Goal: Task Accomplishment & Management: Manage account settings

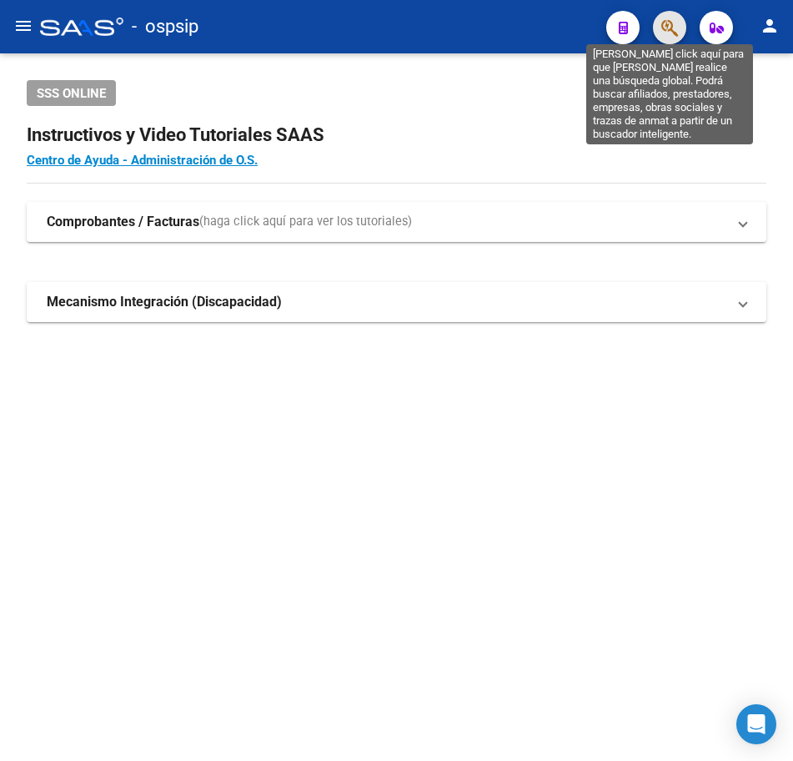
click at [661, 22] on icon "button" at bounding box center [669, 27] width 17 height 19
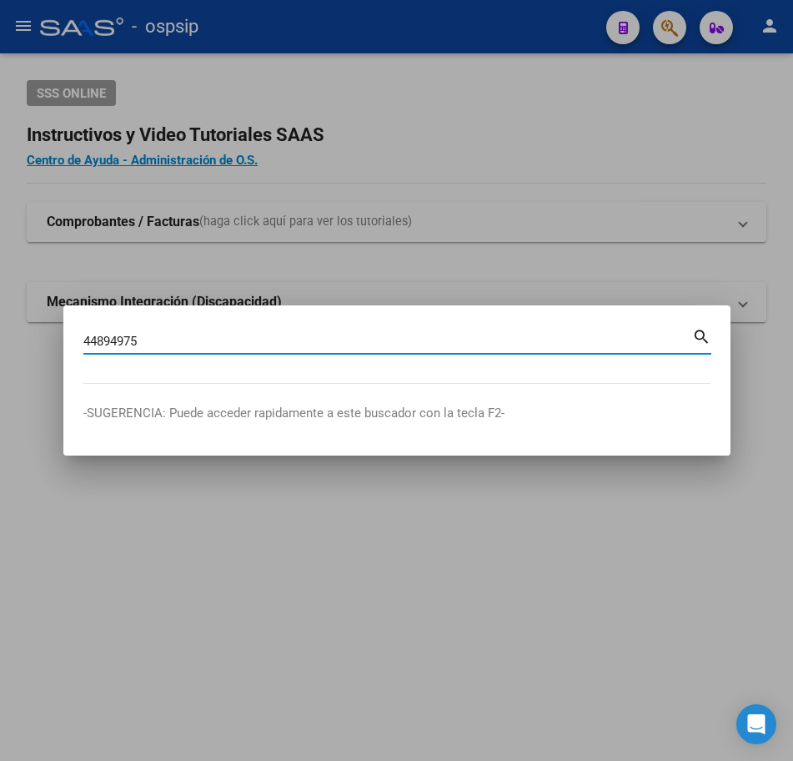
type input "44894975"
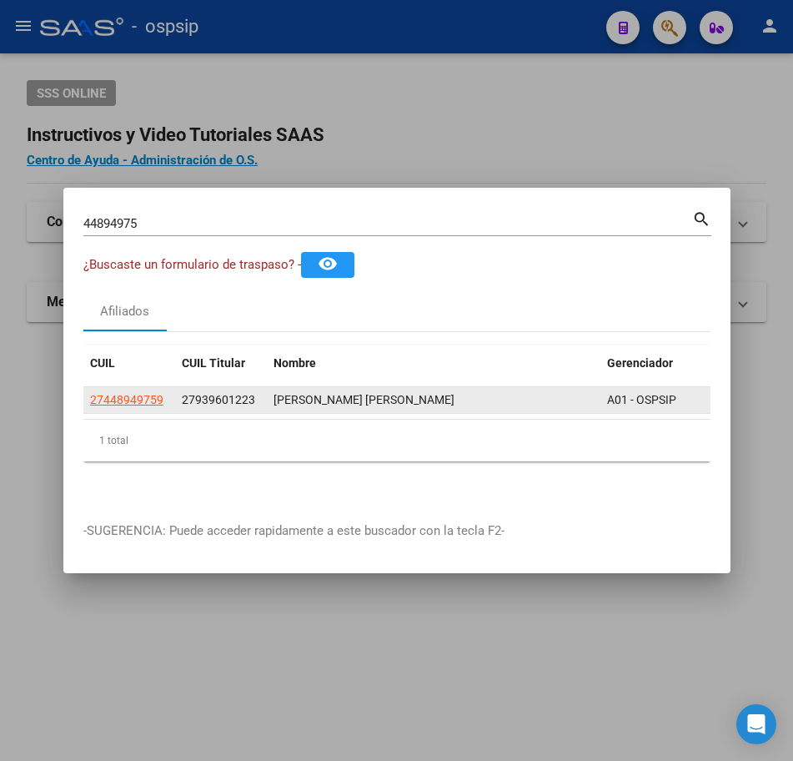
click at [120, 400] on app-link-go-to "27448949759" at bounding box center [126, 399] width 73 height 19
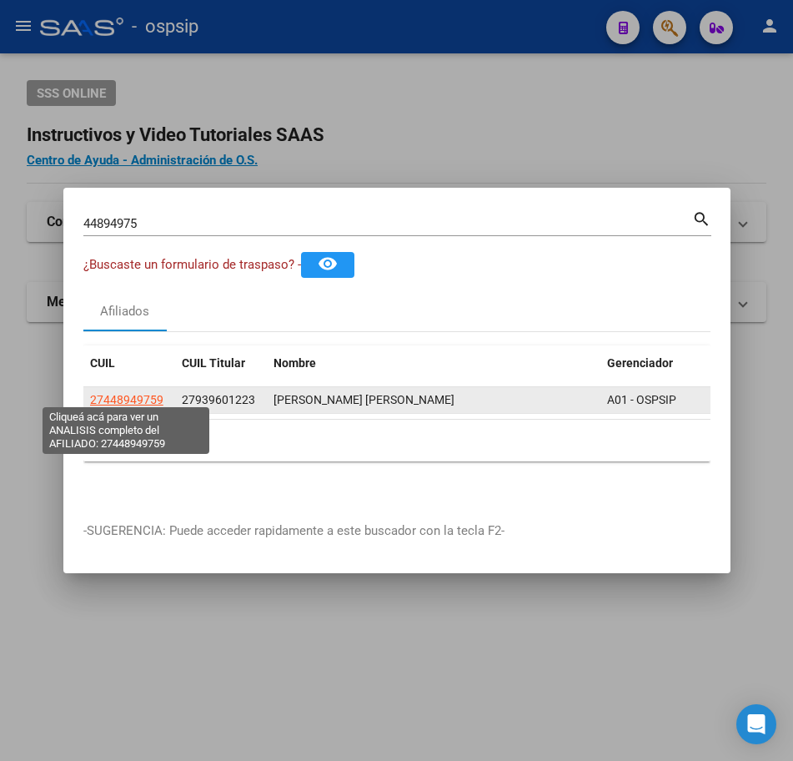
click at [125, 393] on span "27448949759" at bounding box center [126, 399] width 73 height 13
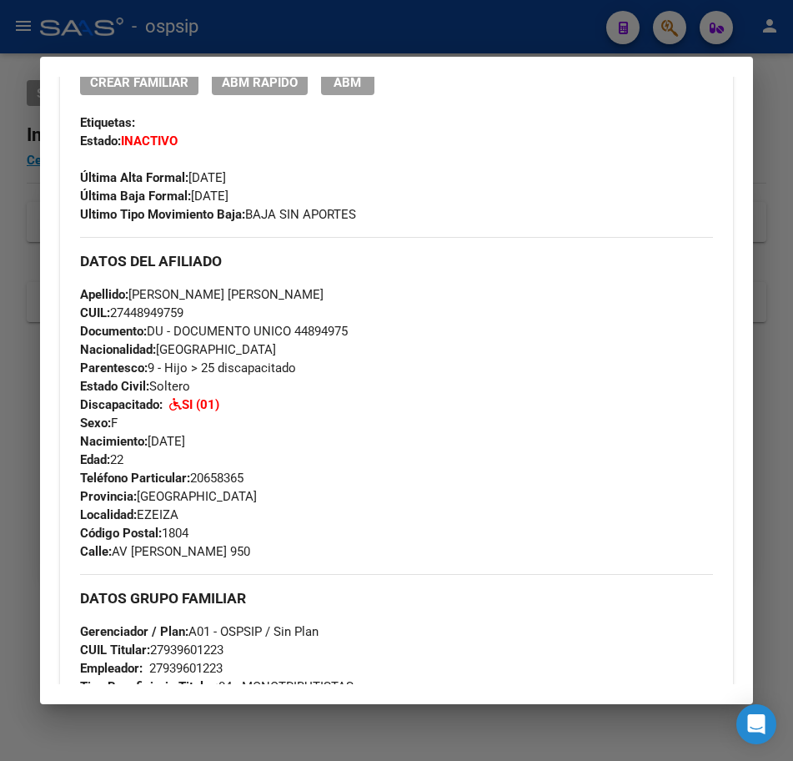
scroll to position [751, 0]
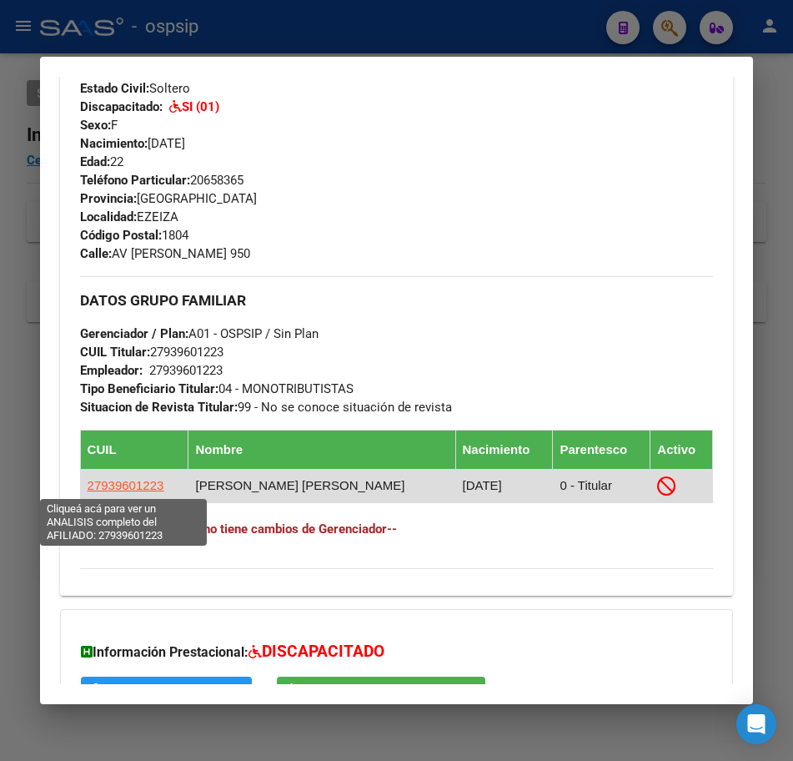
click at [107, 485] on span "27939601223" at bounding box center [126, 485] width 77 height 14
type textarea "27939601223"
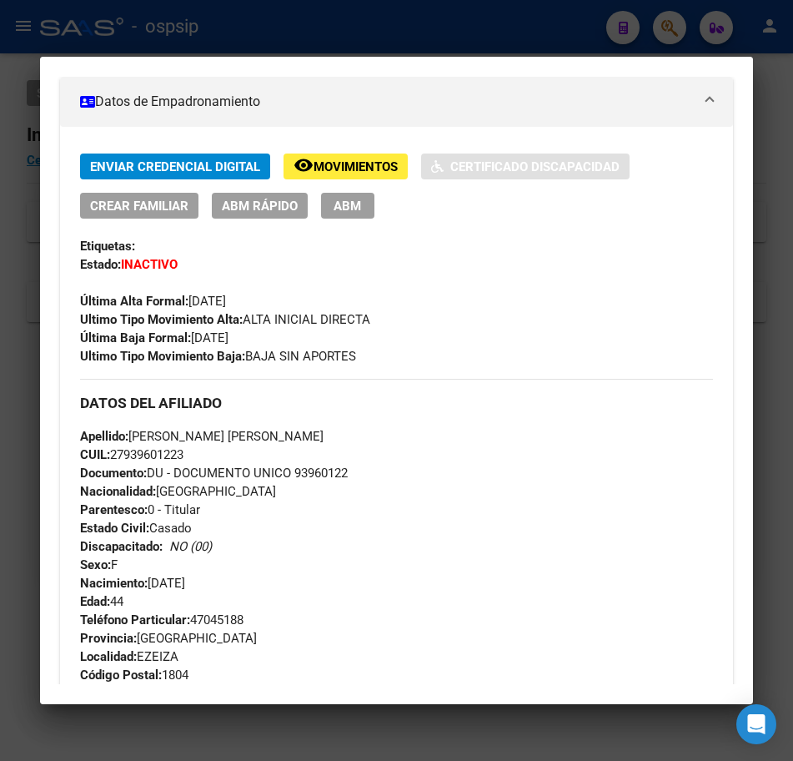
scroll to position [404, 0]
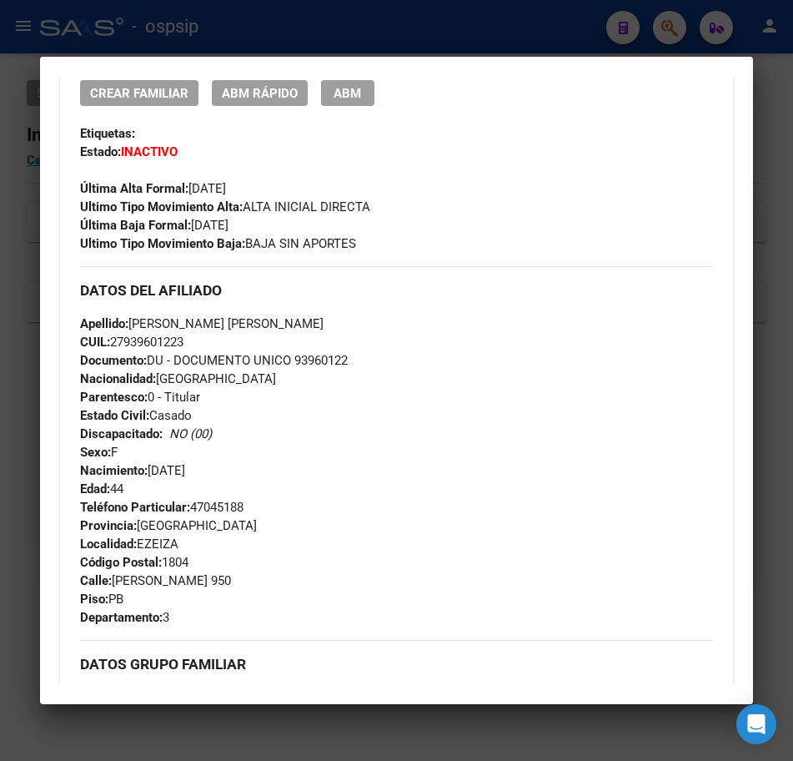
click at [344, 99] on span "ABM" at bounding box center [348, 93] width 28 height 15
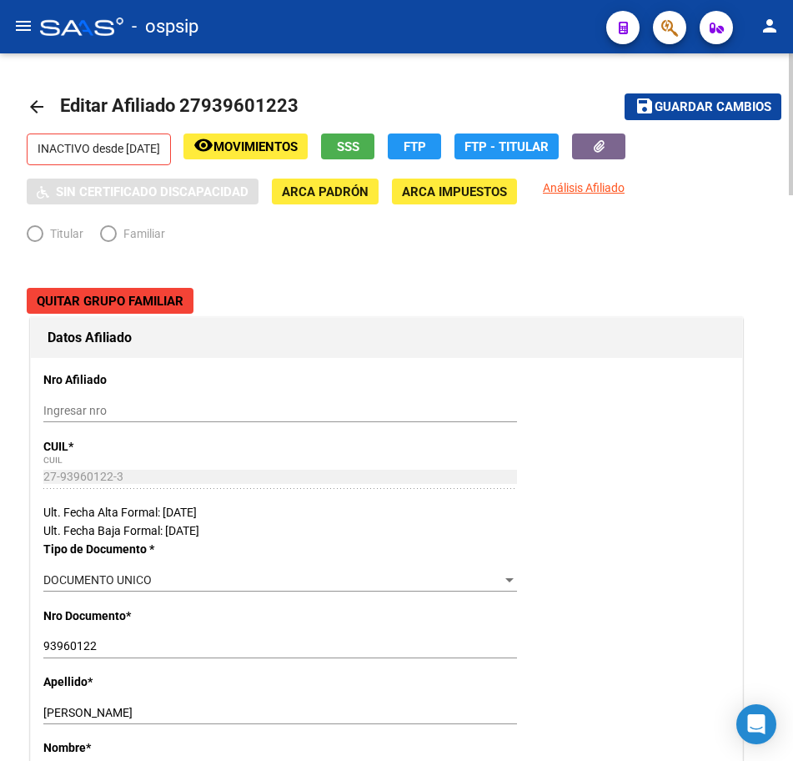
radio input "true"
type input "27-93960122-3"
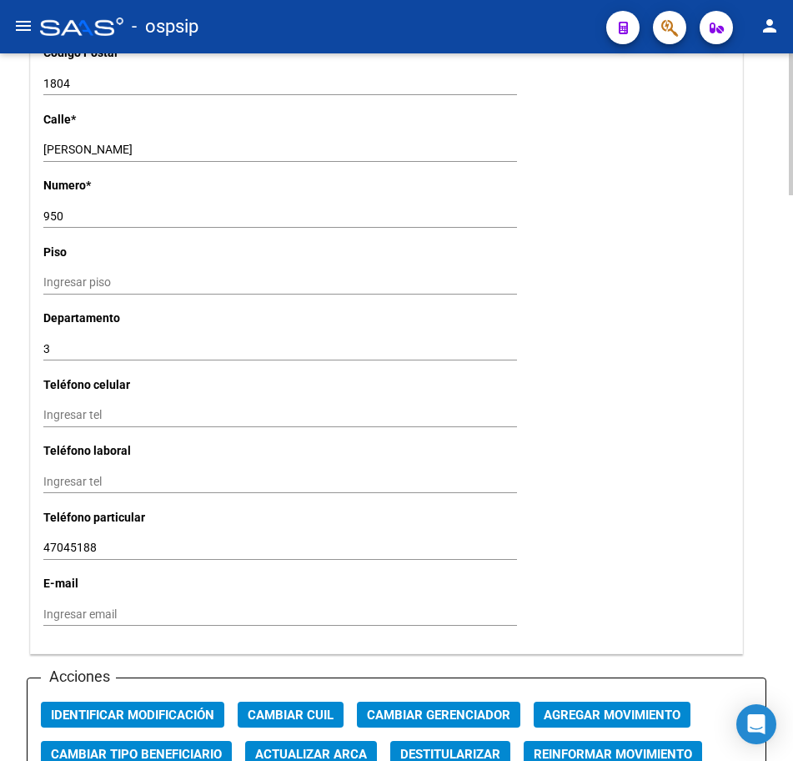
scroll to position [1752, 0]
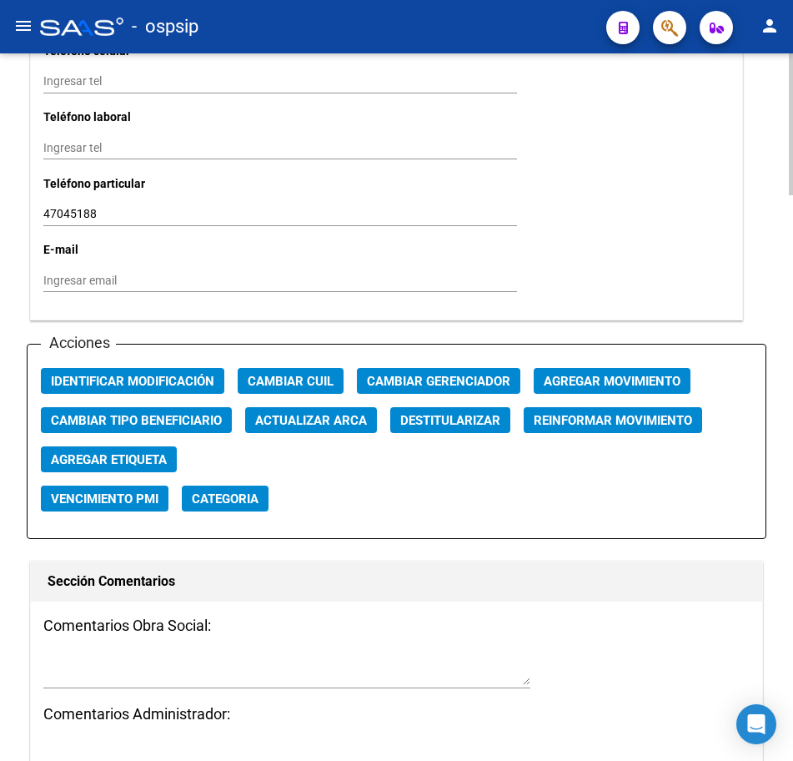
click at [604, 377] on span "Agregar Movimiento" at bounding box center [612, 381] width 137 height 15
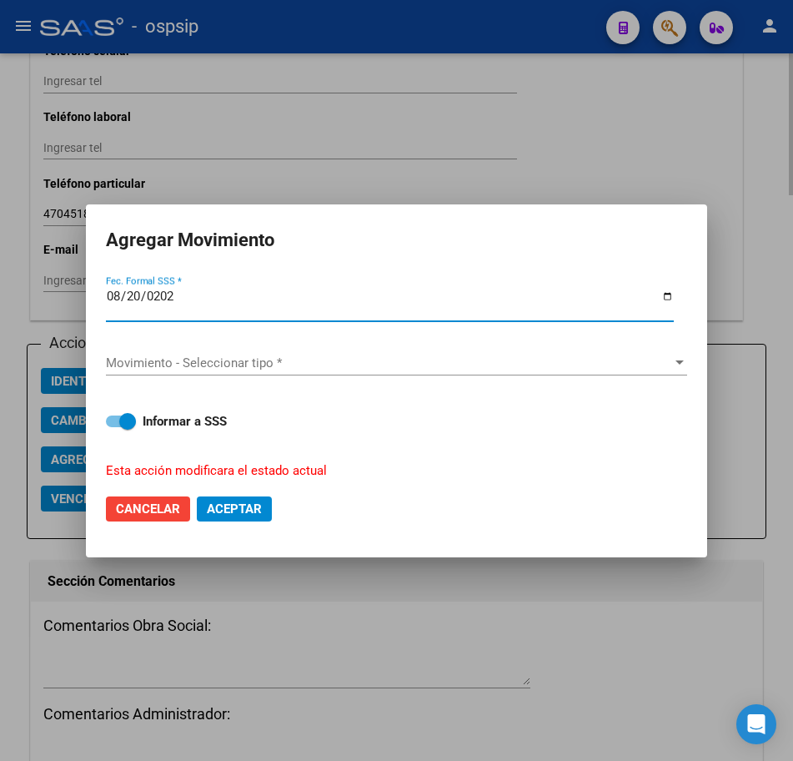
type input "[DATE]"
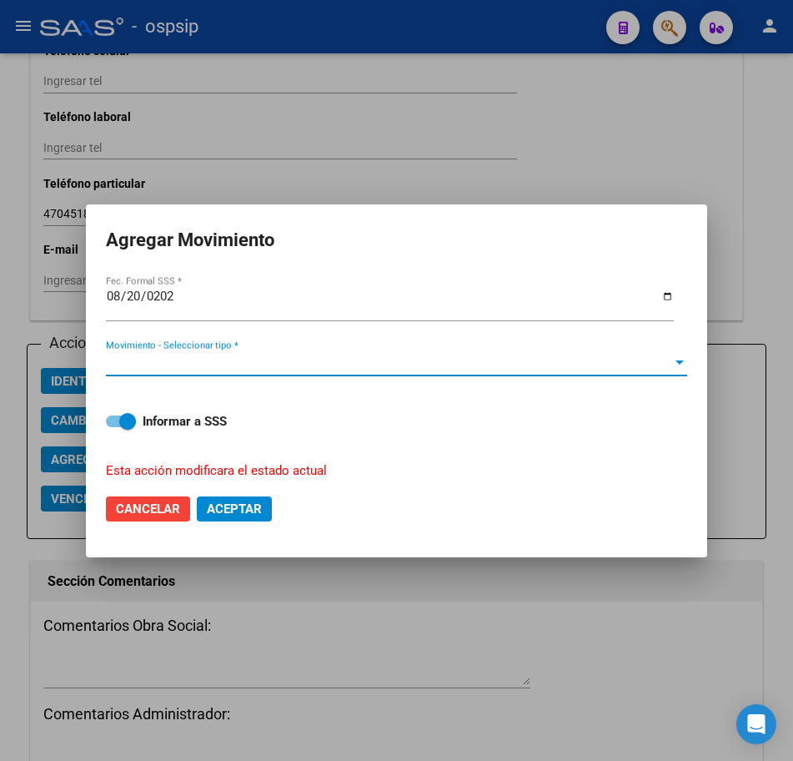
click at [368, 357] on span "Movimiento - Seleccionar tipo *" at bounding box center [389, 362] width 566 height 15
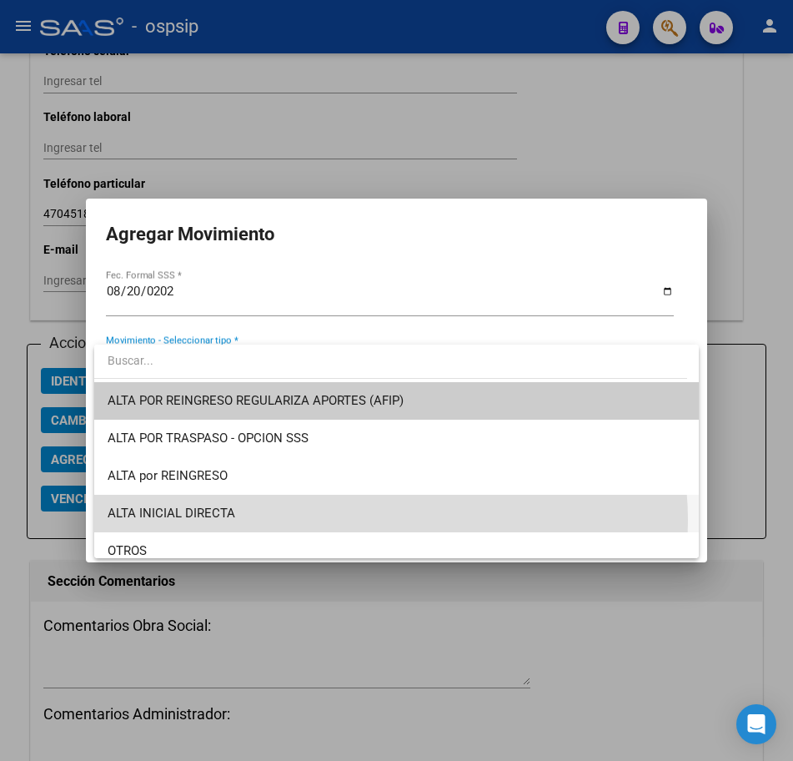
click at [387, 519] on span "ALTA INICIAL DIRECTA" at bounding box center [397, 514] width 579 height 38
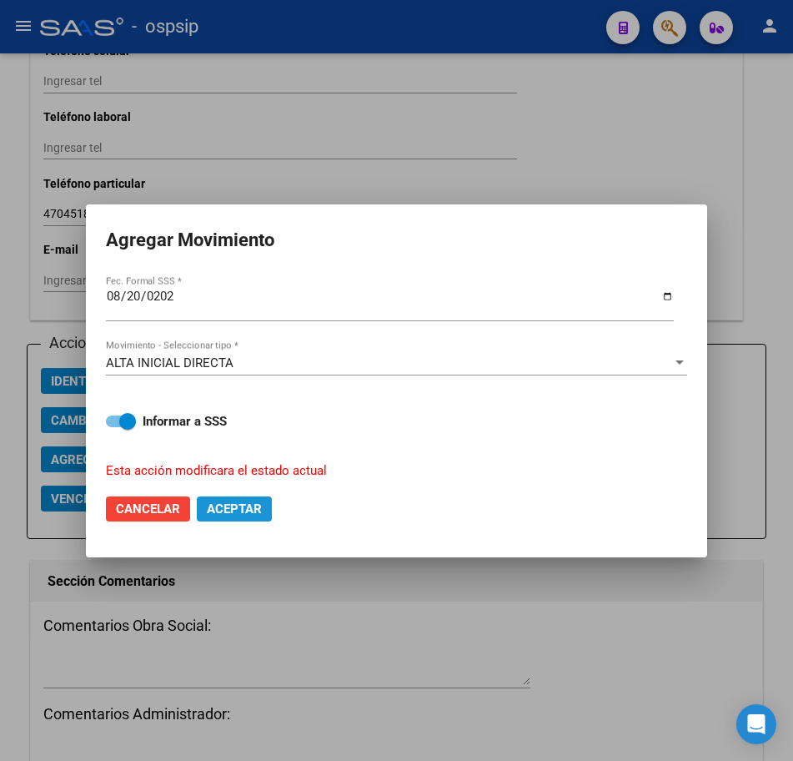
click at [259, 514] on span "Aceptar" at bounding box center [234, 508] width 55 height 15
checkbox input "false"
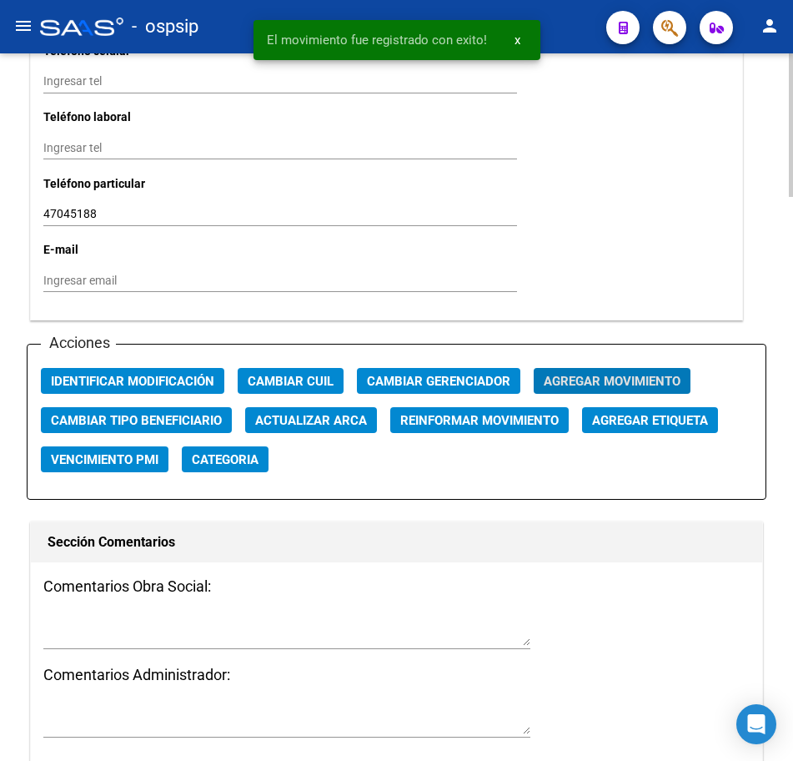
click at [602, 369] on button "Agregar Movimiento" at bounding box center [612, 381] width 157 height 26
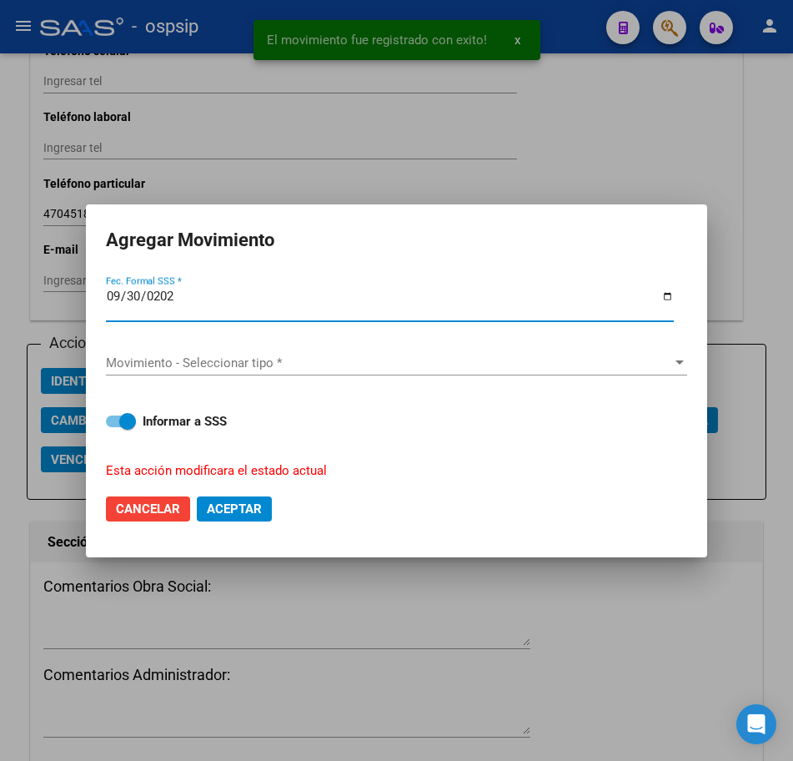
type input "[DATE]"
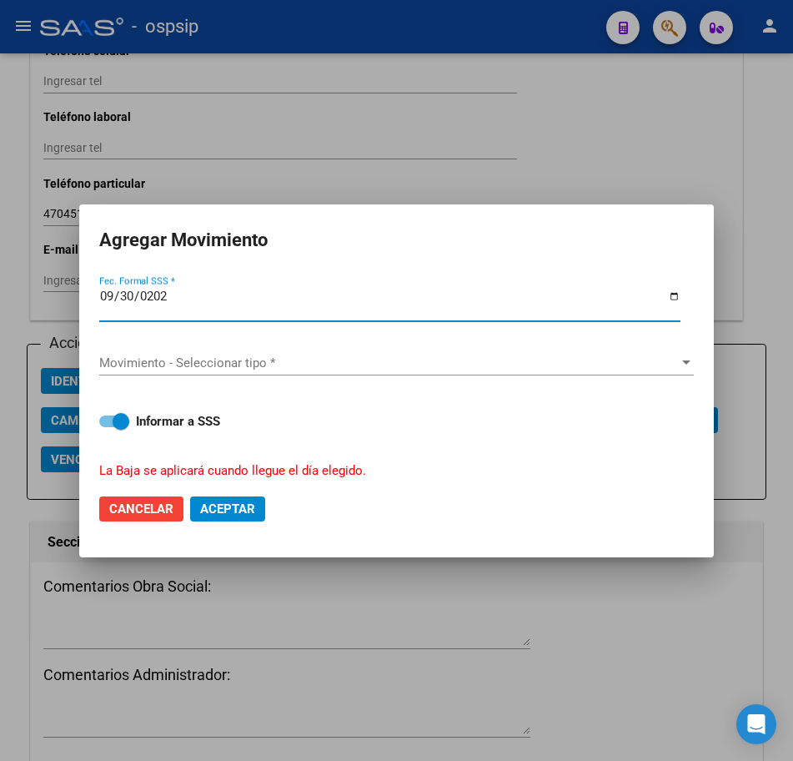
click at [428, 373] on div "Movimiento - Seleccionar tipo * Movimiento - Seleccionar tipo *" at bounding box center [396, 362] width 595 height 25
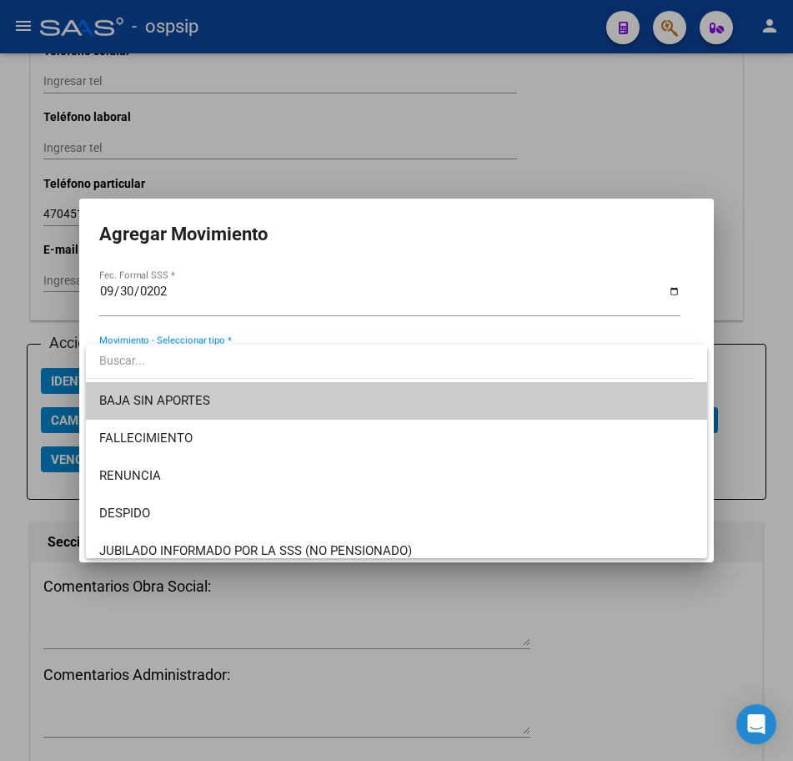
click at [422, 405] on span "BAJA SIN APORTES" at bounding box center [396, 401] width 595 height 38
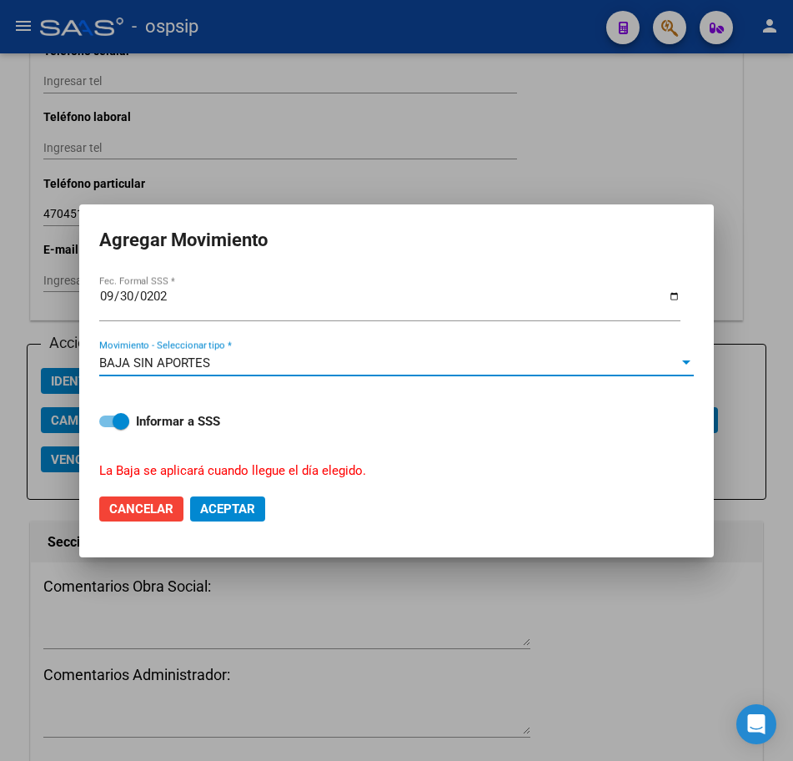
click at [246, 515] on span "Aceptar" at bounding box center [227, 508] width 55 height 15
checkbox input "false"
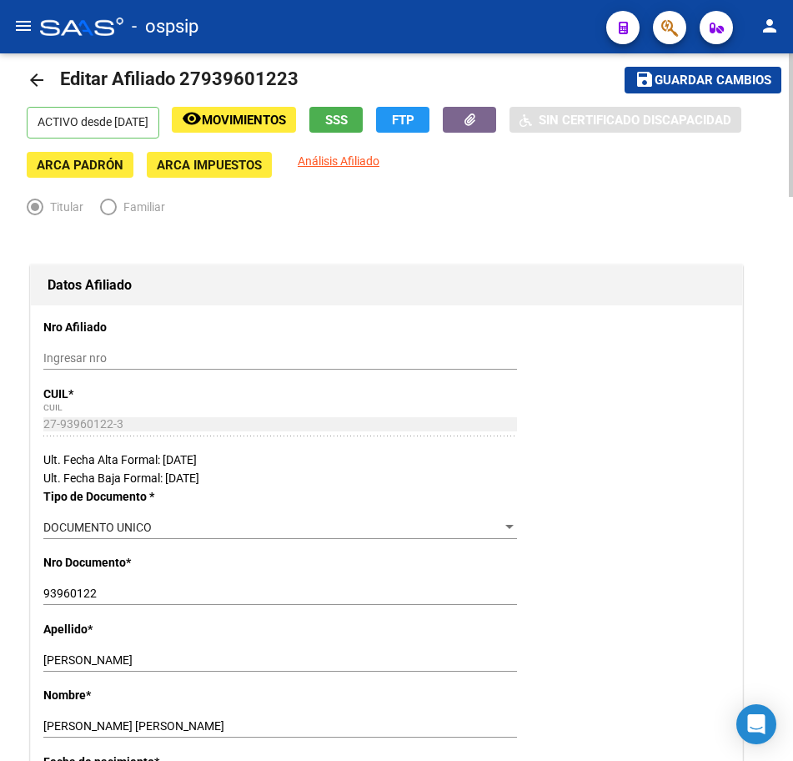
scroll to position [0, 0]
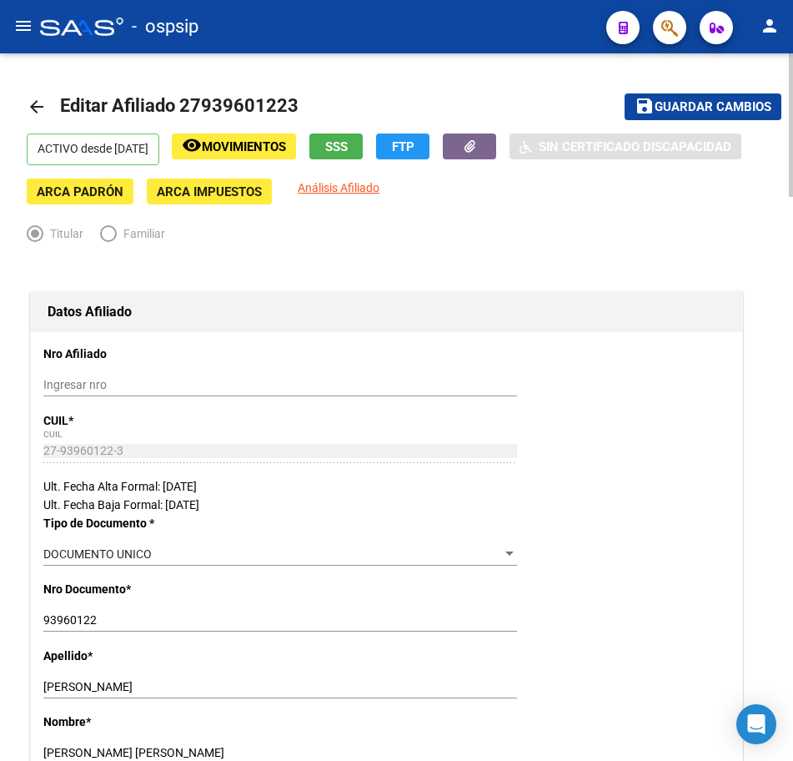
click at [33, 111] on mat-icon "arrow_back" at bounding box center [37, 107] width 20 height 20
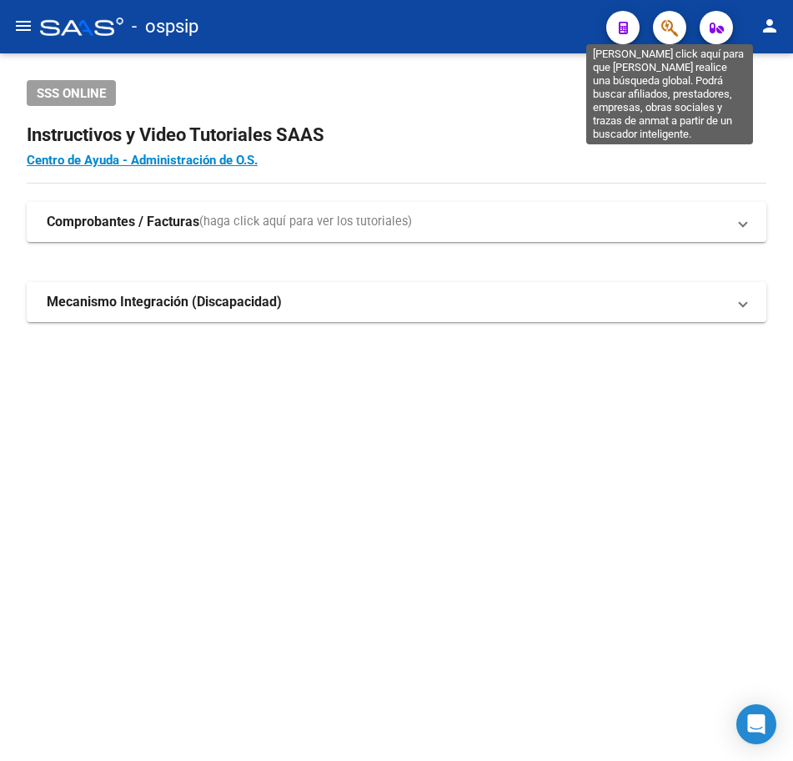
click at [666, 24] on icon "button" at bounding box center [669, 27] width 17 height 19
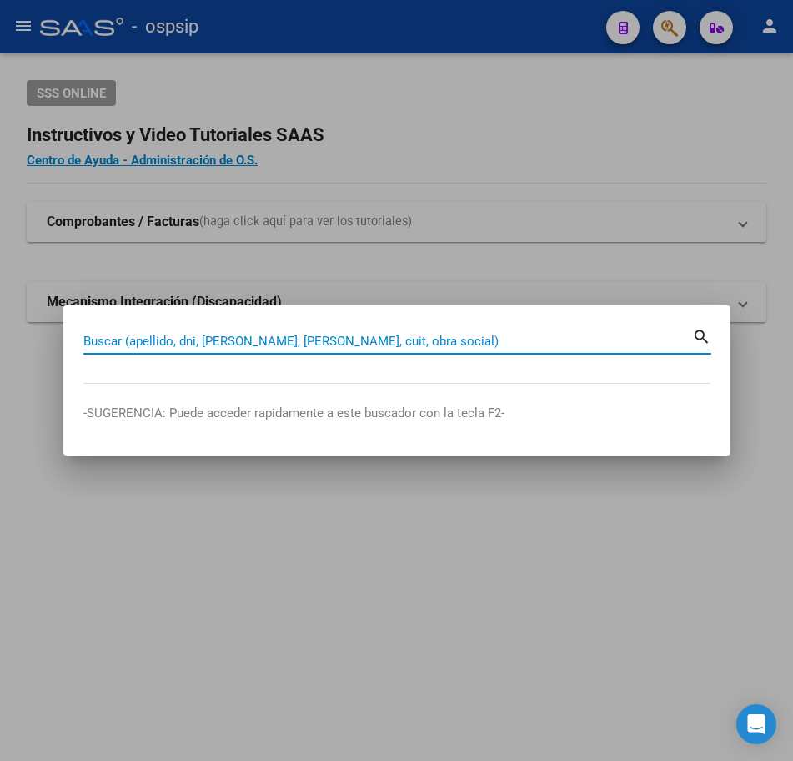
click at [449, 342] on input "Buscar (apellido, dni, [PERSON_NAME], [PERSON_NAME], cuit, obra social)" at bounding box center [387, 341] width 609 height 15
type input "8579240"
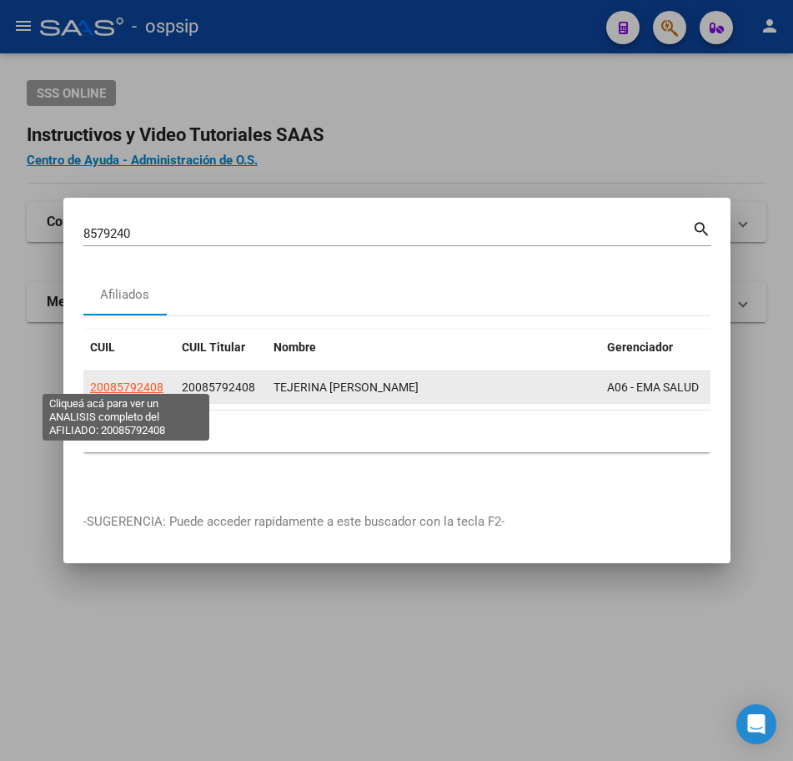
click at [118, 380] on span "20085792408" at bounding box center [126, 386] width 73 height 13
type textarea "20085792408"
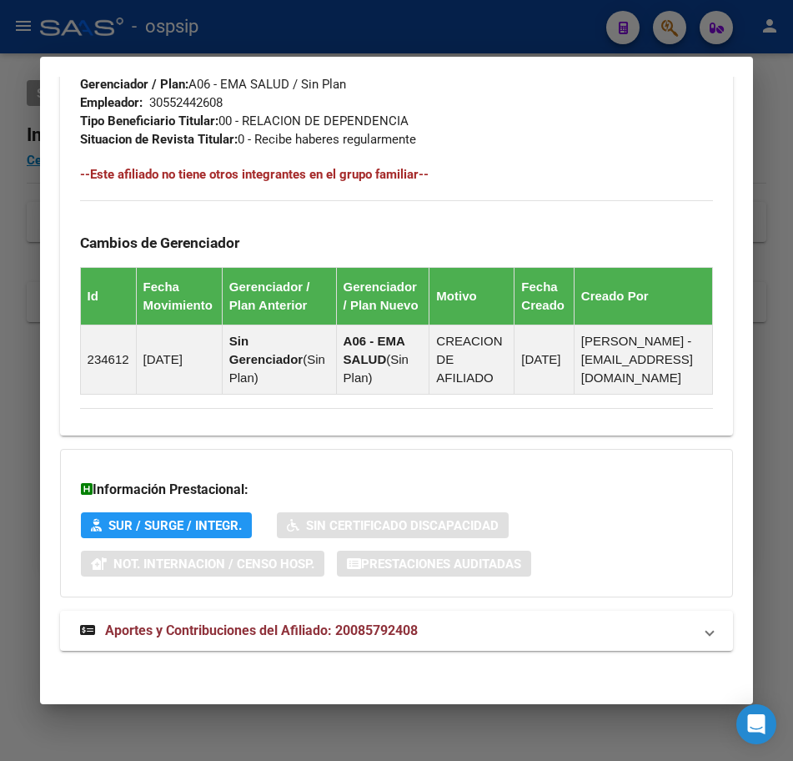
scroll to position [984, 0]
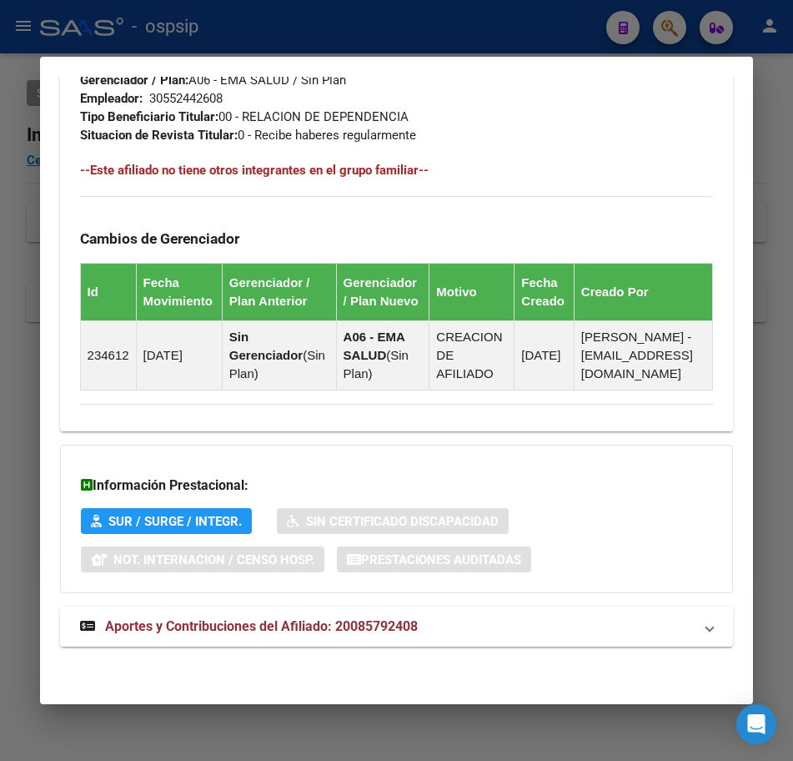
click at [548, 641] on mat-expansion-panel-header "Aportes y Contribuciones del Afiliado: 20085792408" at bounding box center [397, 626] width 674 height 40
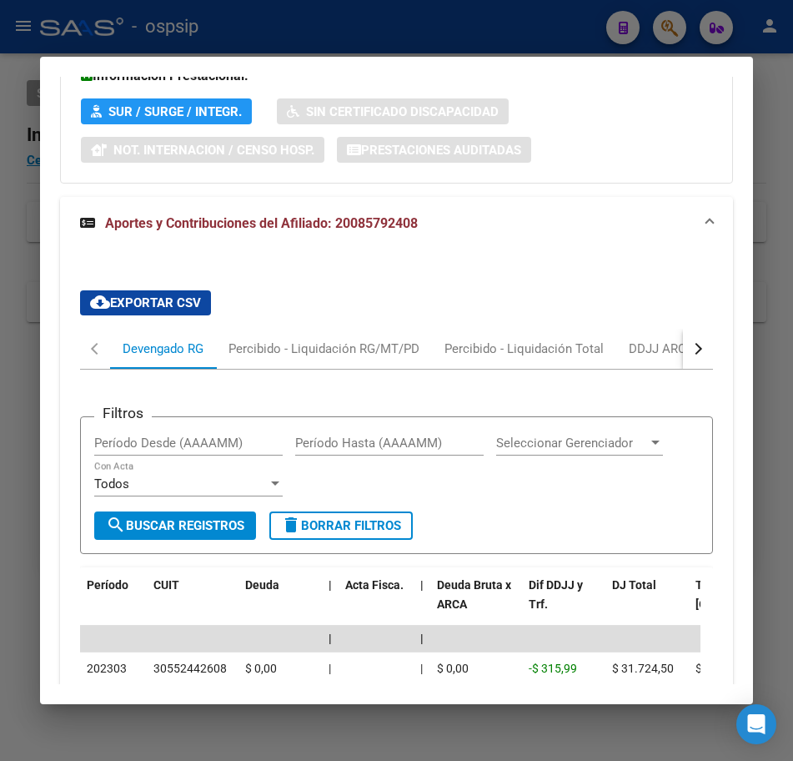
scroll to position [1465, 0]
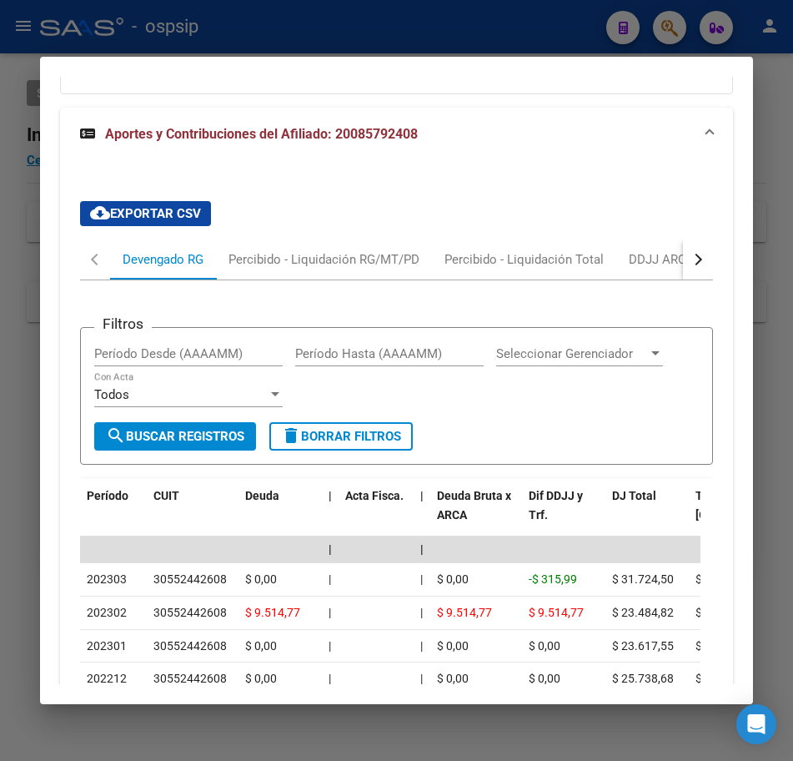
click at [699, 279] on button "button" at bounding box center [698, 259] width 30 height 40
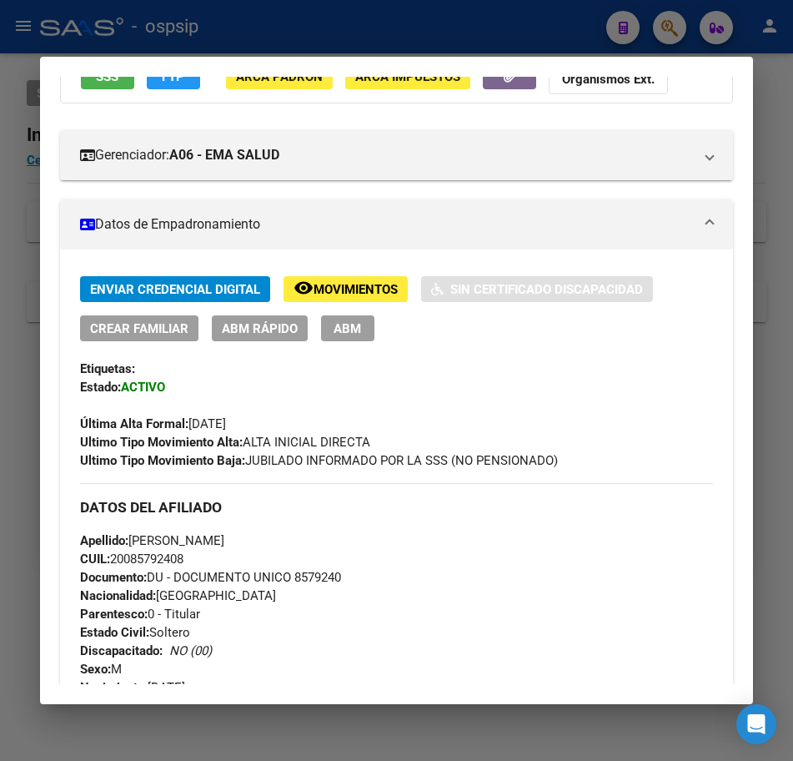
scroll to position [47, 0]
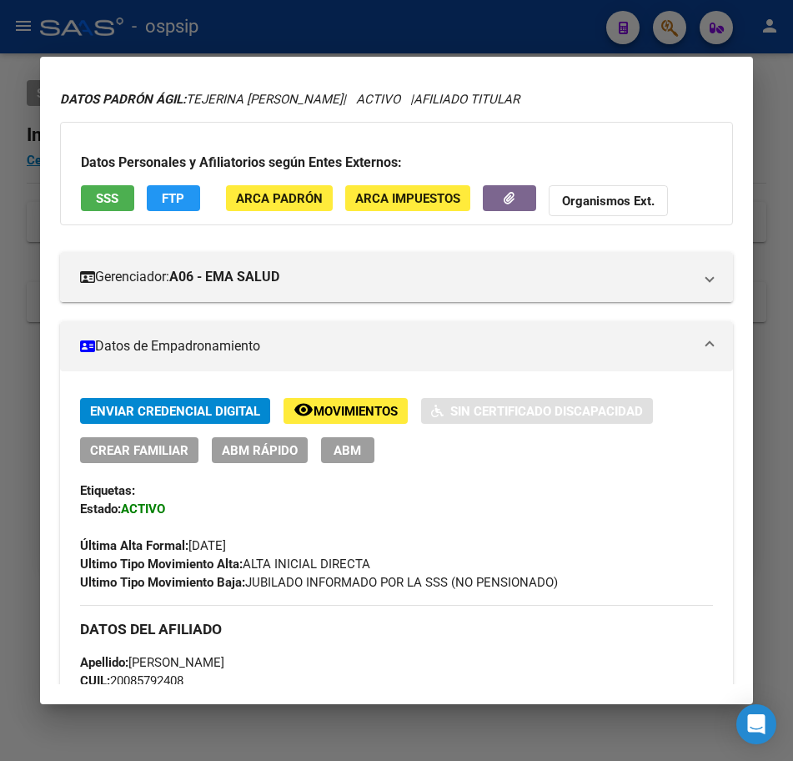
click at [367, 409] on span "Movimientos" at bounding box center [356, 411] width 84 height 15
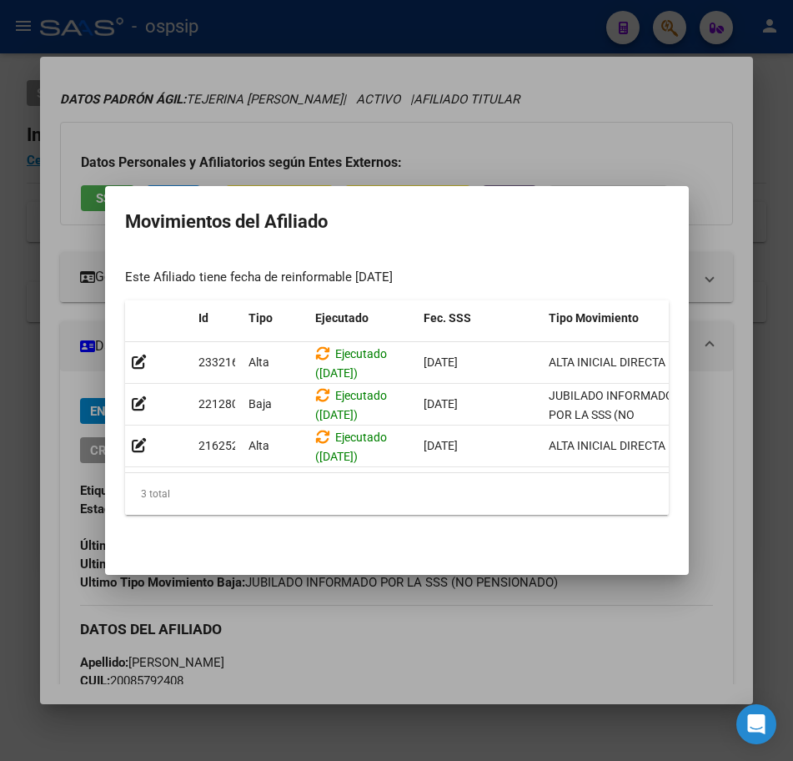
click at [492, 6] on div at bounding box center [396, 380] width 793 height 761
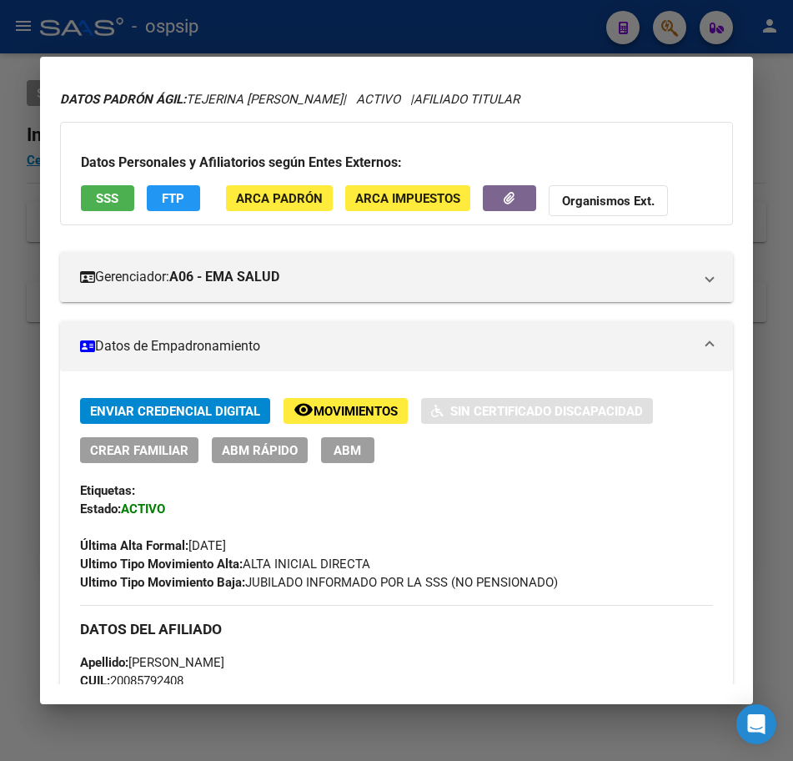
click at [492, 6] on div at bounding box center [396, 380] width 793 height 761
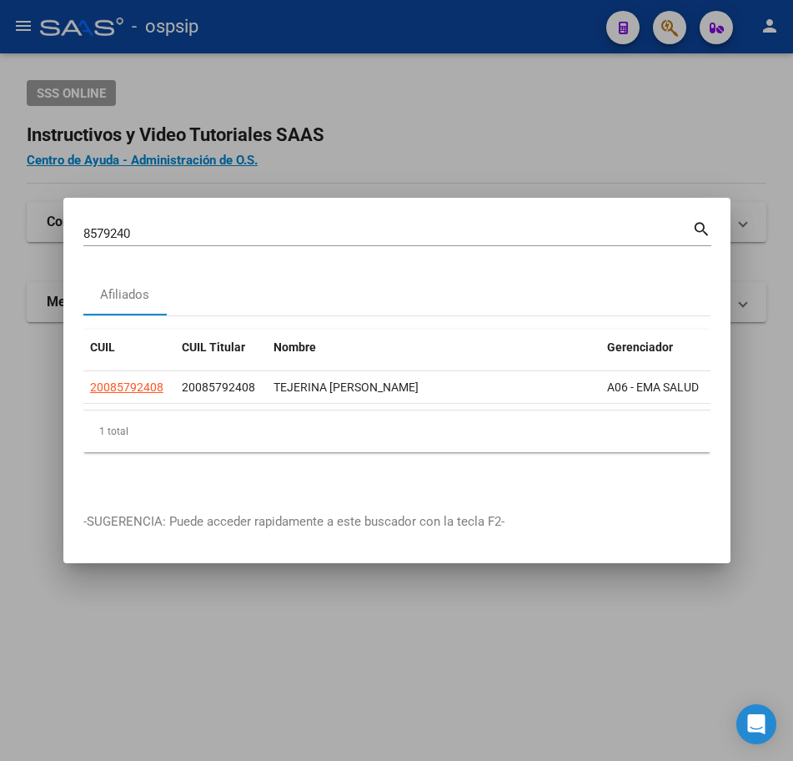
click at [492, 6] on div at bounding box center [396, 380] width 793 height 761
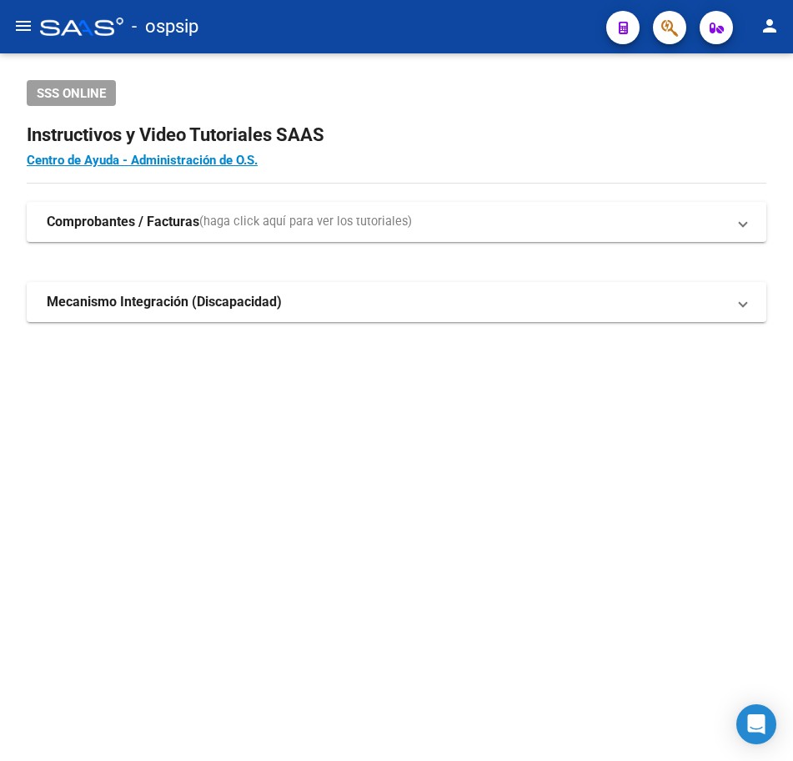
click at [661, 24] on button "button" at bounding box center [669, 27] width 33 height 33
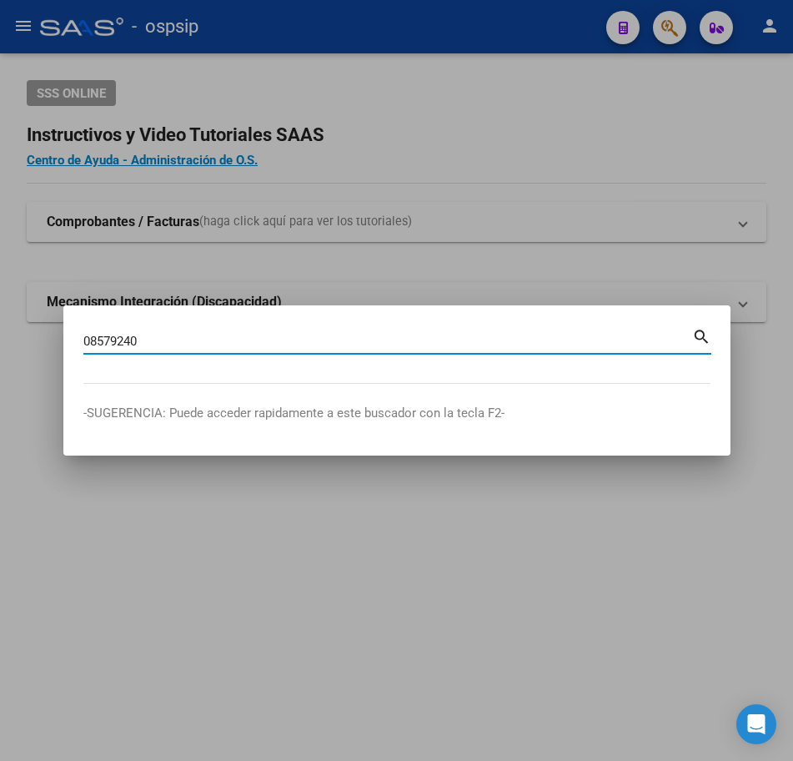
type input "08579240"
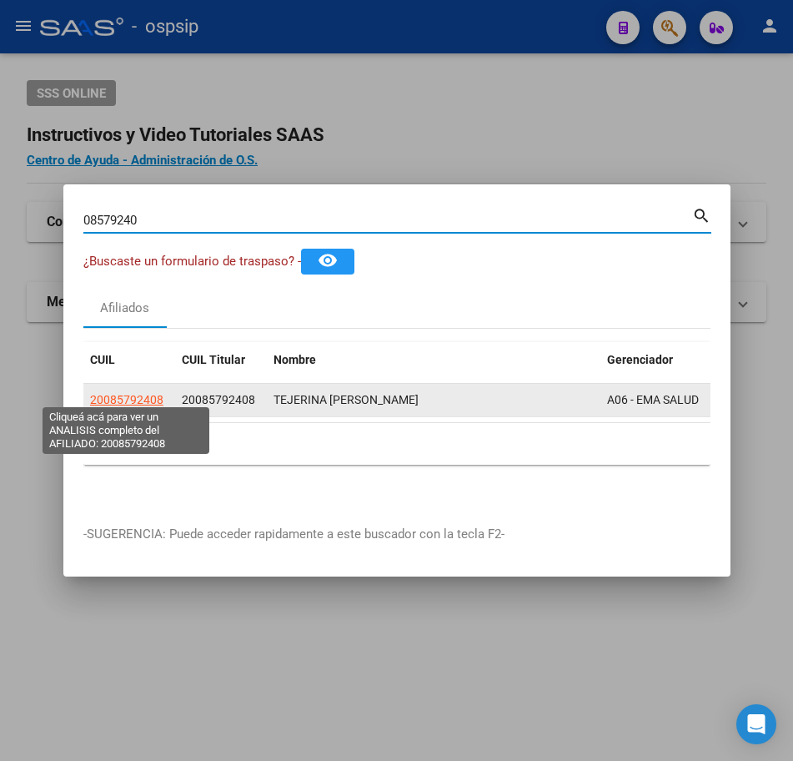
click at [98, 395] on span "20085792408" at bounding box center [126, 399] width 73 height 13
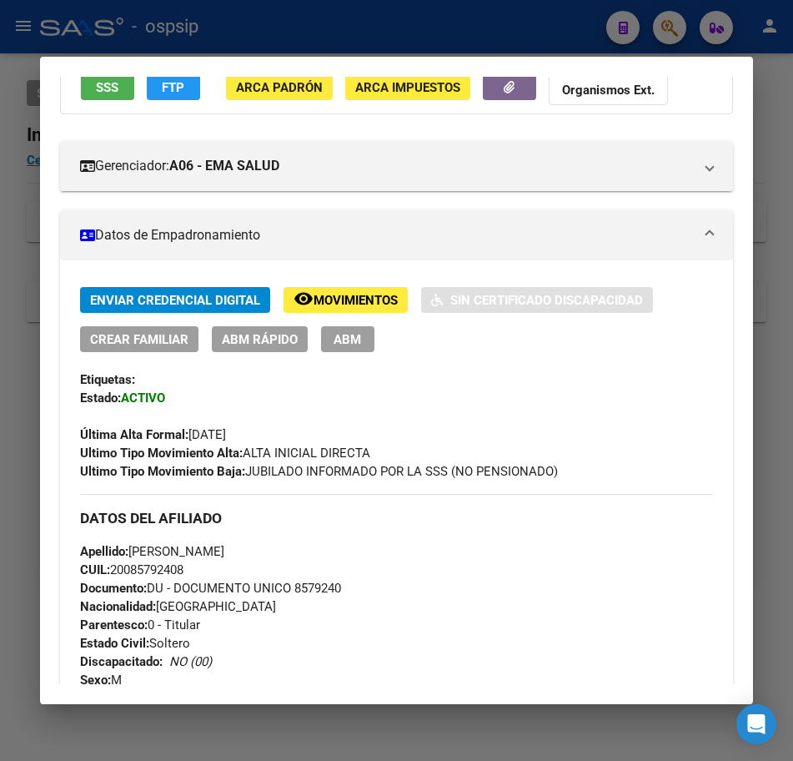
scroll to position [417, 0]
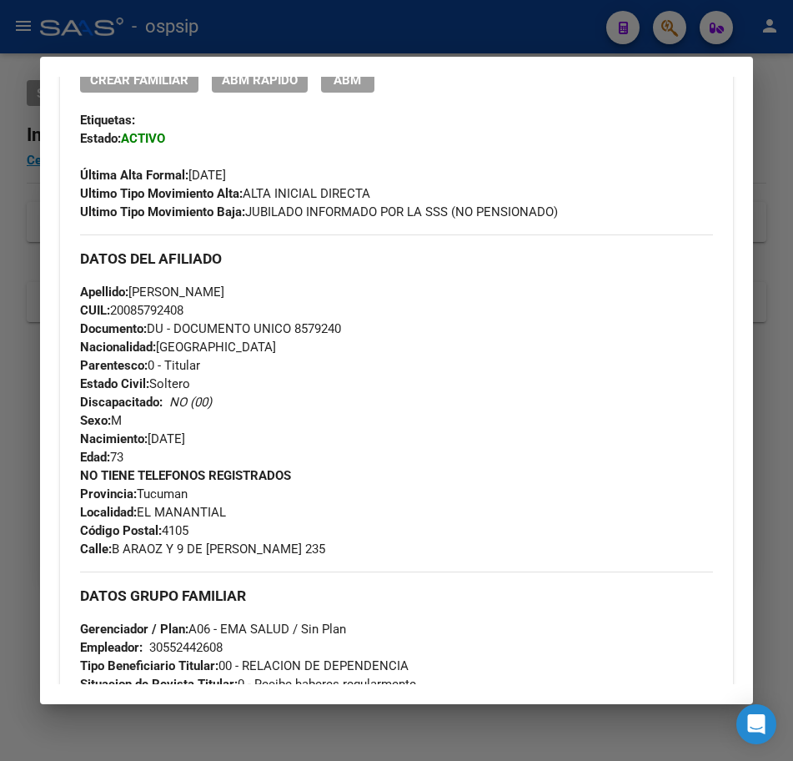
click at [506, 38] on div at bounding box center [396, 380] width 793 height 761
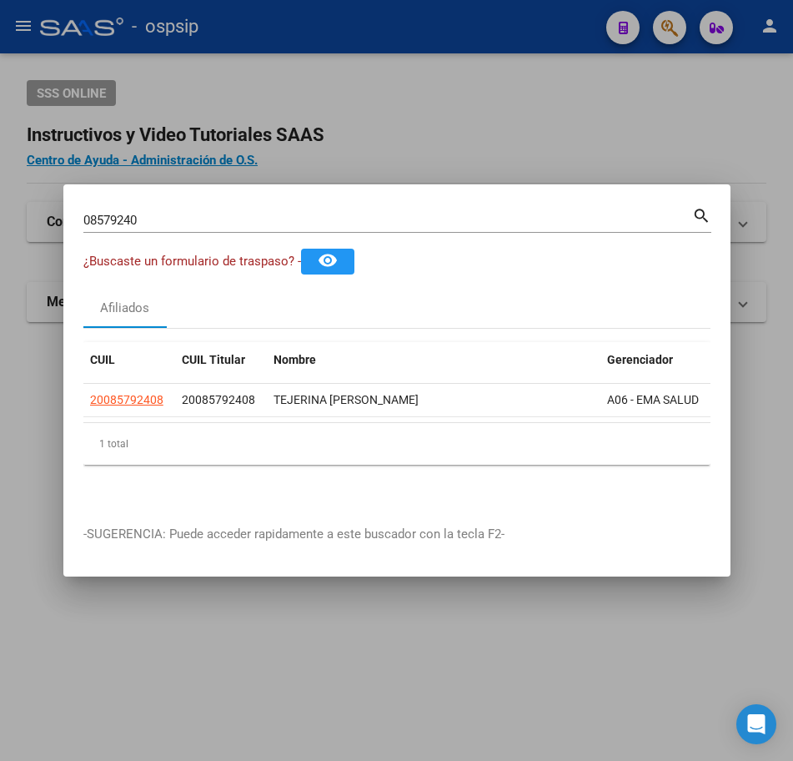
click at [506, 38] on div at bounding box center [396, 380] width 793 height 761
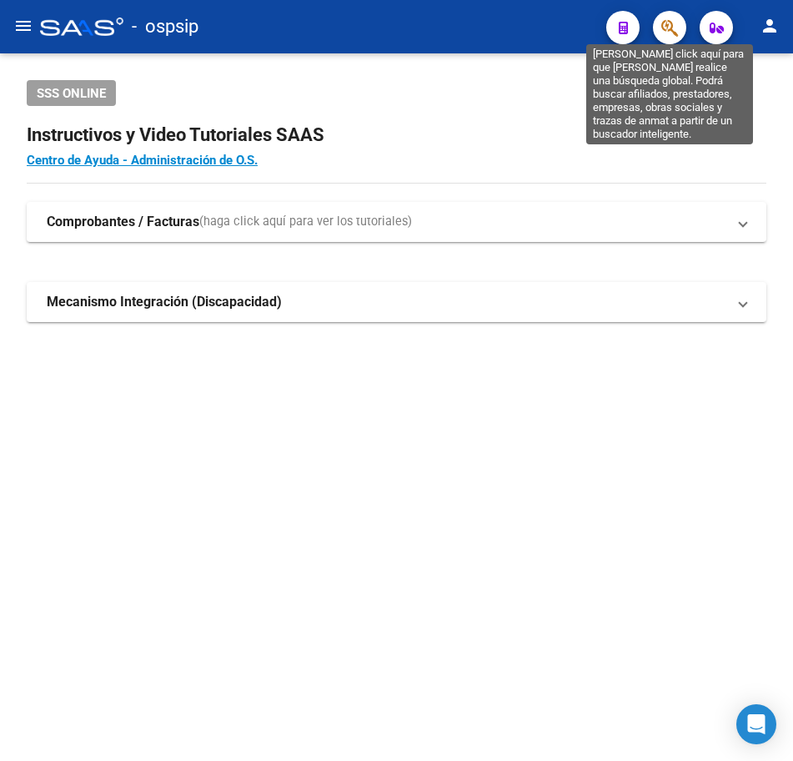
click at [675, 33] on icon "button" at bounding box center [669, 27] width 17 height 19
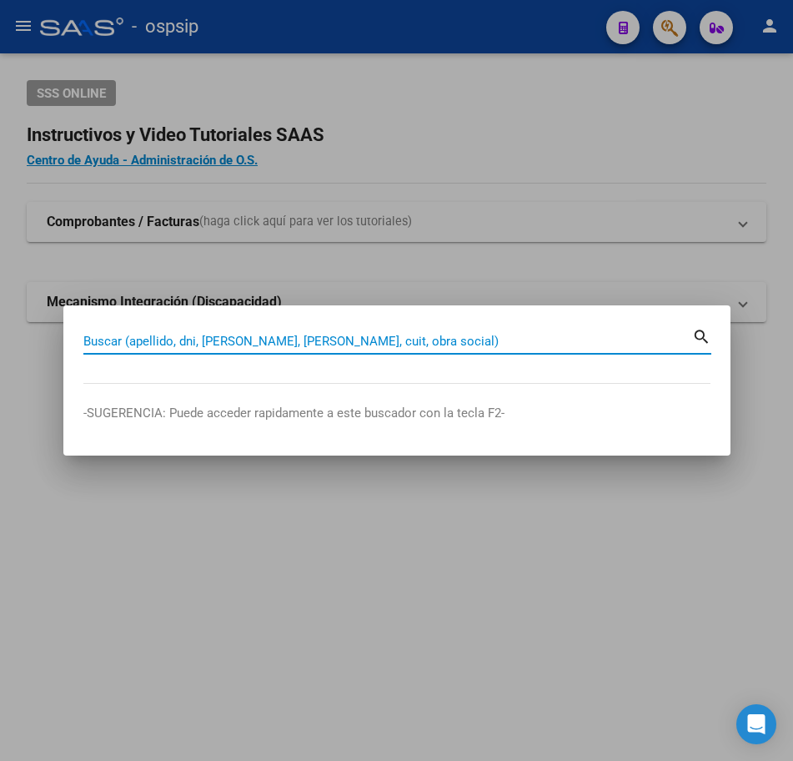
click at [464, 356] on div "Buscar (apellido, dni, [PERSON_NAME], nro traspaso, cuit, obra social) search" at bounding box center [397, 347] width 628 height 44
click at [475, 348] on input "Buscar (apellido, dni, [PERSON_NAME], [PERSON_NAME], cuit, obra social)" at bounding box center [387, 341] width 609 height 15
type input "34114254"
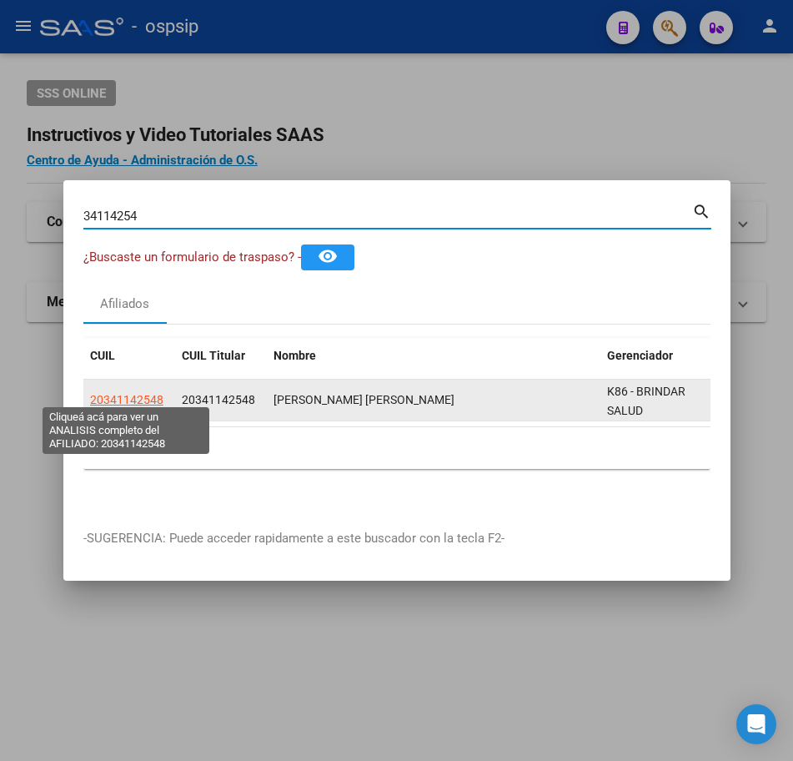
click at [129, 395] on span "20341142548" at bounding box center [126, 399] width 73 height 13
type textarea "20341142548"
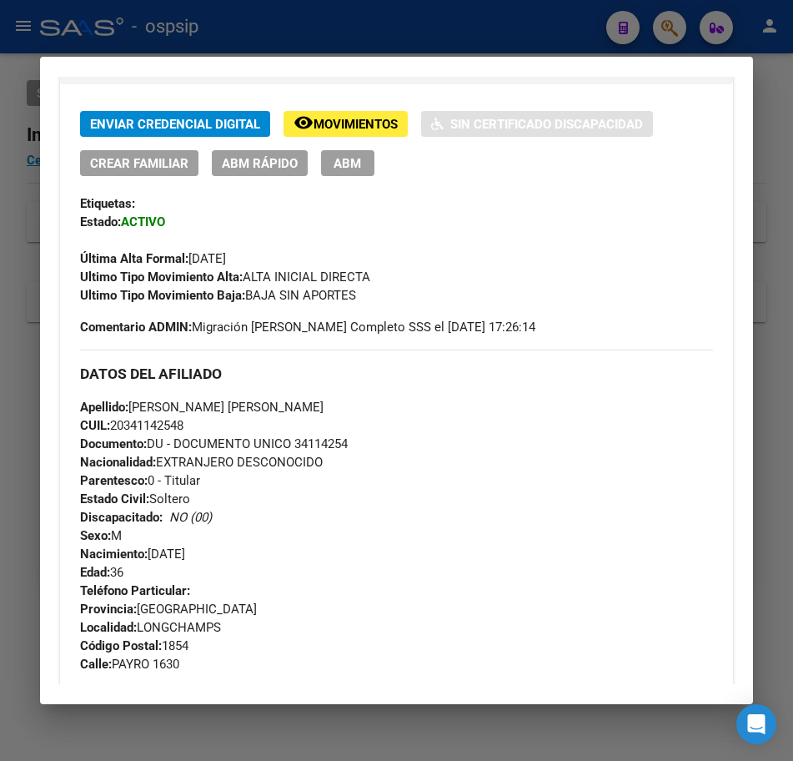
scroll to position [667, 0]
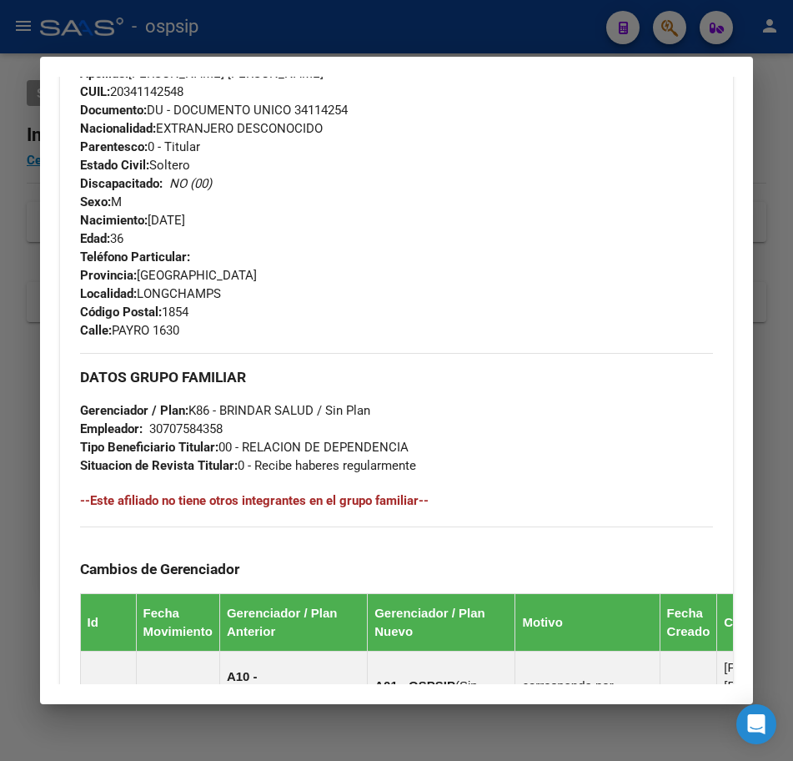
click at [513, 38] on div at bounding box center [396, 380] width 793 height 761
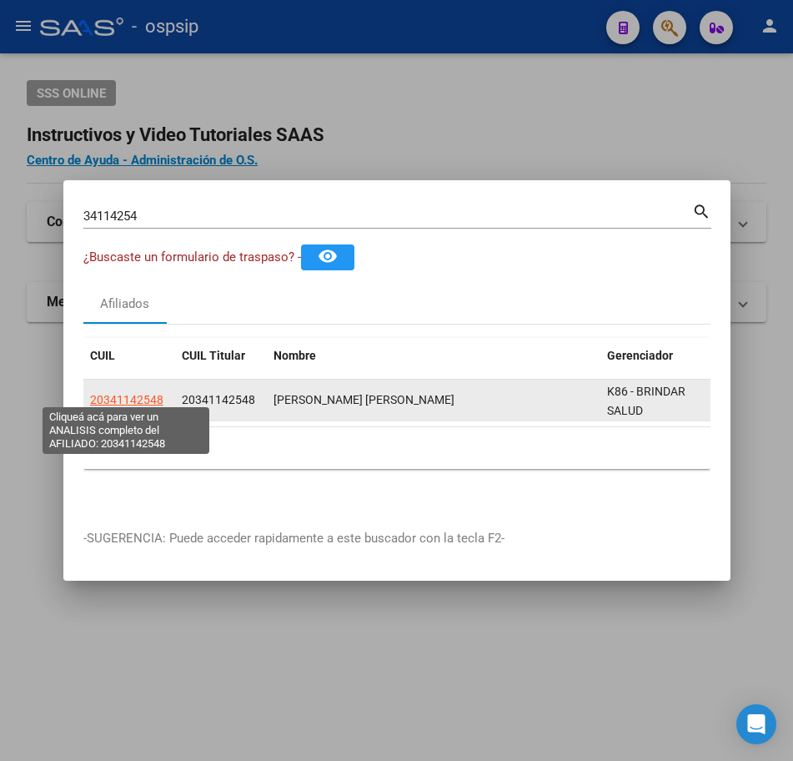
click at [143, 393] on span "20341142548" at bounding box center [126, 399] width 73 height 13
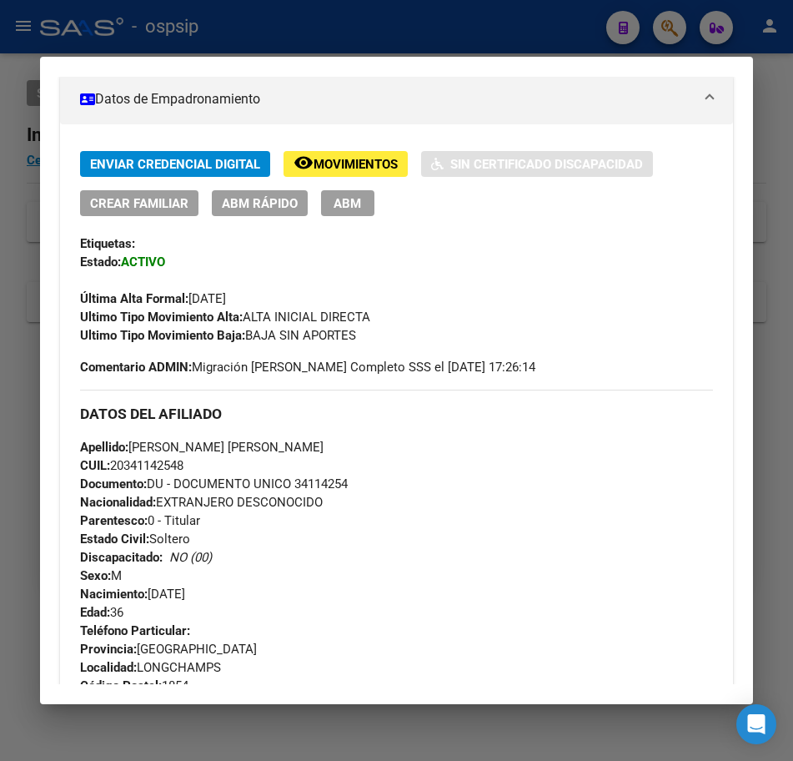
scroll to position [250, 0]
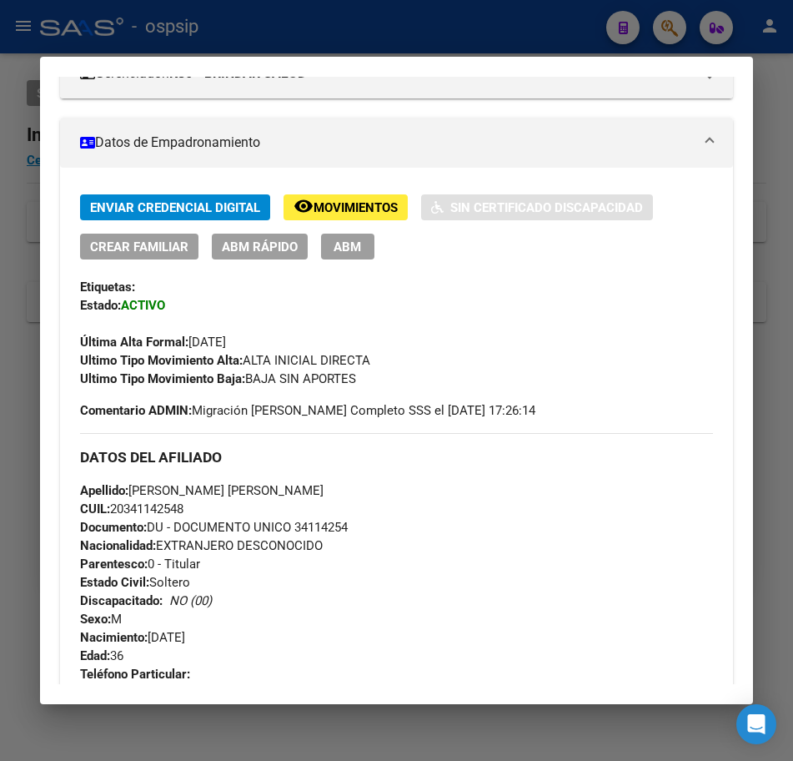
click at [554, 38] on div at bounding box center [396, 380] width 793 height 761
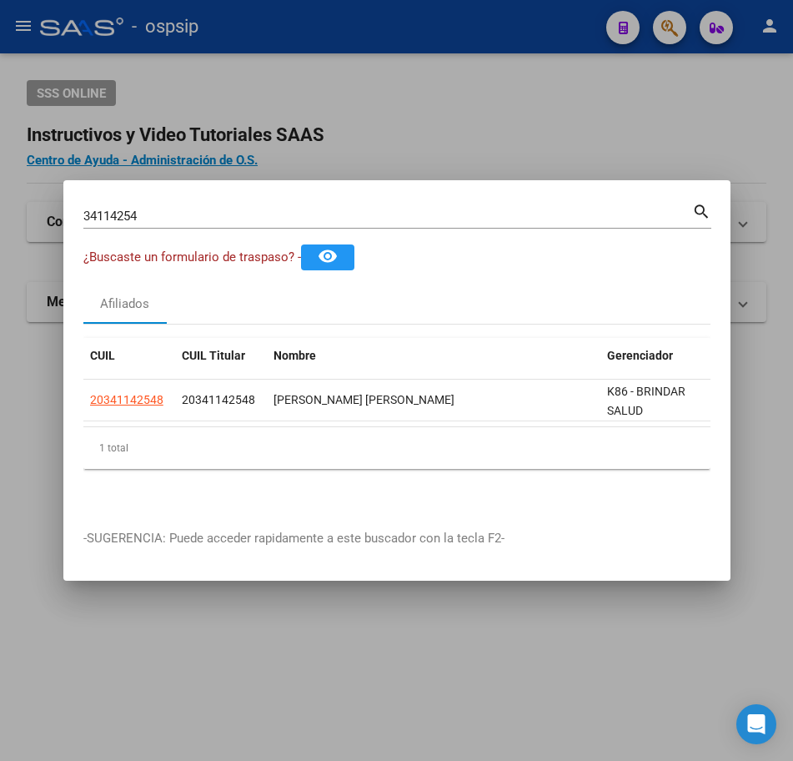
click at [554, 38] on div at bounding box center [396, 380] width 793 height 761
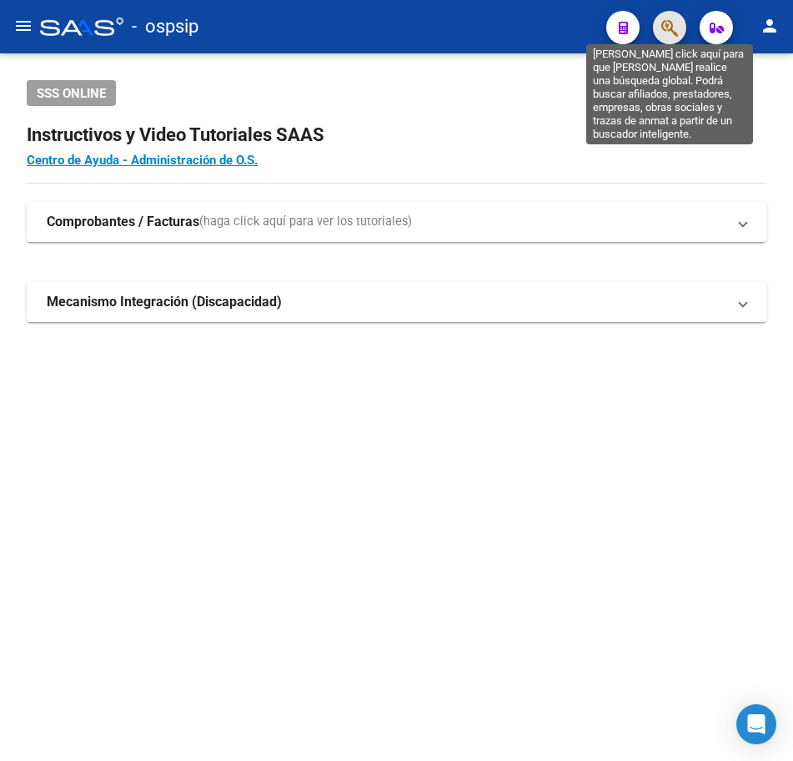
click at [664, 30] on icon "button" at bounding box center [669, 27] width 17 height 19
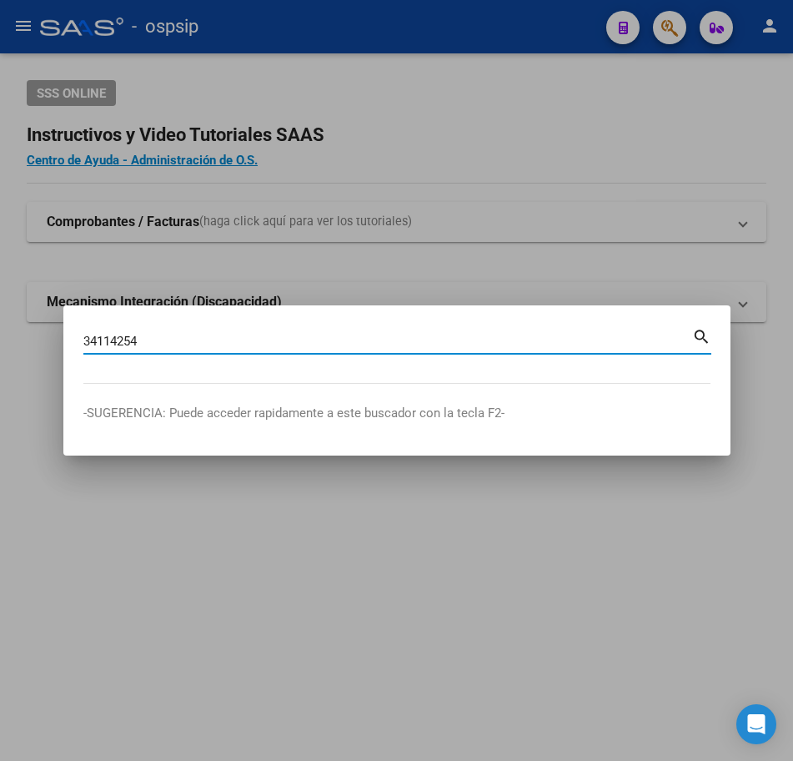
type input "34114254"
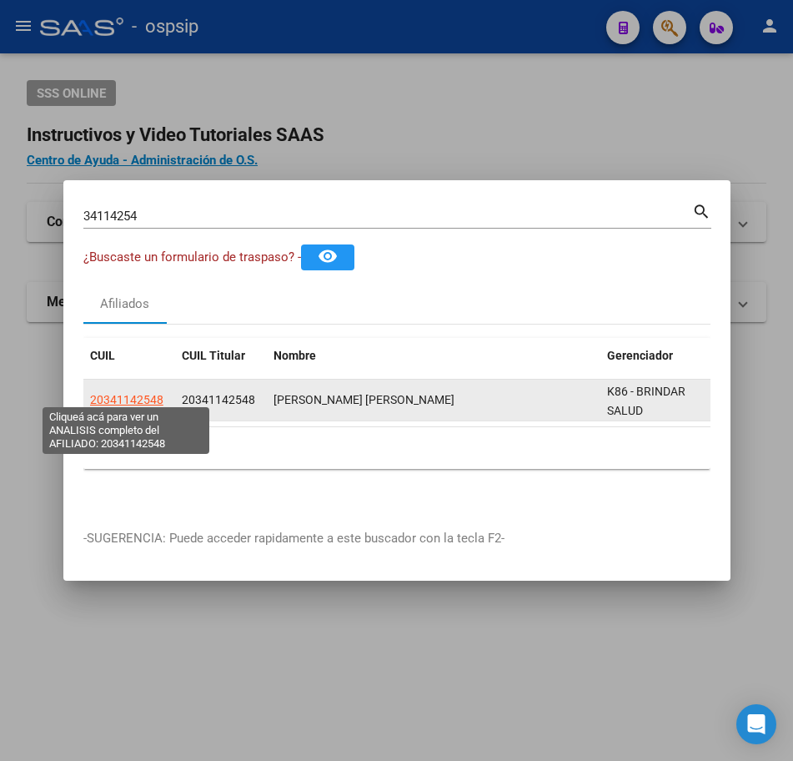
click at [126, 397] on span "20341142548" at bounding box center [126, 399] width 73 height 13
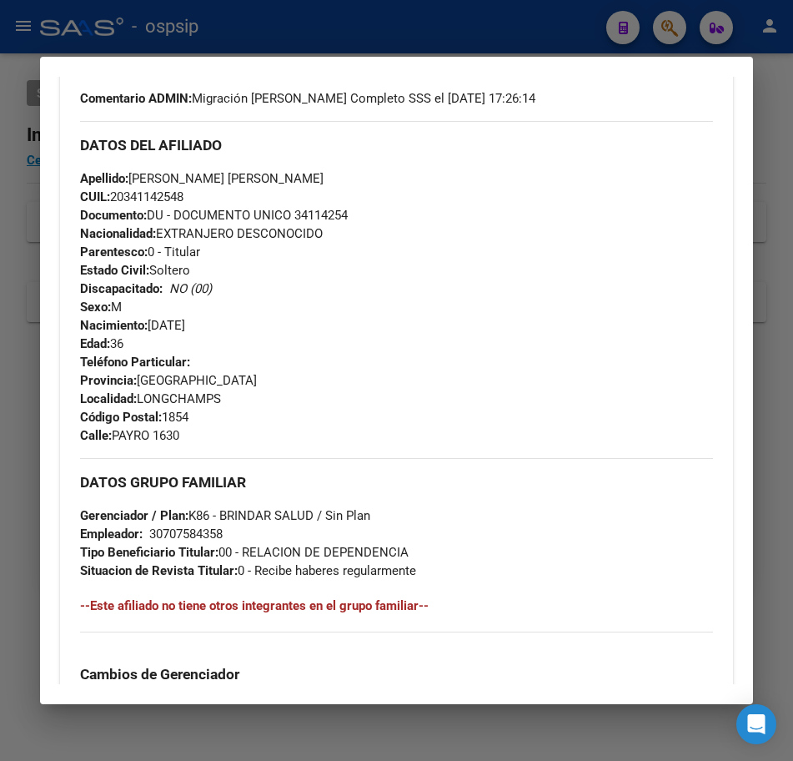
scroll to position [570, 0]
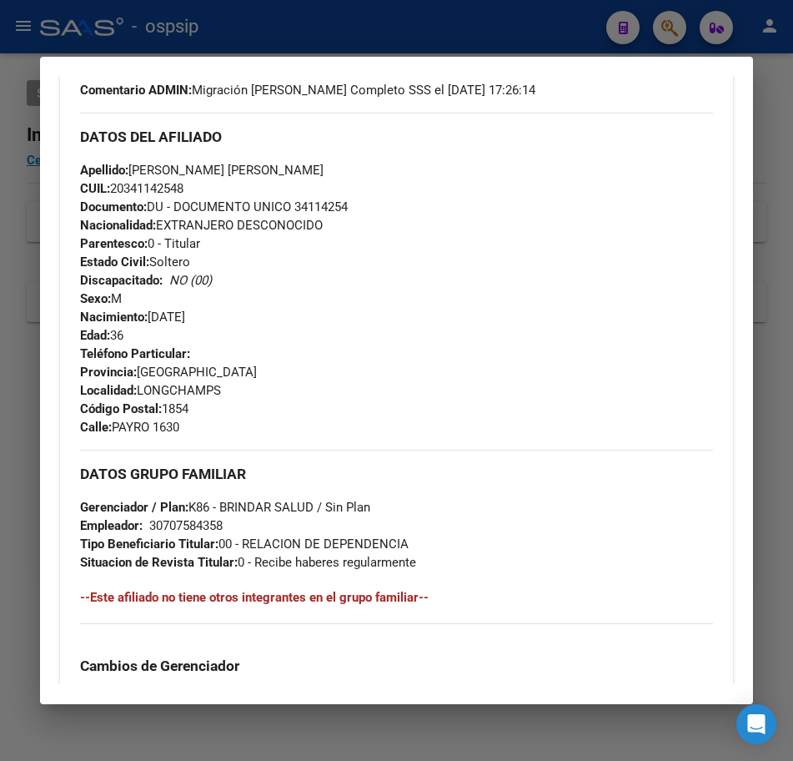
click at [444, 18] on div at bounding box center [396, 380] width 793 height 761
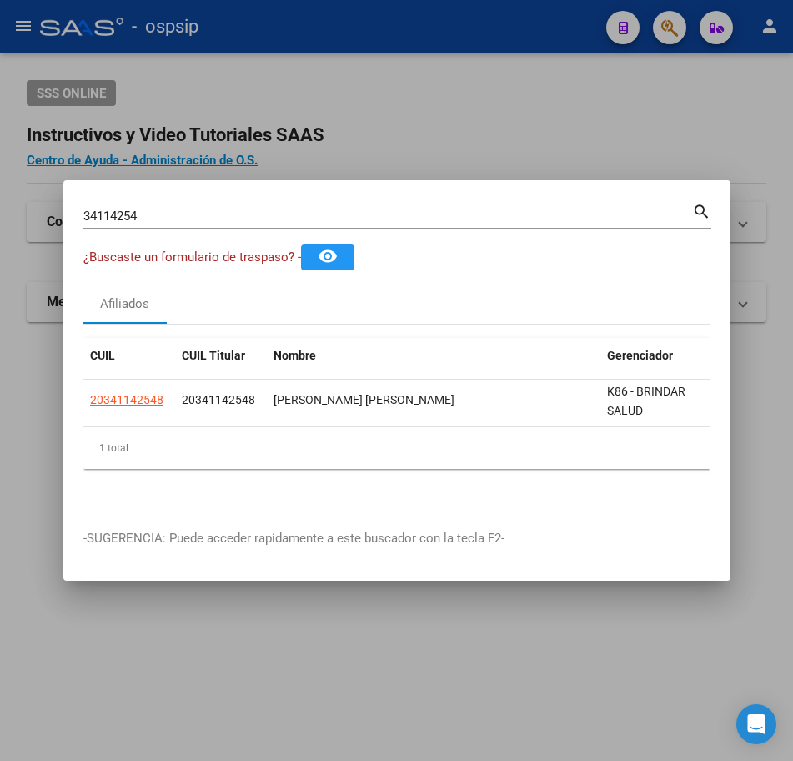
click at [444, 18] on div at bounding box center [396, 380] width 793 height 761
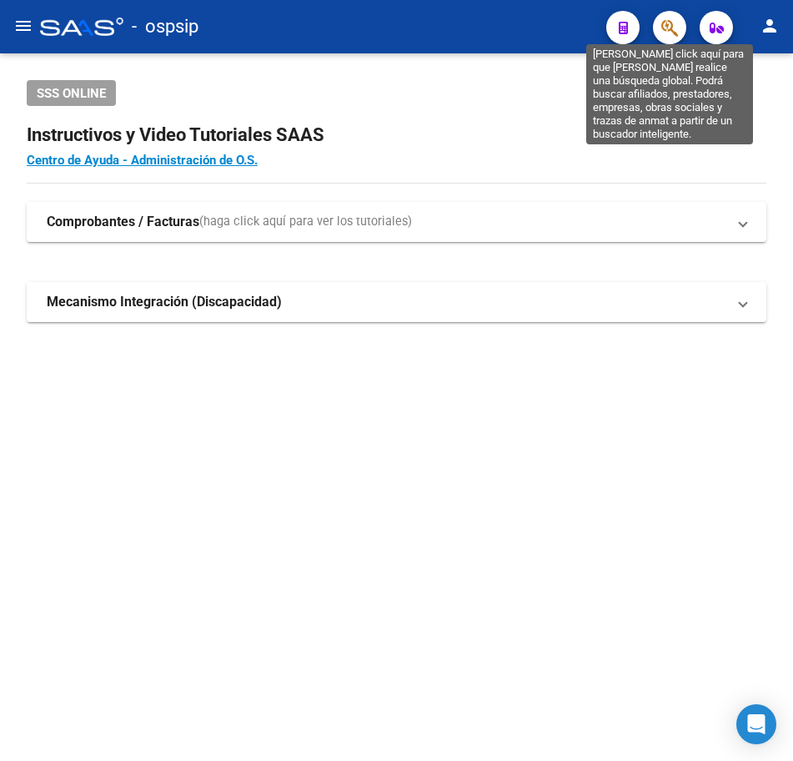
click at [670, 33] on icon "button" at bounding box center [669, 27] width 17 height 19
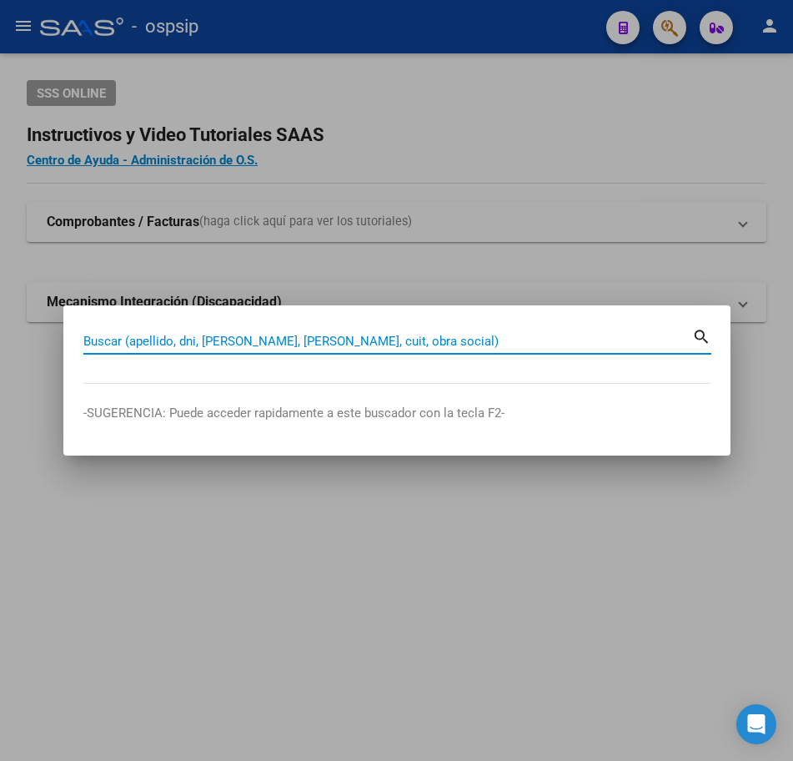
drag, startPoint x: 374, startPoint y: 354, endPoint x: 355, endPoint y: 340, distance: 23.2
paste input "34114254"
type input "34114254"
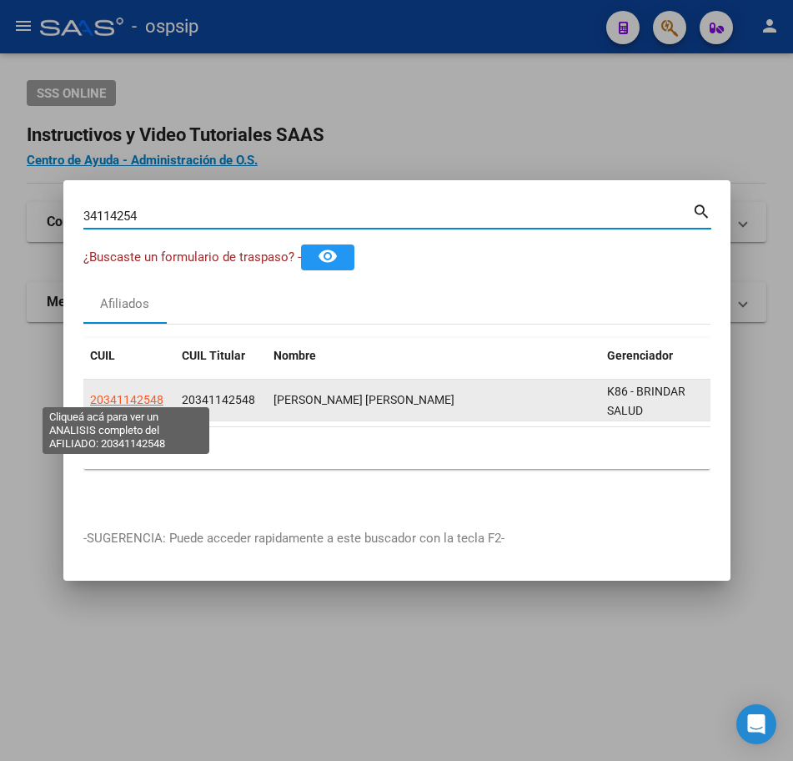
click at [114, 398] on span "20341142548" at bounding box center [126, 399] width 73 height 13
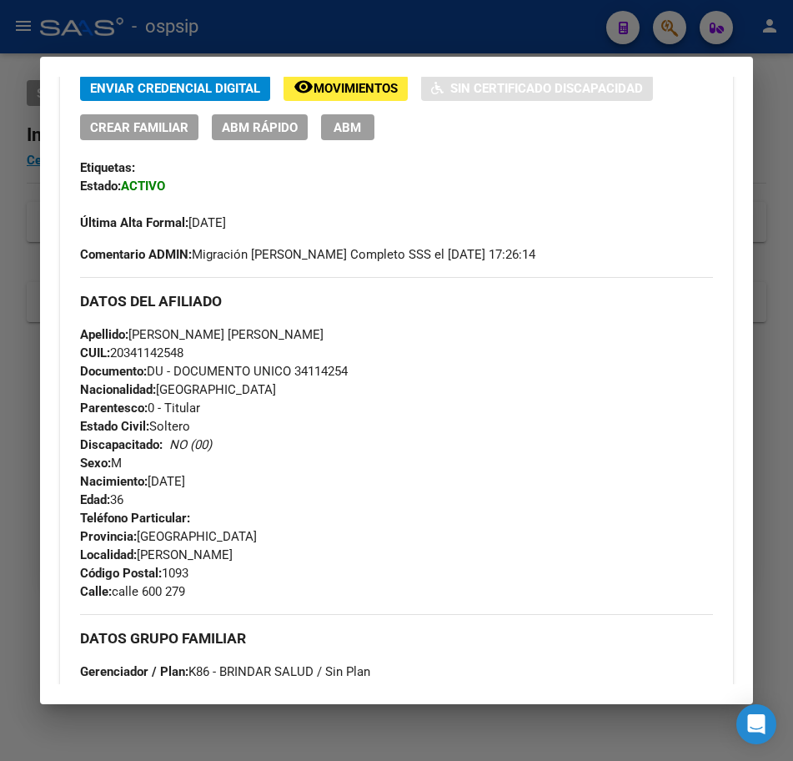
scroll to position [83, 0]
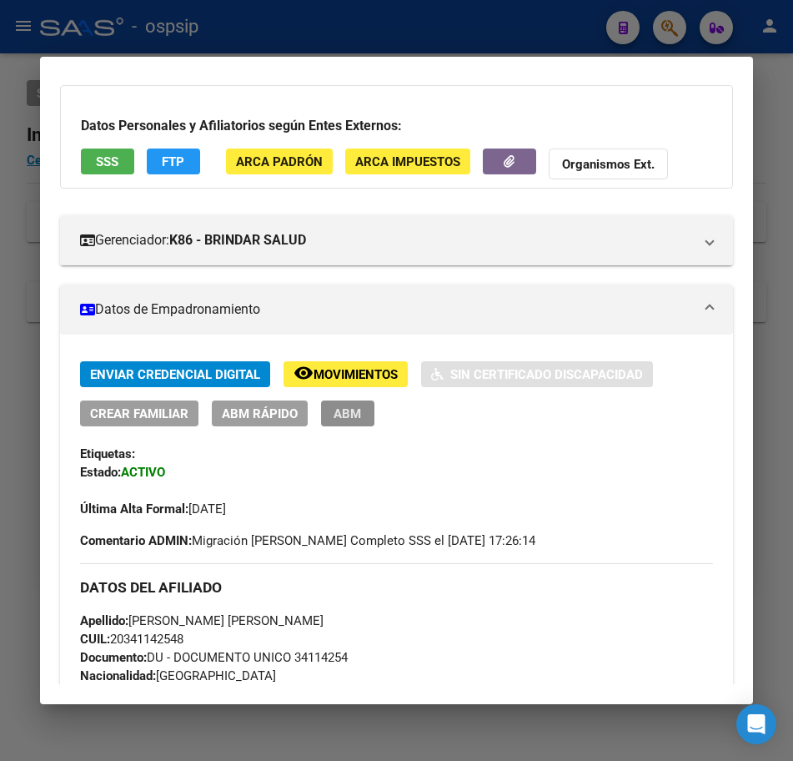
click at [354, 418] on span "ABM" at bounding box center [348, 413] width 28 height 15
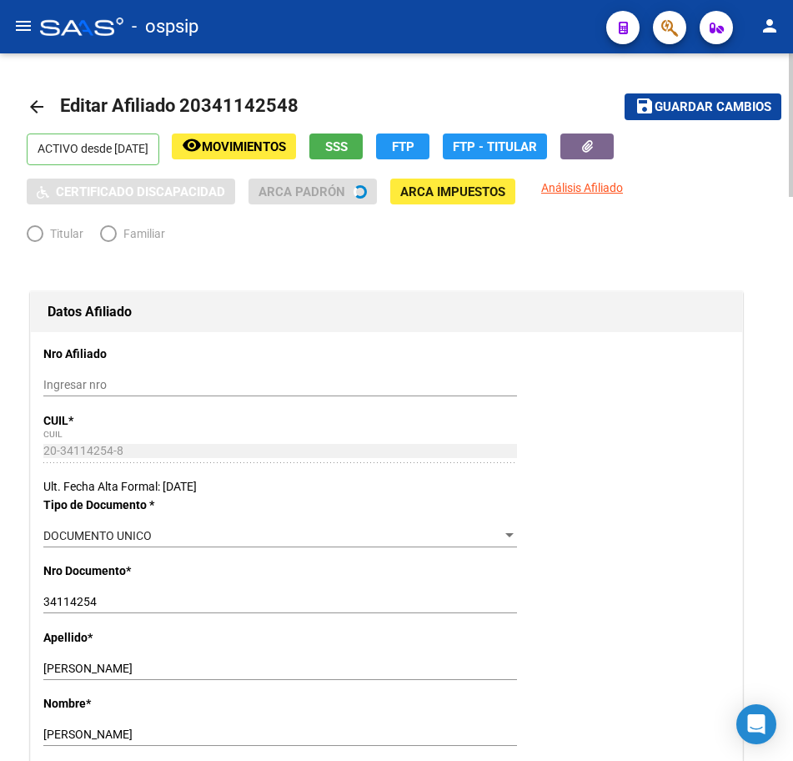
radio input "true"
type input "30-70758435-8"
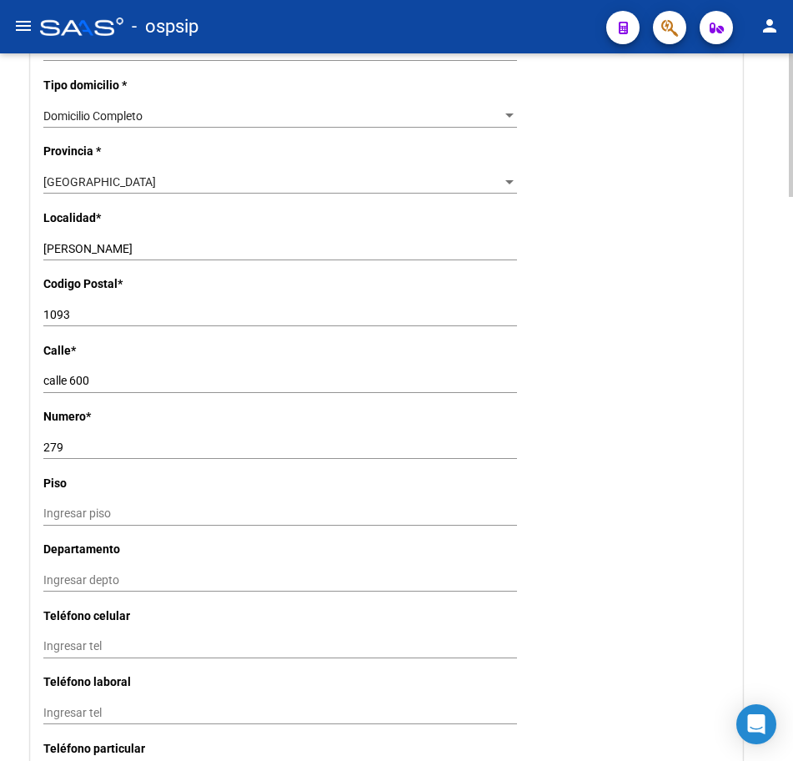
scroll to position [1168, 0]
drag, startPoint x: 106, startPoint y: 314, endPoint x: 4, endPoint y: 323, distance: 102.2
click at [4, 323] on div "arrow_back Editar Afiliado 20341142548 save Guardar cambios ACTIVO desde [DATE]…" at bounding box center [396, 624] width 793 height 3477
type input "1903"
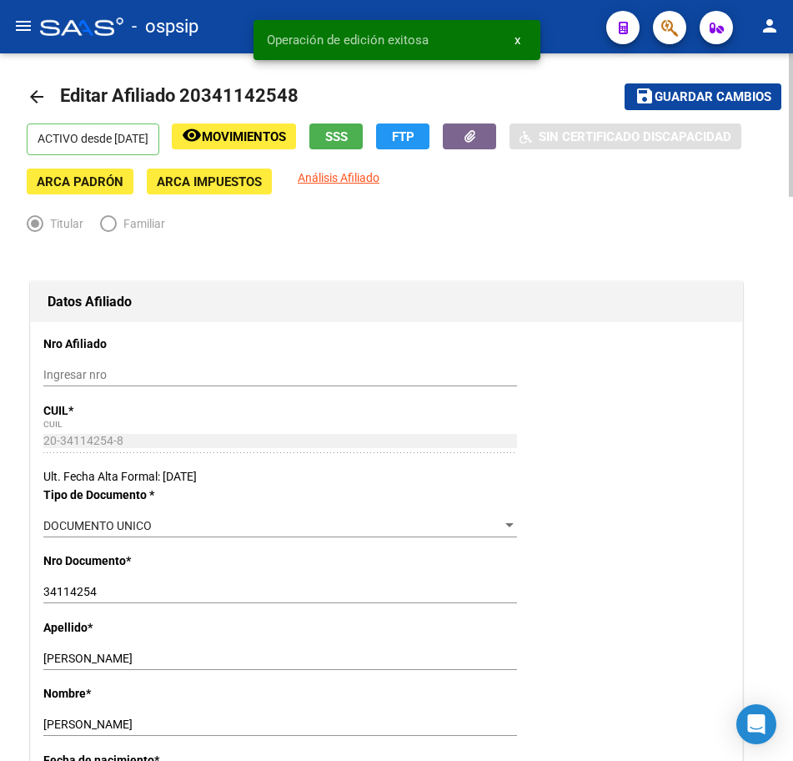
scroll to position [0, 0]
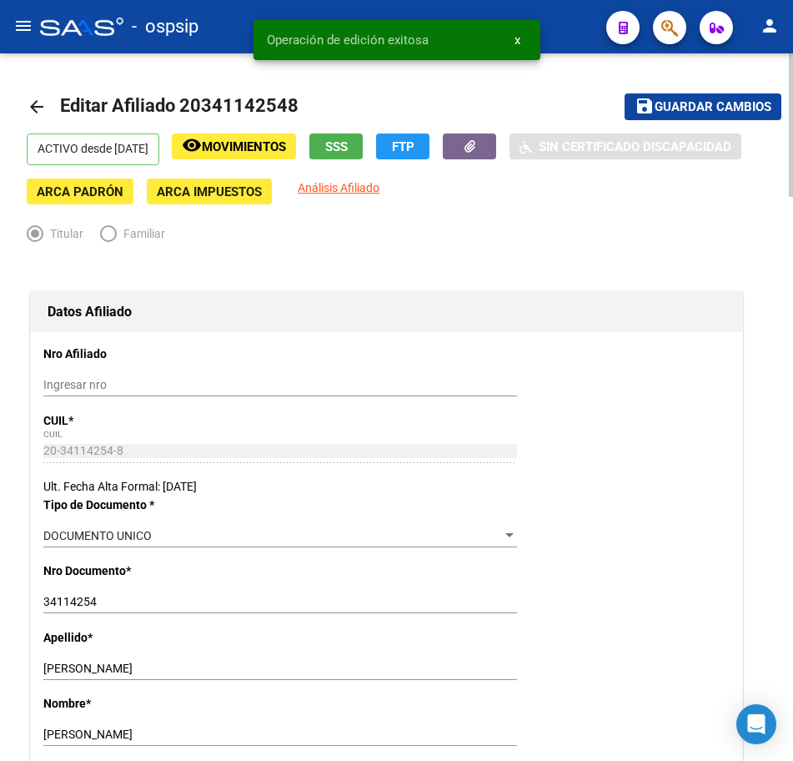
click at [707, 105] on span "Guardar cambios" at bounding box center [713, 107] width 117 height 15
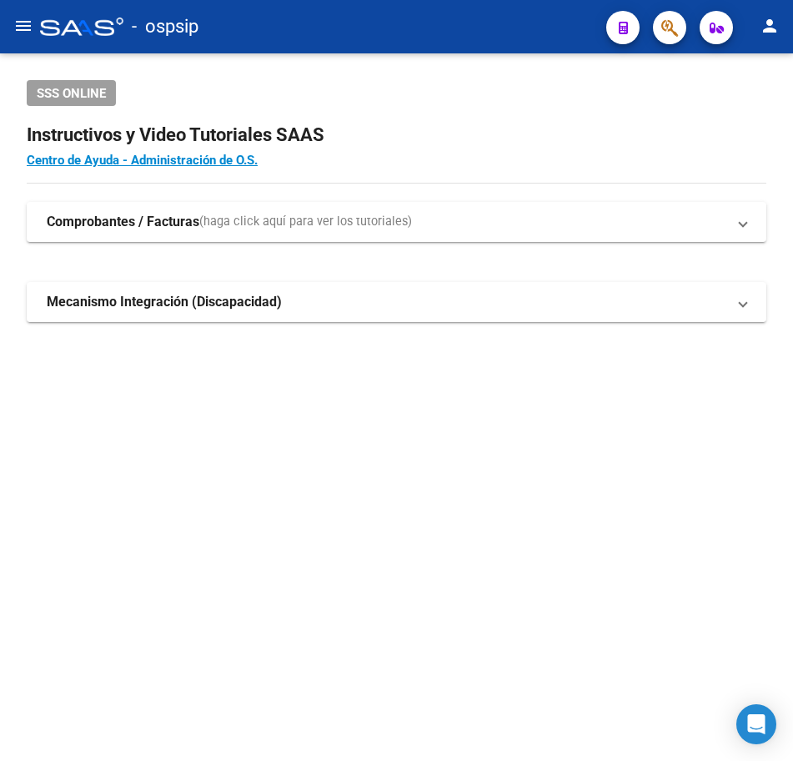
click at [665, 35] on icon "button" at bounding box center [669, 27] width 17 height 19
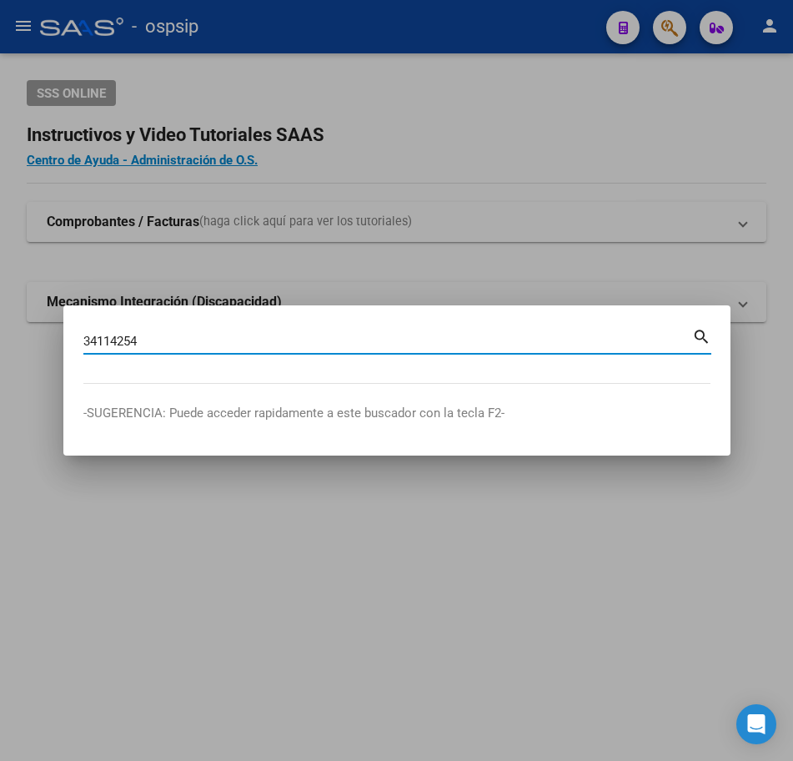
type input "34114254"
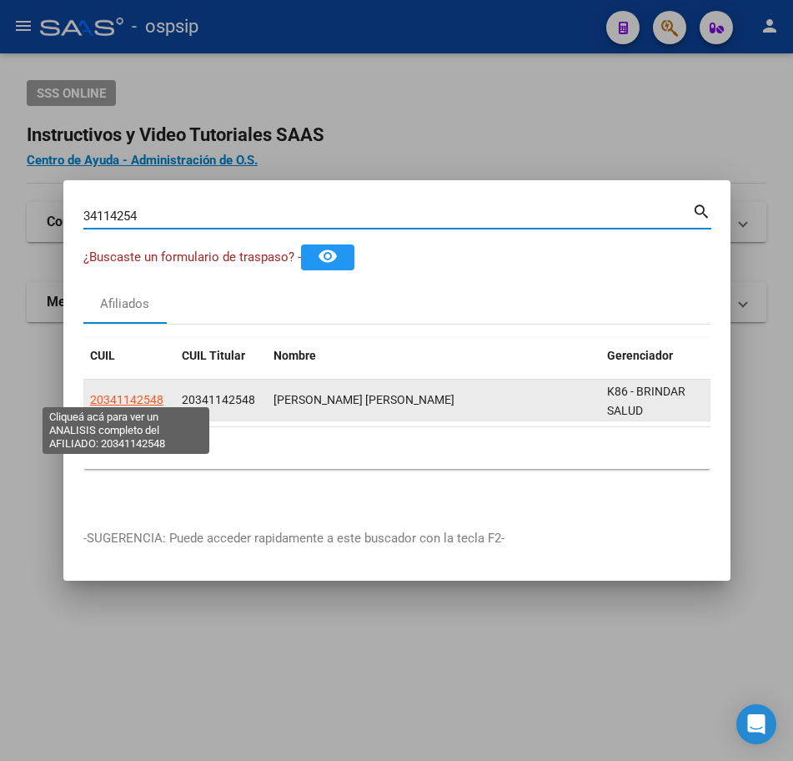
click at [132, 393] on span "20341142548" at bounding box center [126, 399] width 73 height 13
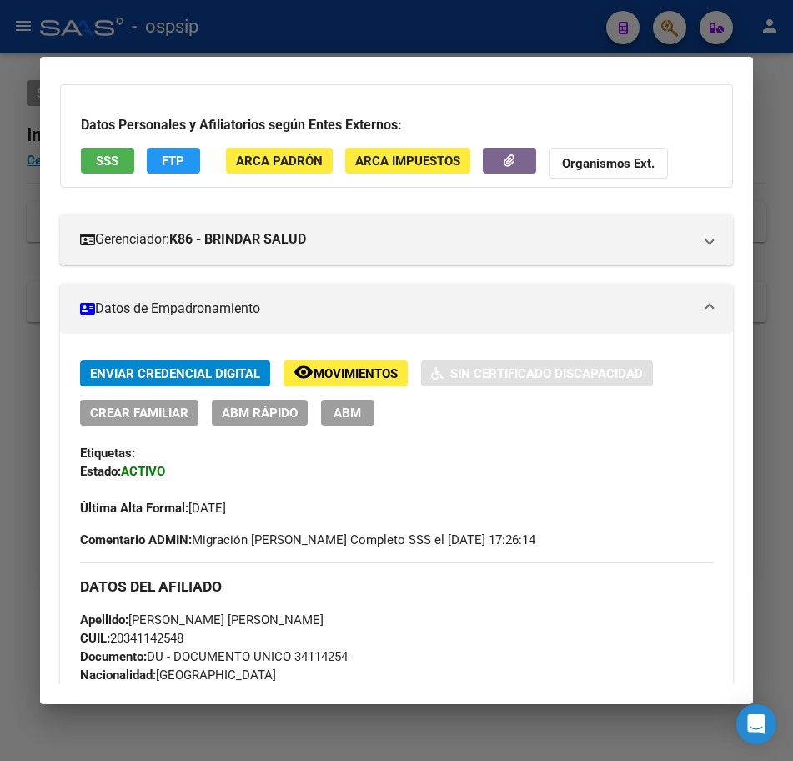
scroll to position [250, 0]
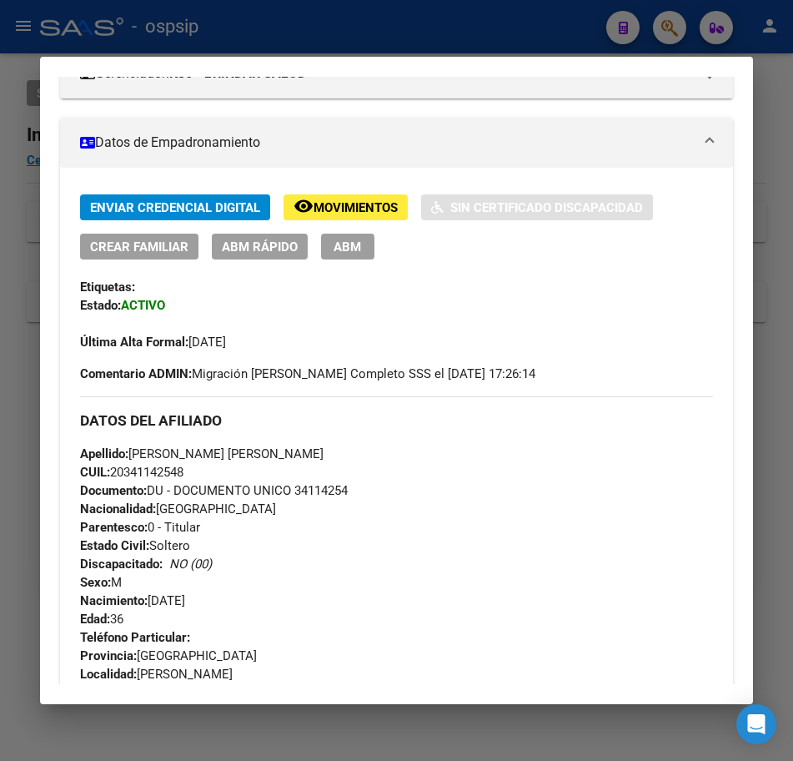
click at [428, 29] on div at bounding box center [396, 380] width 793 height 761
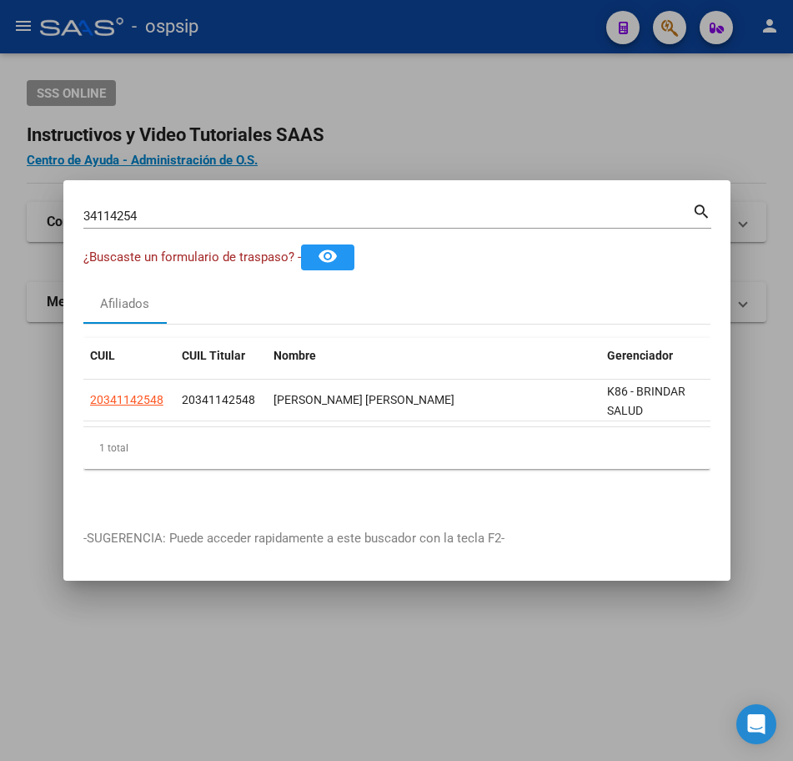
click at [428, 29] on div at bounding box center [396, 380] width 793 height 761
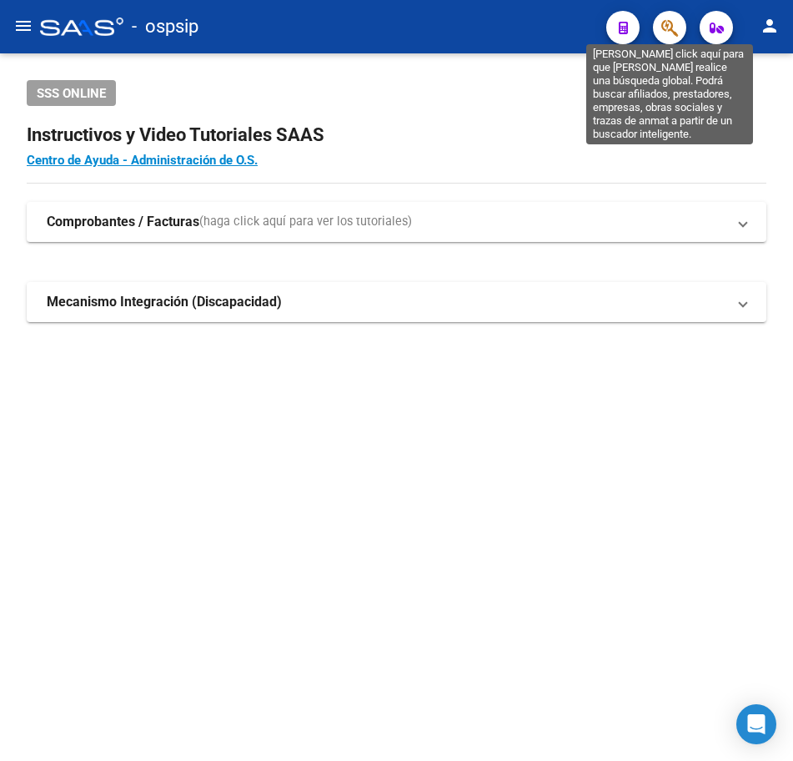
click at [665, 24] on icon "button" at bounding box center [669, 27] width 17 height 19
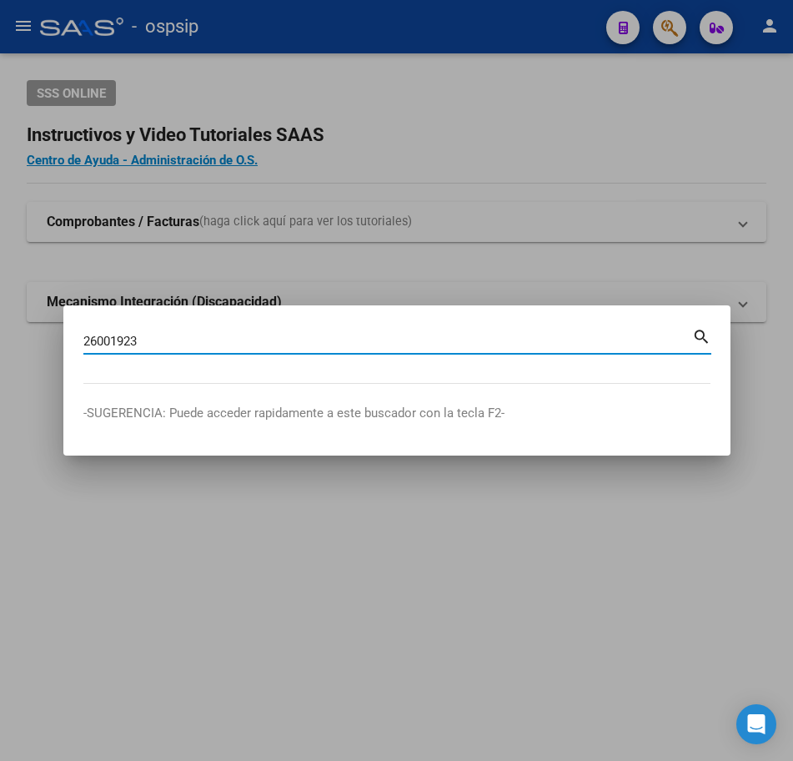
type input "26001923"
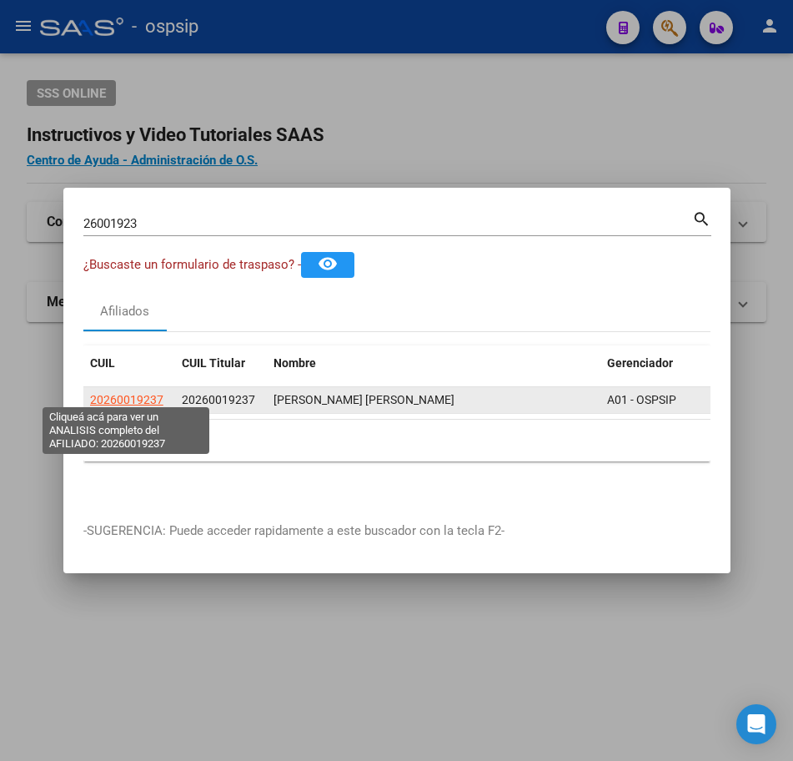
click at [119, 393] on span "20260019237" at bounding box center [126, 399] width 73 height 13
type textarea "20260019237"
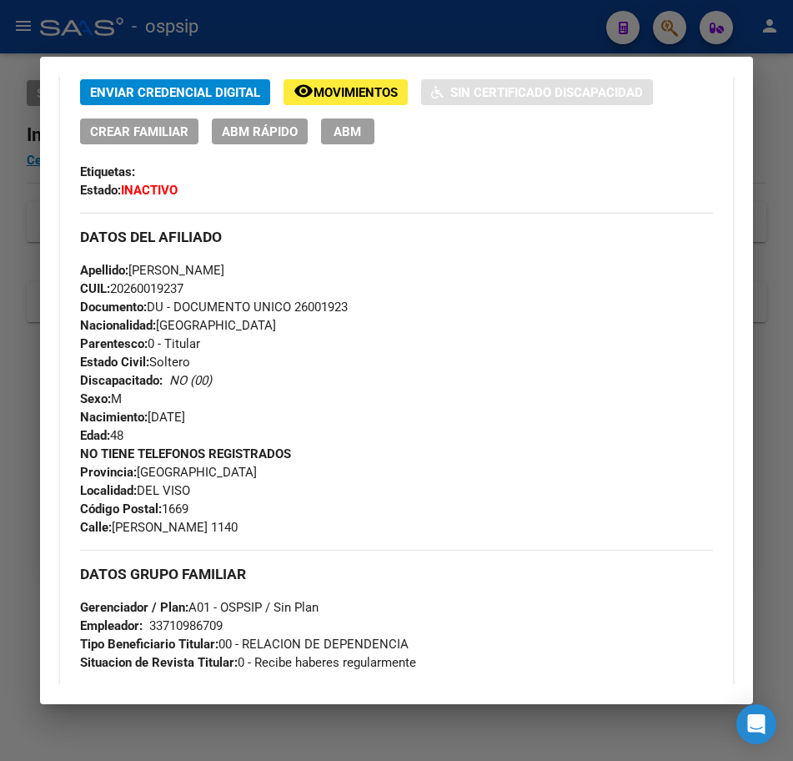
scroll to position [404, 0]
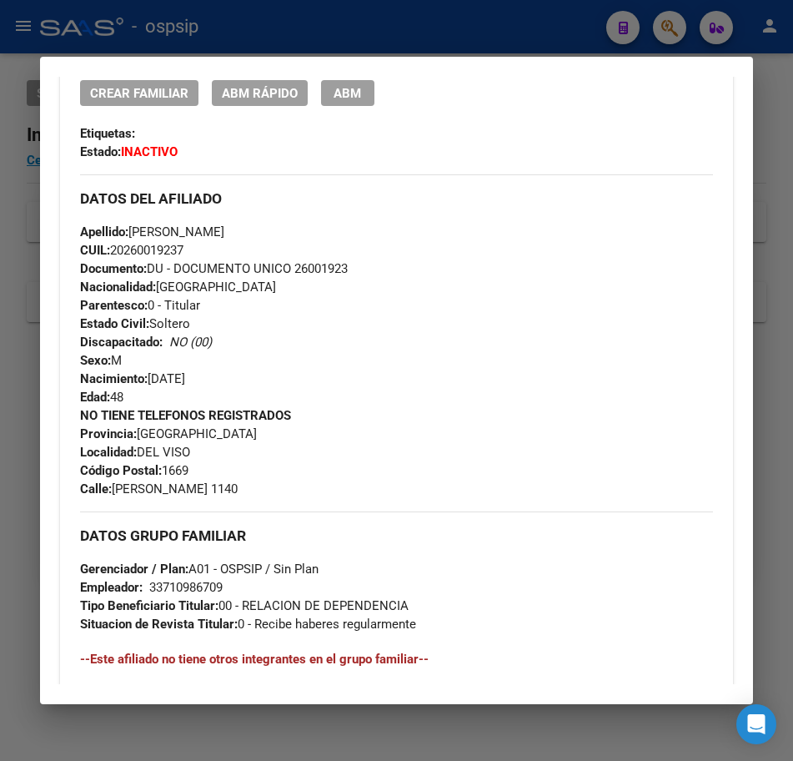
click at [536, 38] on div at bounding box center [396, 380] width 793 height 761
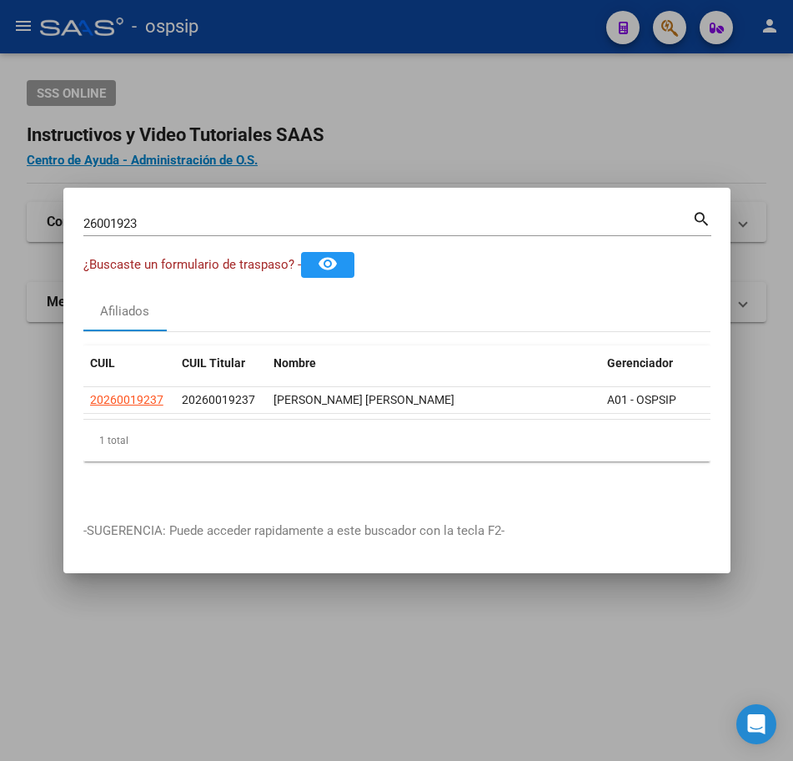
click at [536, 38] on div at bounding box center [396, 380] width 793 height 761
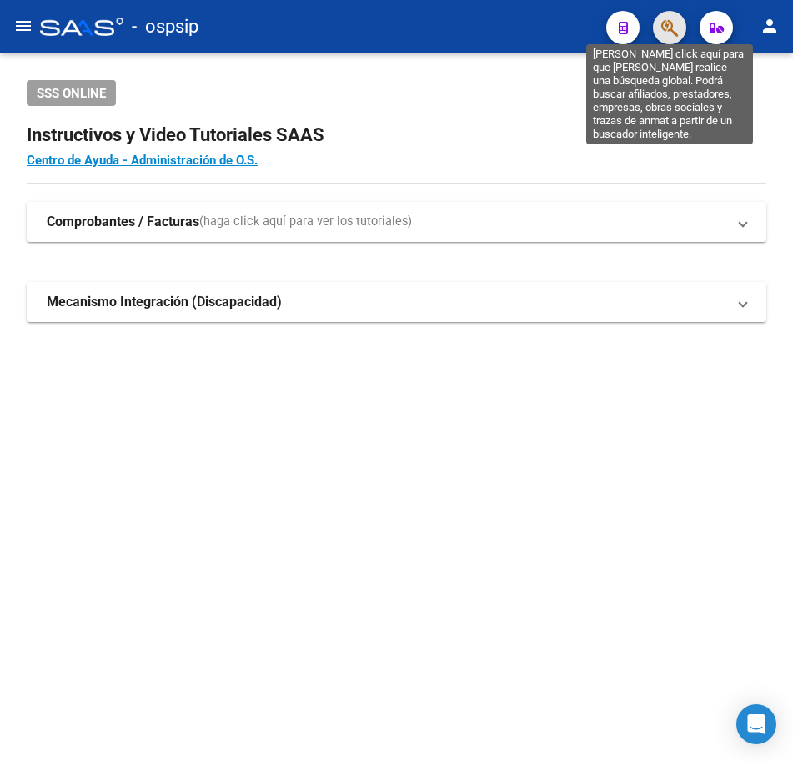
click at [664, 24] on icon "button" at bounding box center [669, 27] width 17 height 19
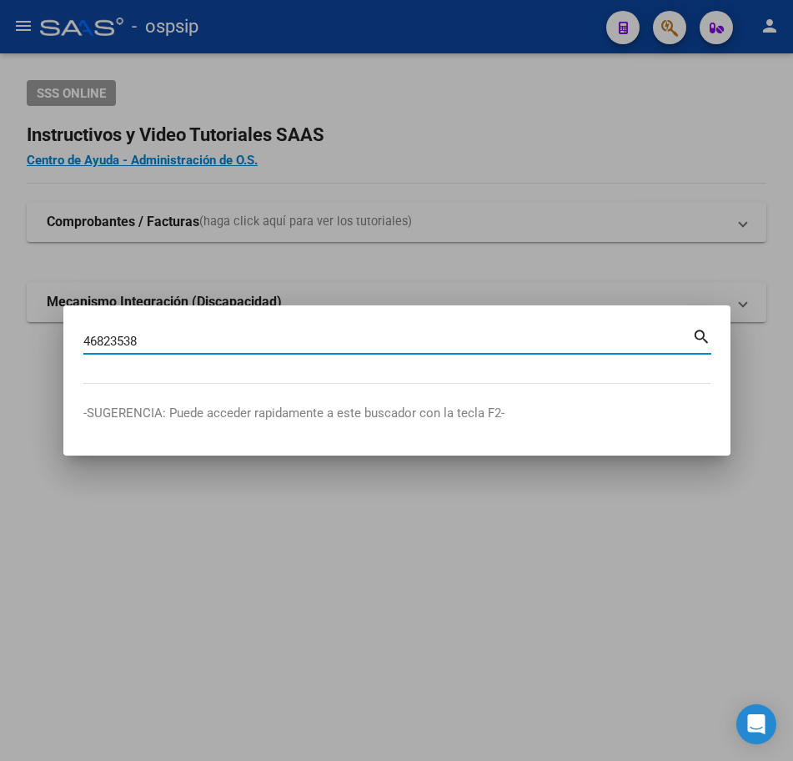
type input "46823538"
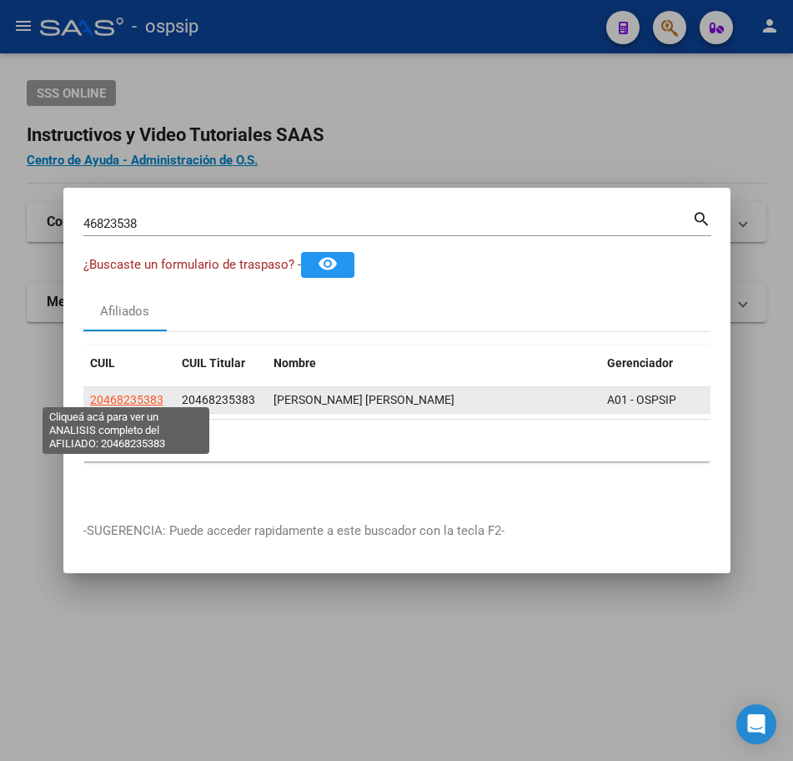
click at [117, 394] on span "20468235383" at bounding box center [126, 399] width 73 height 13
type textarea "20468235383"
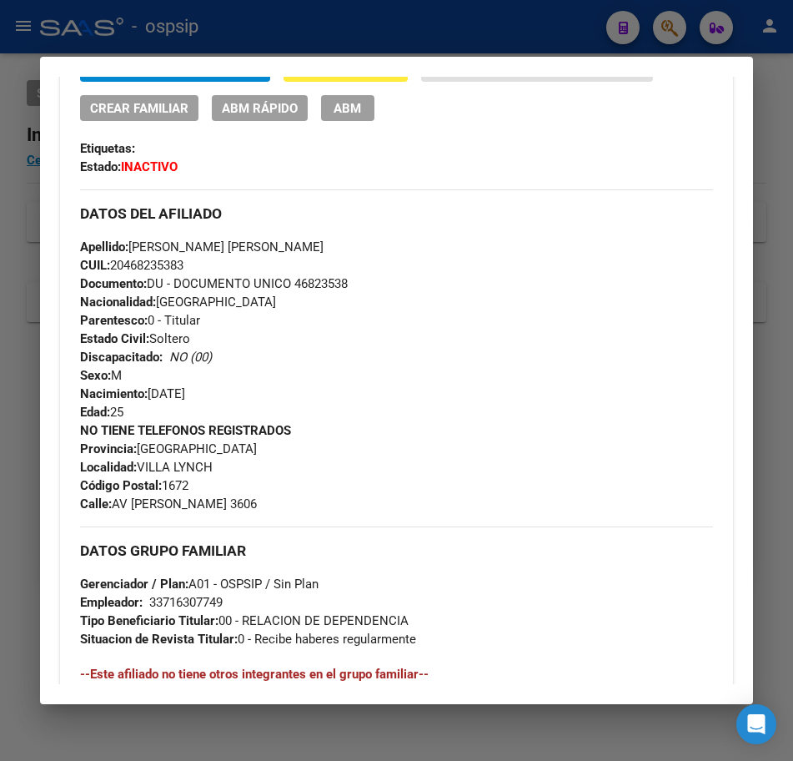
scroll to position [417, 0]
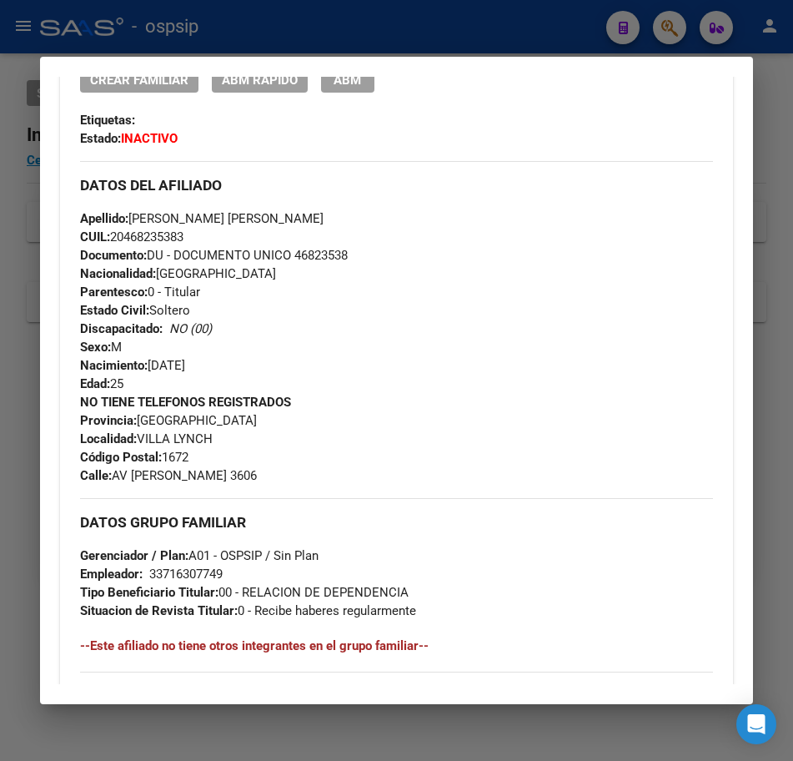
click at [460, 28] on div at bounding box center [396, 380] width 793 height 761
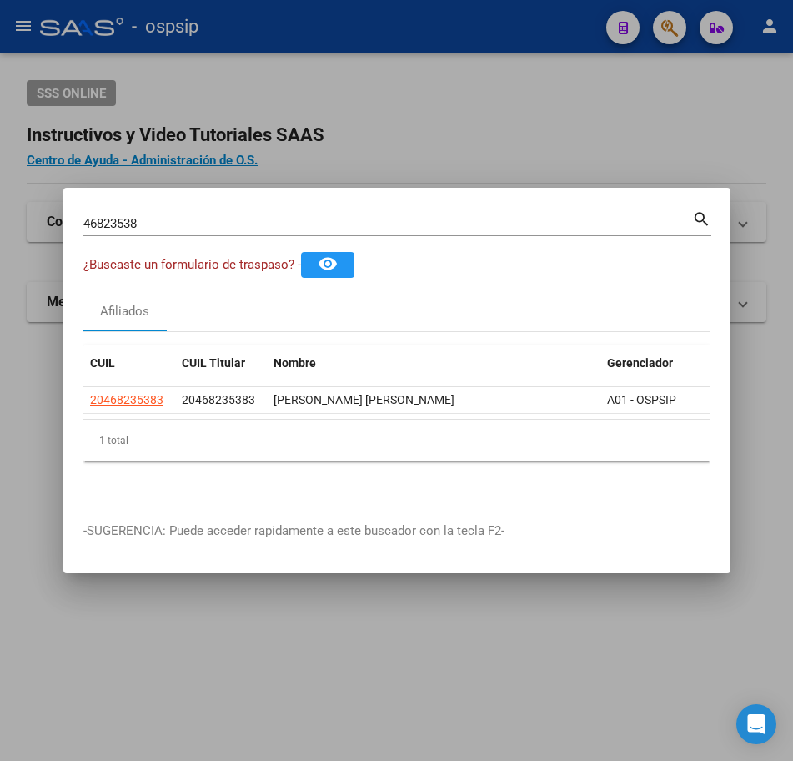
click at [487, 28] on div at bounding box center [396, 380] width 793 height 761
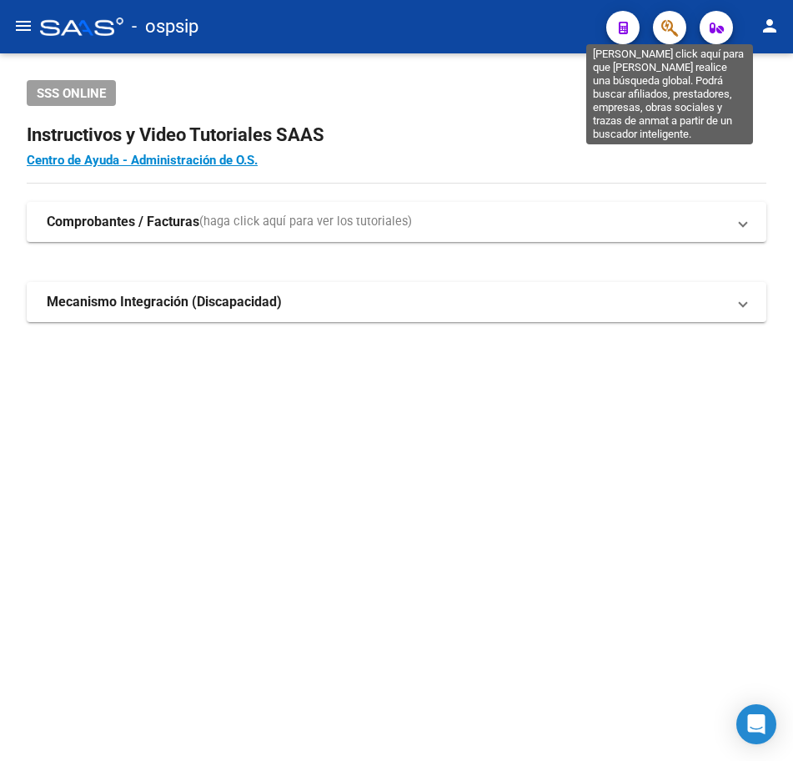
click at [658, 21] on button "button" at bounding box center [669, 27] width 33 height 33
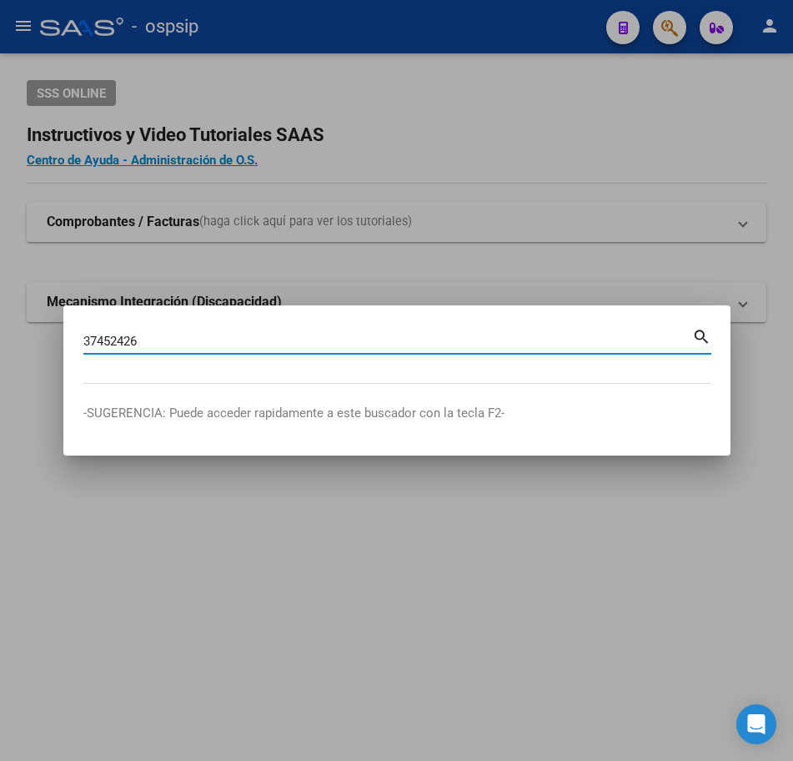
type input "37452426"
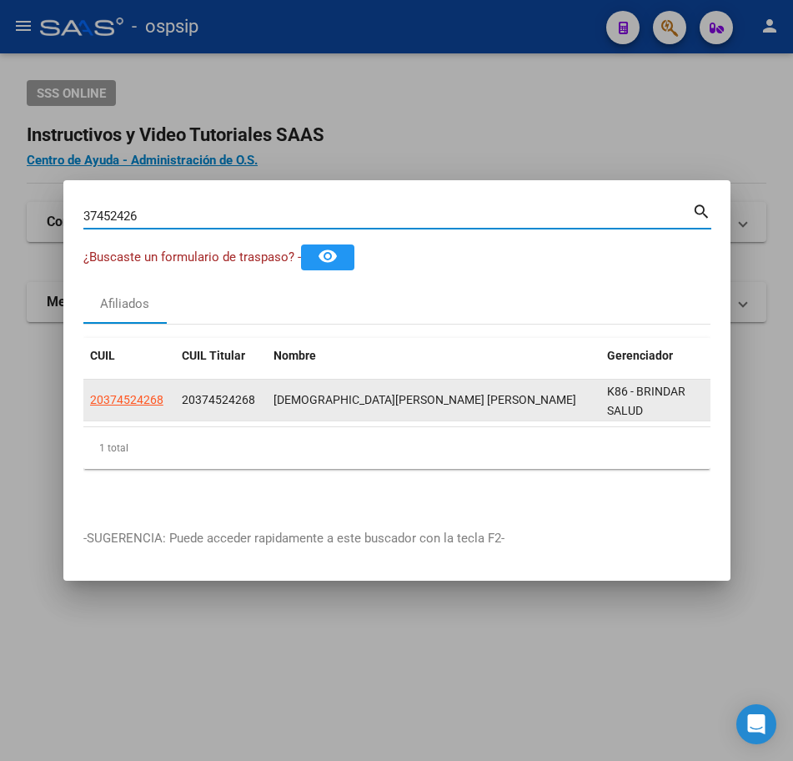
click at [119, 380] on datatable-body-cell "20374524268" at bounding box center [129, 399] width 92 height 41
click at [125, 404] on datatable-body-cell "20374524268" at bounding box center [129, 399] width 92 height 41
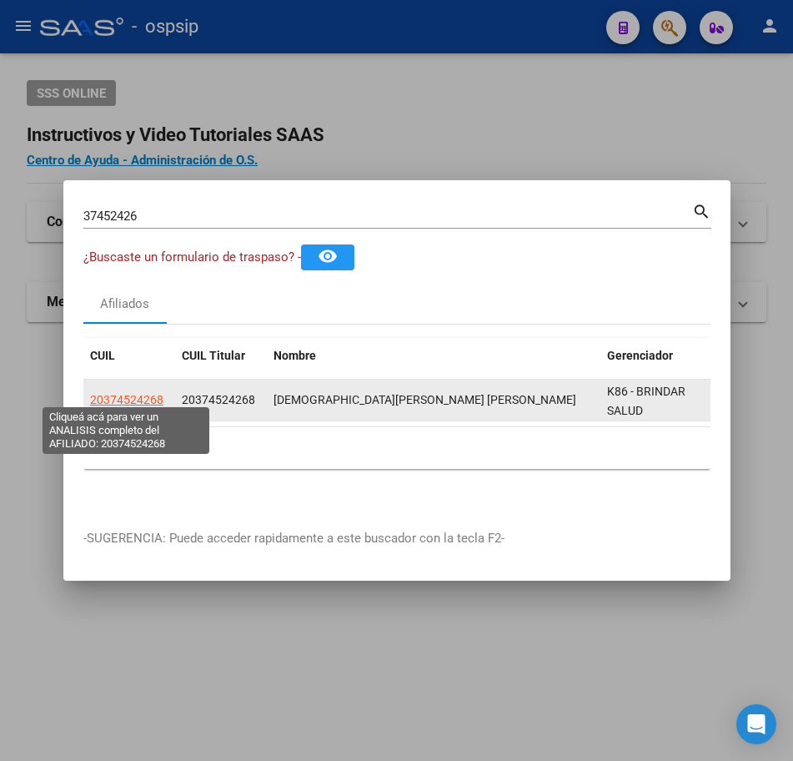
click at [125, 393] on span "20374524268" at bounding box center [126, 399] width 73 height 13
type textarea "20374524268"
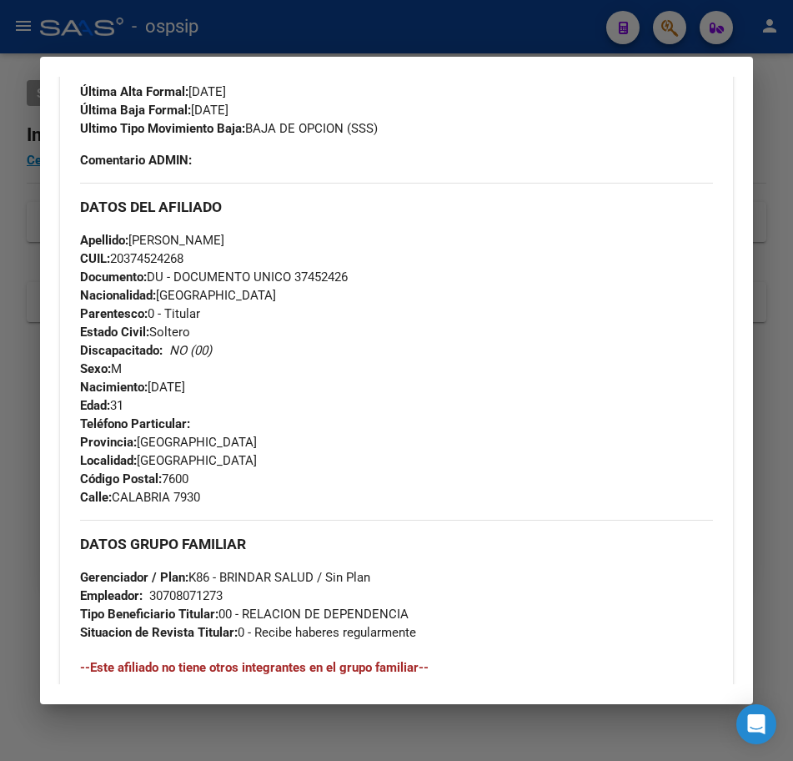
scroll to position [584, 0]
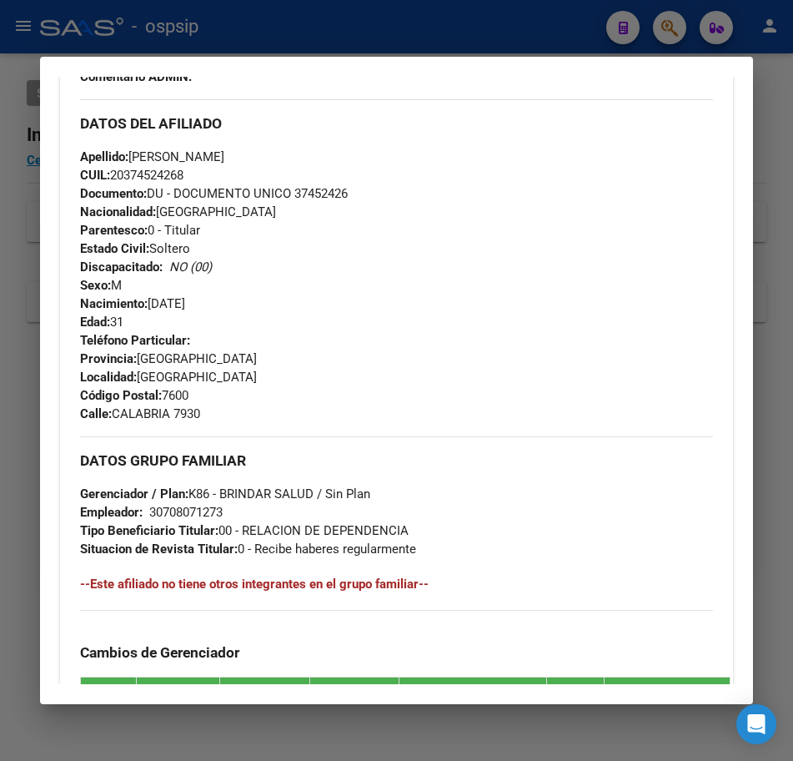
drag, startPoint x: 356, startPoint y: 189, endPoint x: 296, endPoint y: 190, distance: 60.1
click at [296, 190] on div "Apellido: [PERSON_NAME]: 20374524268 Documento: DU - DOCUMENTO UNICO 37452426 N…" at bounding box center [397, 239] width 634 height 183
copy span "37452426"
click at [452, 17] on div at bounding box center [396, 380] width 793 height 761
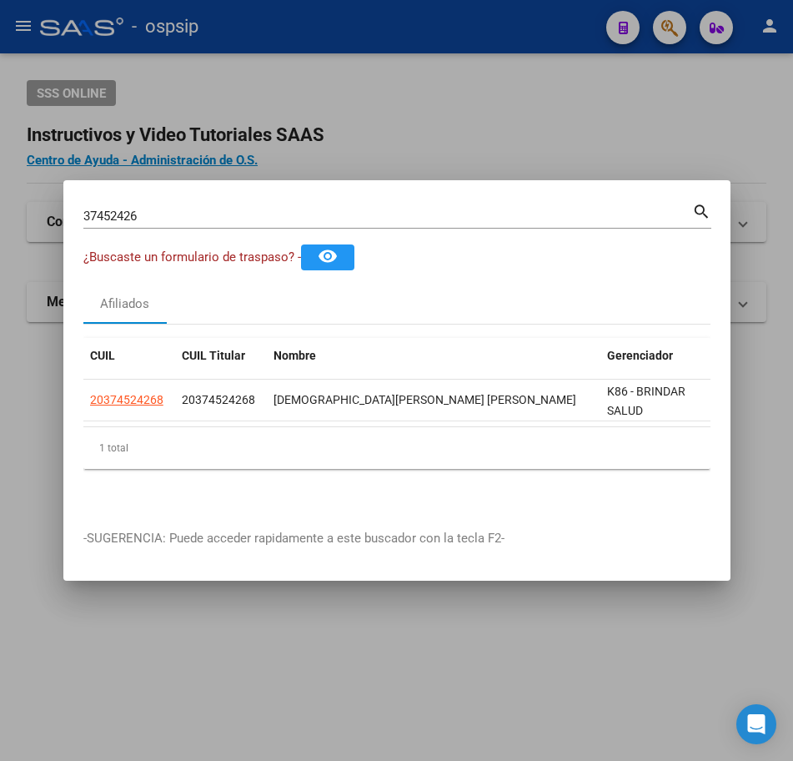
click at [497, 113] on div at bounding box center [396, 380] width 793 height 761
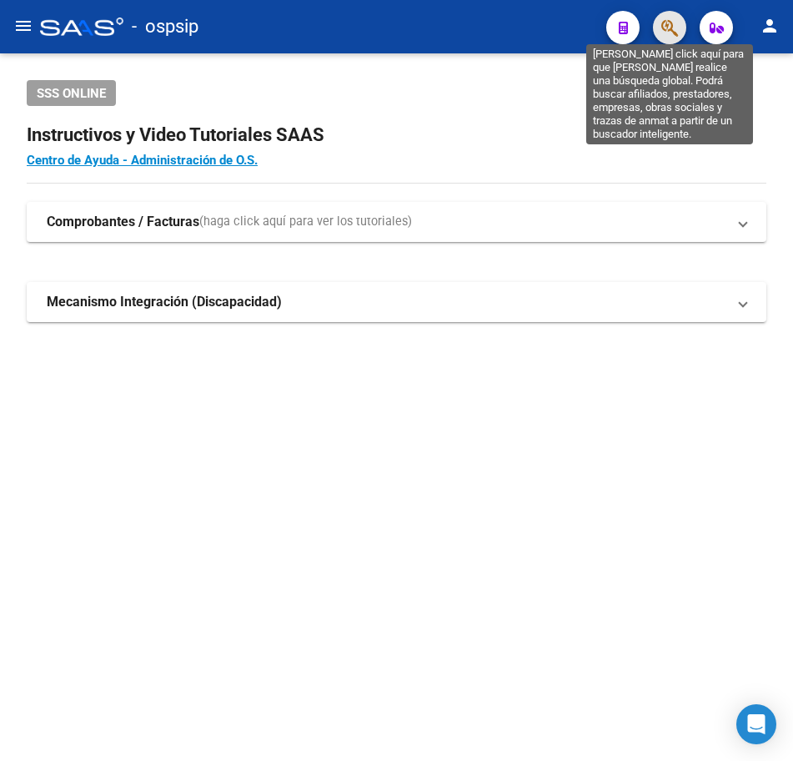
click at [674, 34] on icon "button" at bounding box center [669, 27] width 17 height 19
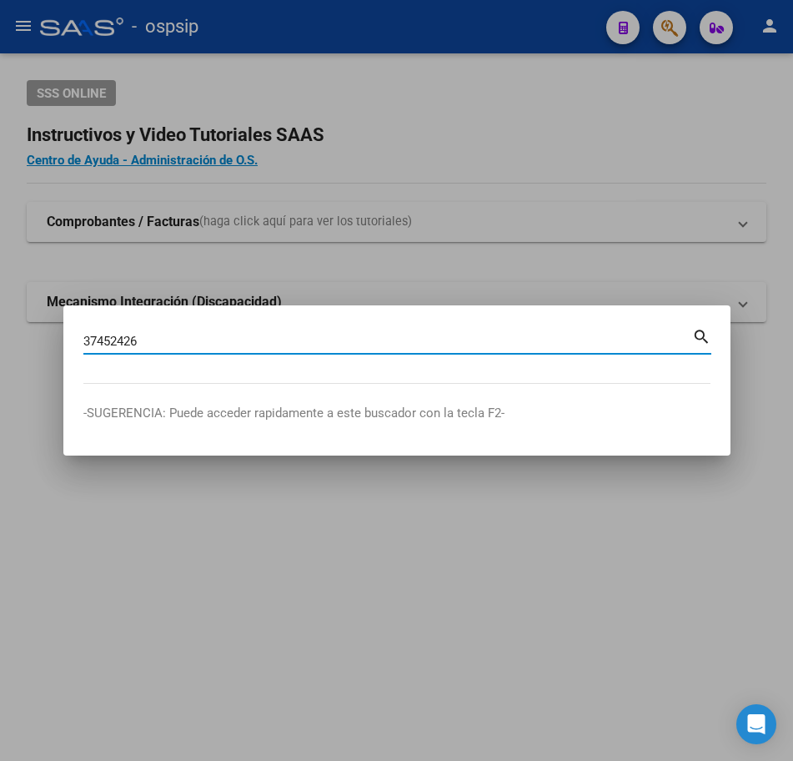
type input "37452426"
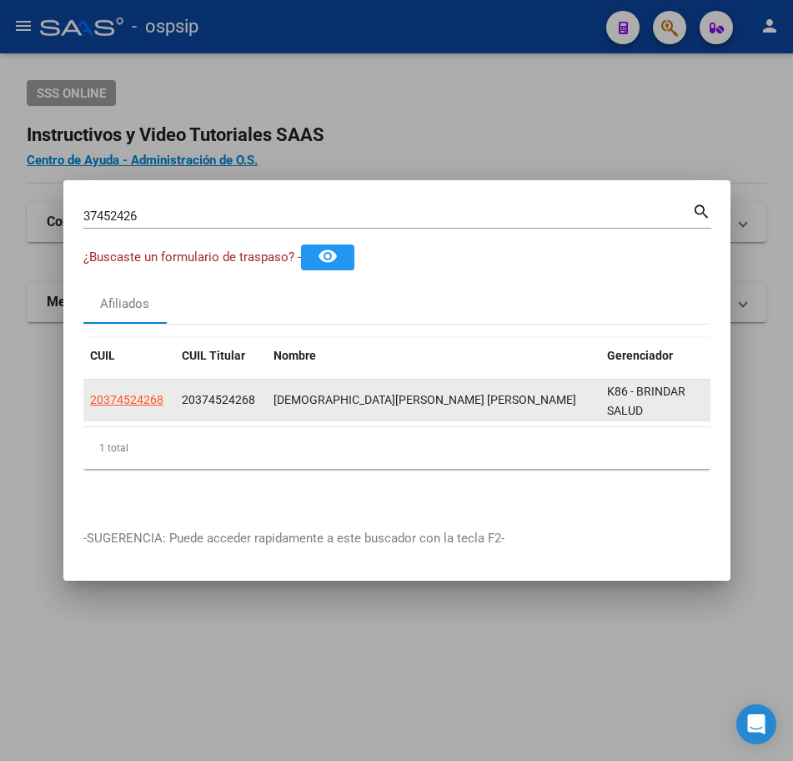
click at [131, 380] on datatable-body-cell "20374524268" at bounding box center [129, 399] width 92 height 41
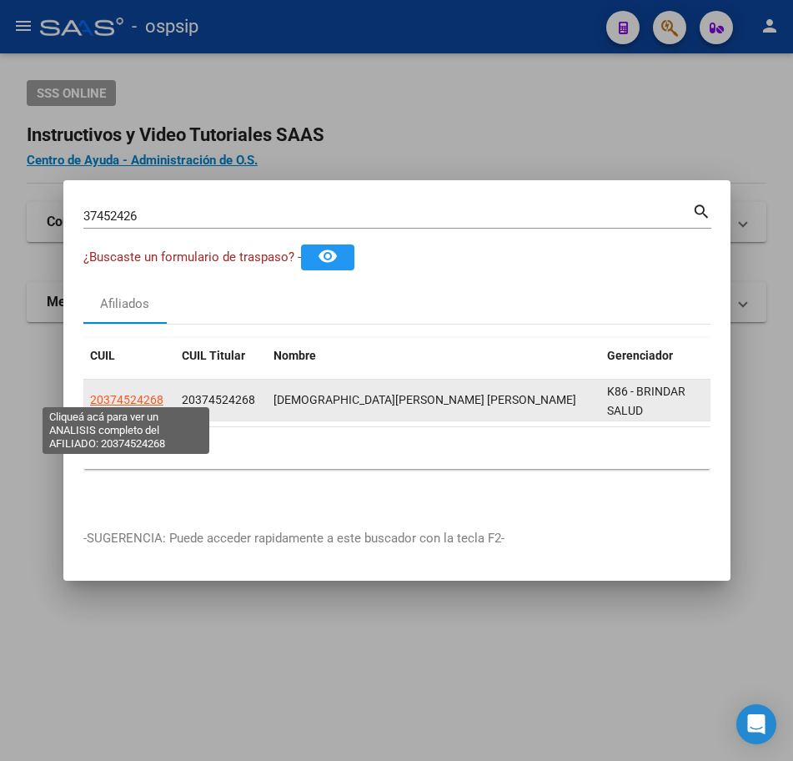
click at [140, 393] on span "20374524268" at bounding box center [126, 399] width 73 height 13
copy span "4"
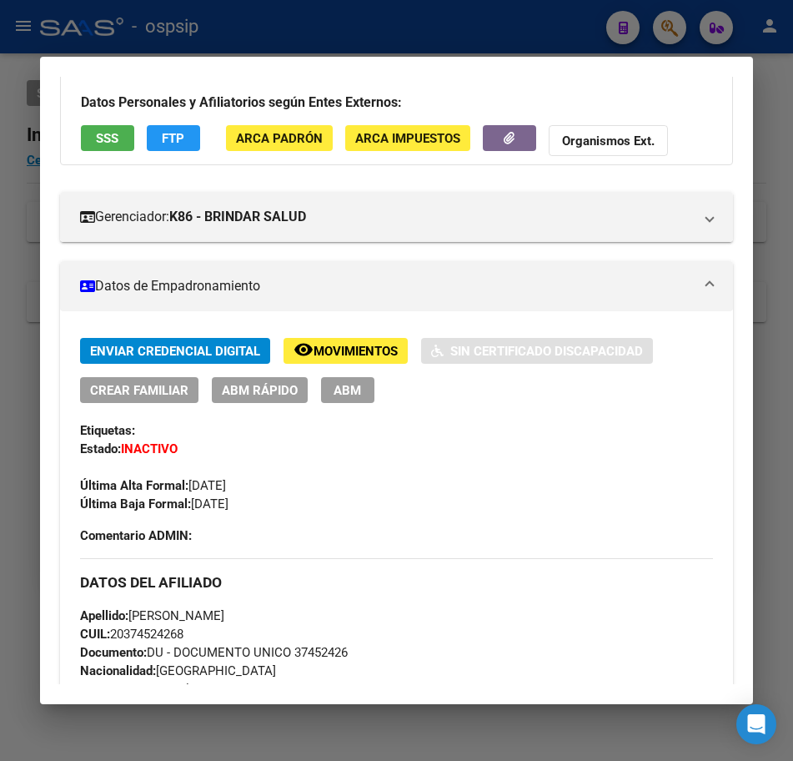
scroll to position [500, 0]
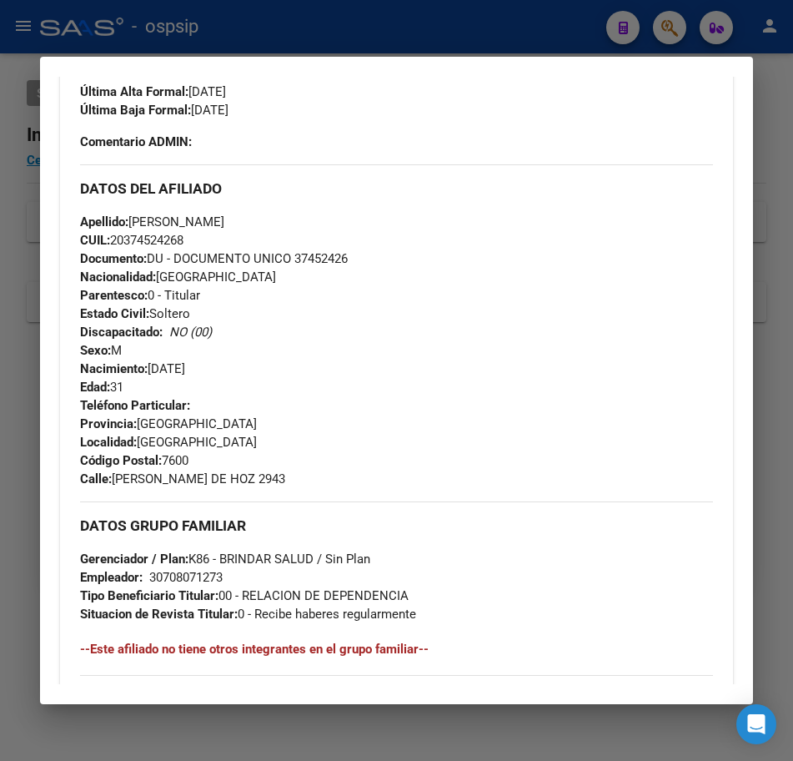
click at [408, 42] on div at bounding box center [396, 380] width 793 height 761
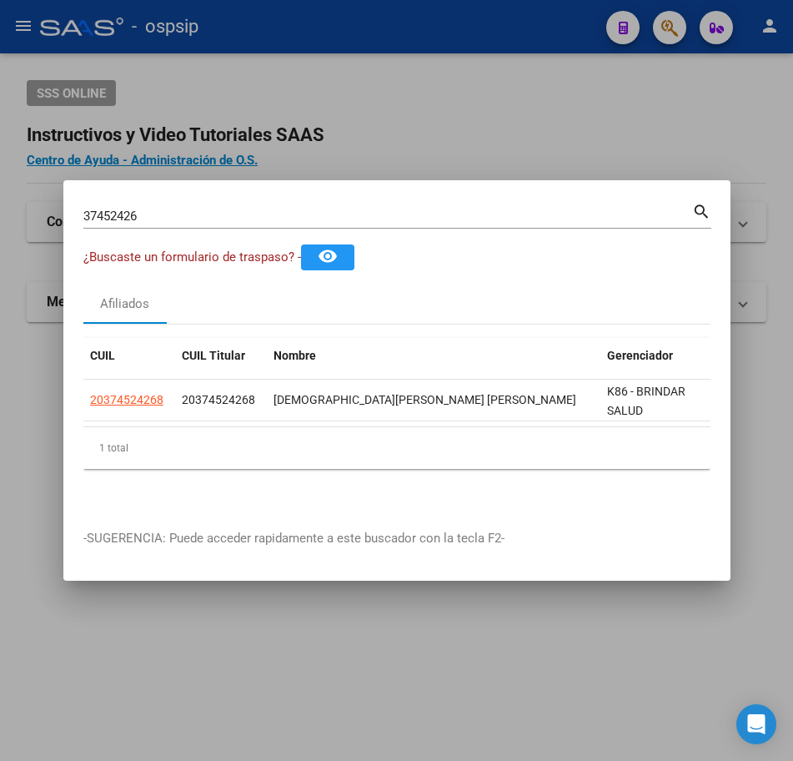
click at [408, 42] on div at bounding box center [396, 380] width 793 height 761
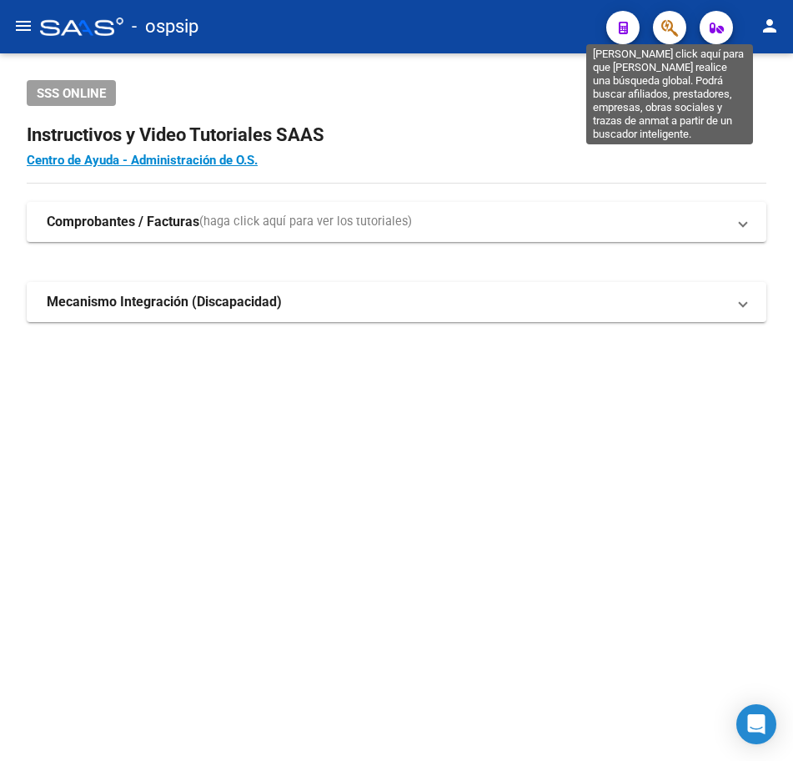
click at [665, 30] on icon "button" at bounding box center [669, 27] width 17 height 19
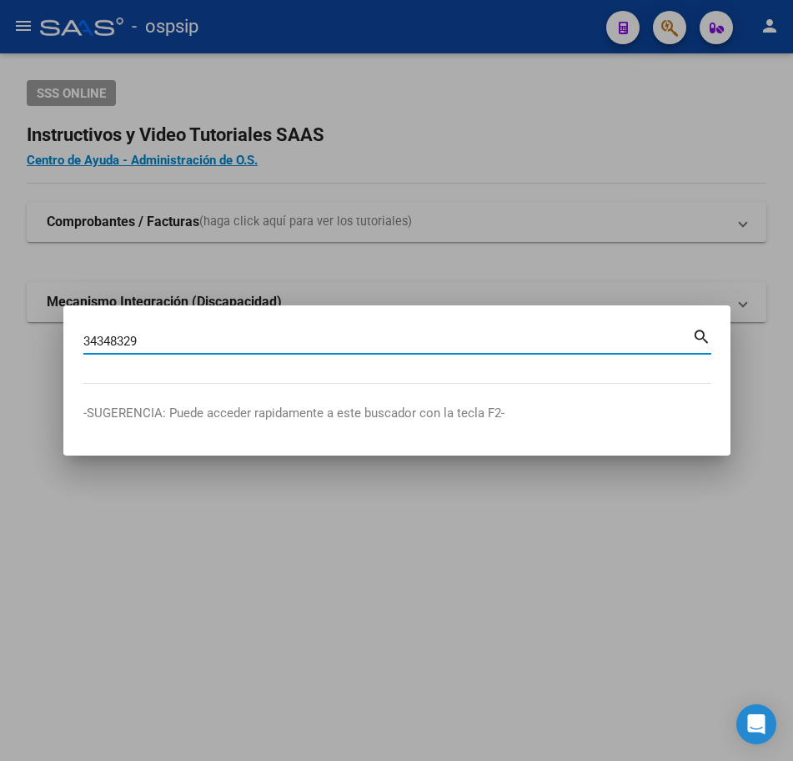
type input "34348329"
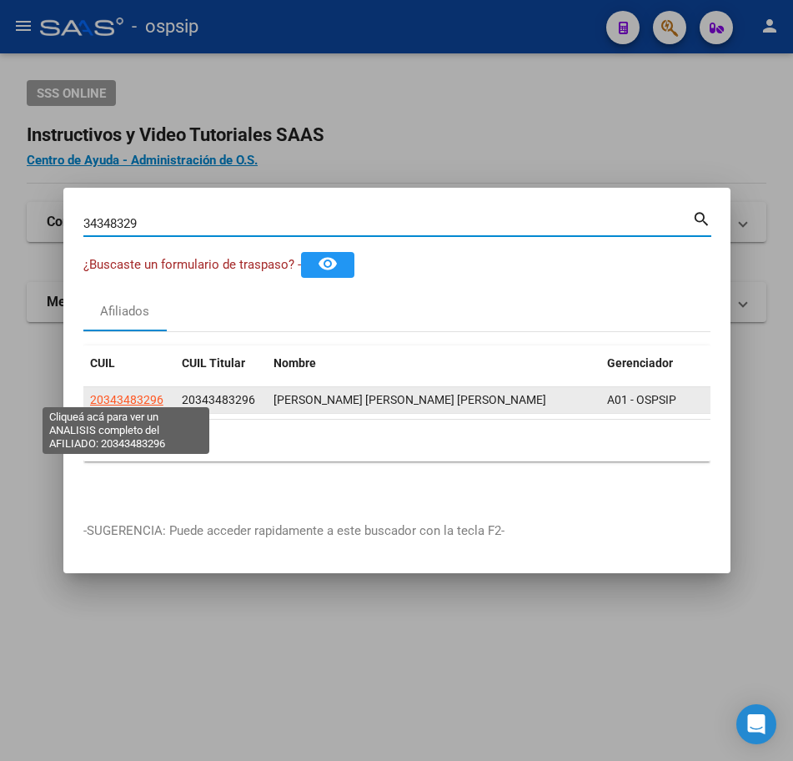
click at [99, 395] on span "20343483296" at bounding box center [126, 399] width 73 height 13
type textarea "20343483296"
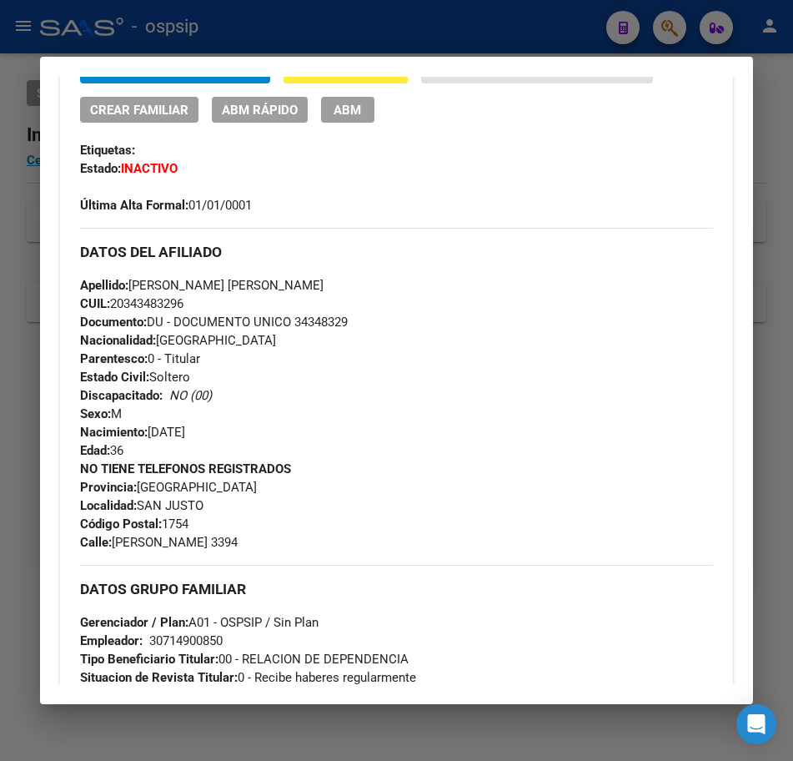
scroll to position [417, 0]
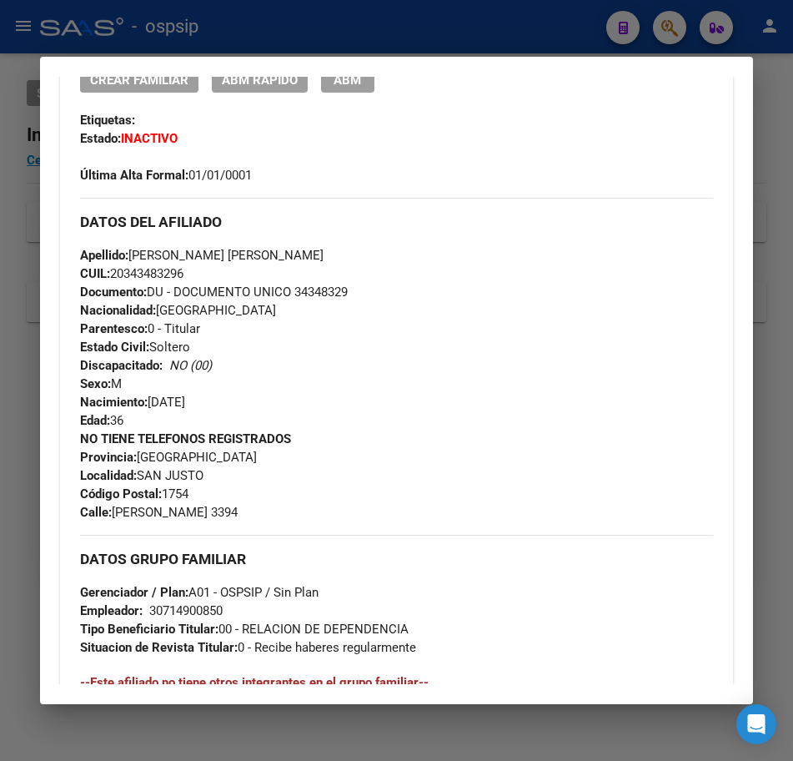
click at [381, 27] on div at bounding box center [396, 380] width 793 height 761
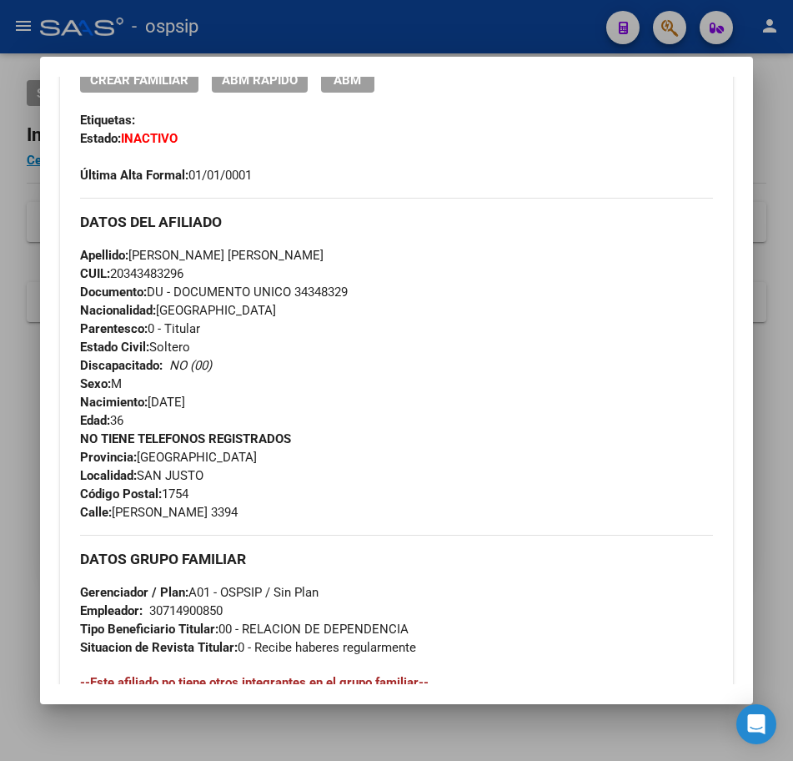
click at [382, 27] on div at bounding box center [396, 380] width 793 height 761
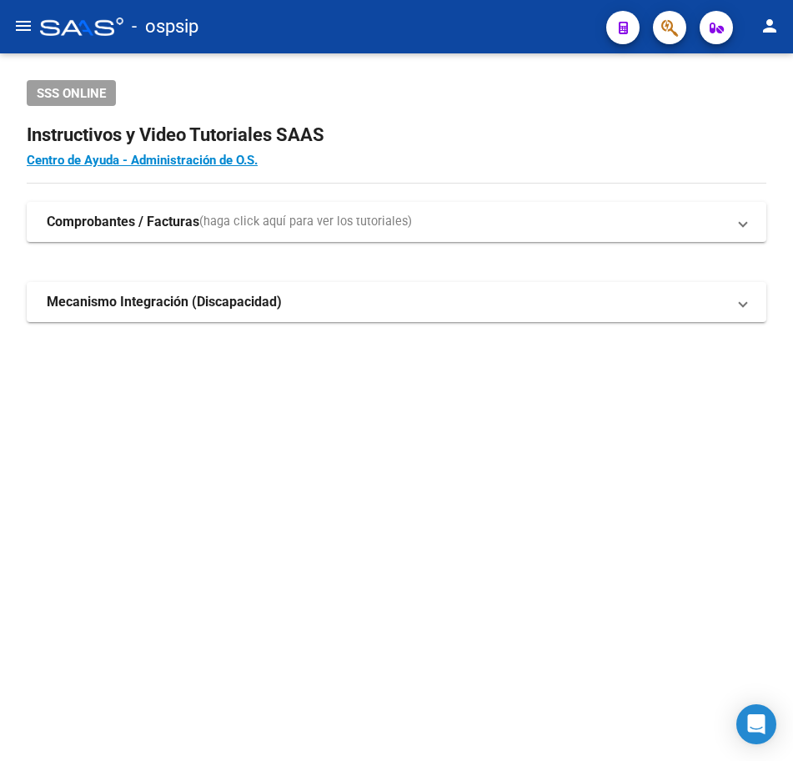
click at [656, 29] on button "button" at bounding box center [669, 27] width 33 height 33
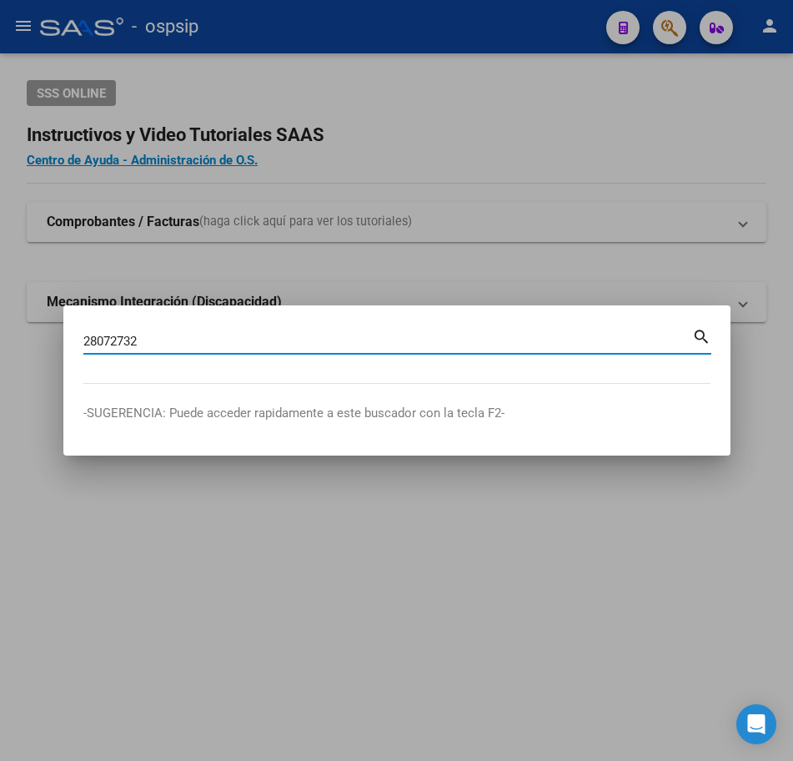
type input "28072732"
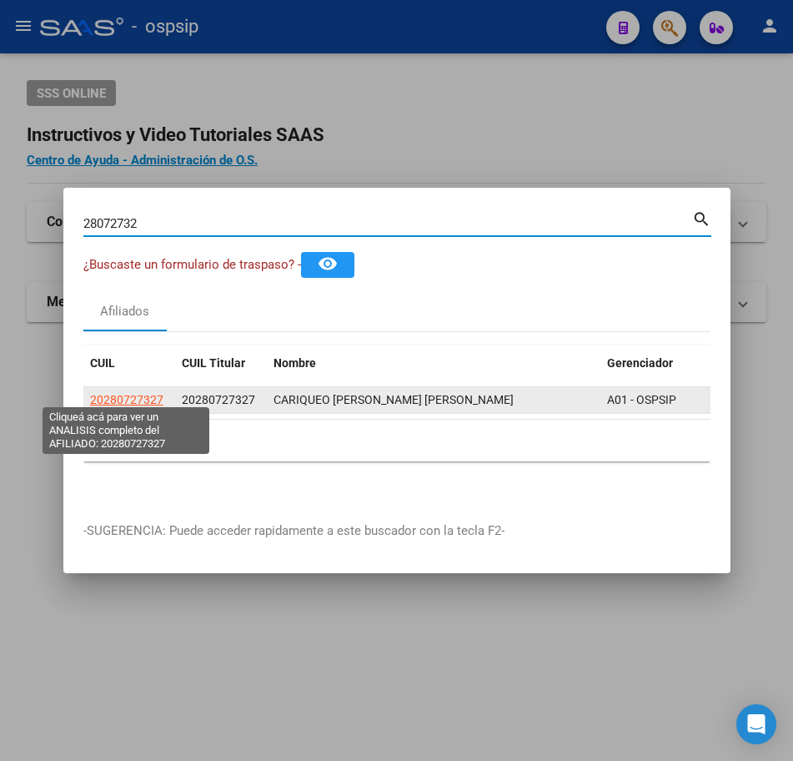
click at [143, 395] on span "20280727327" at bounding box center [126, 399] width 73 height 13
type textarea "20280727327"
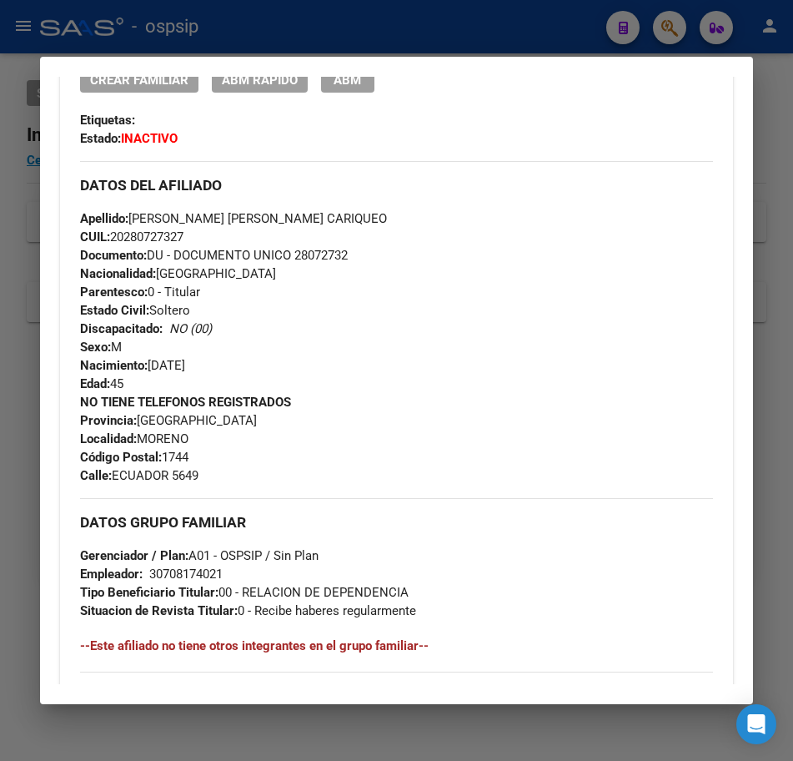
click at [451, 12] on div at bounding box center [396, 380] width 793 height 761
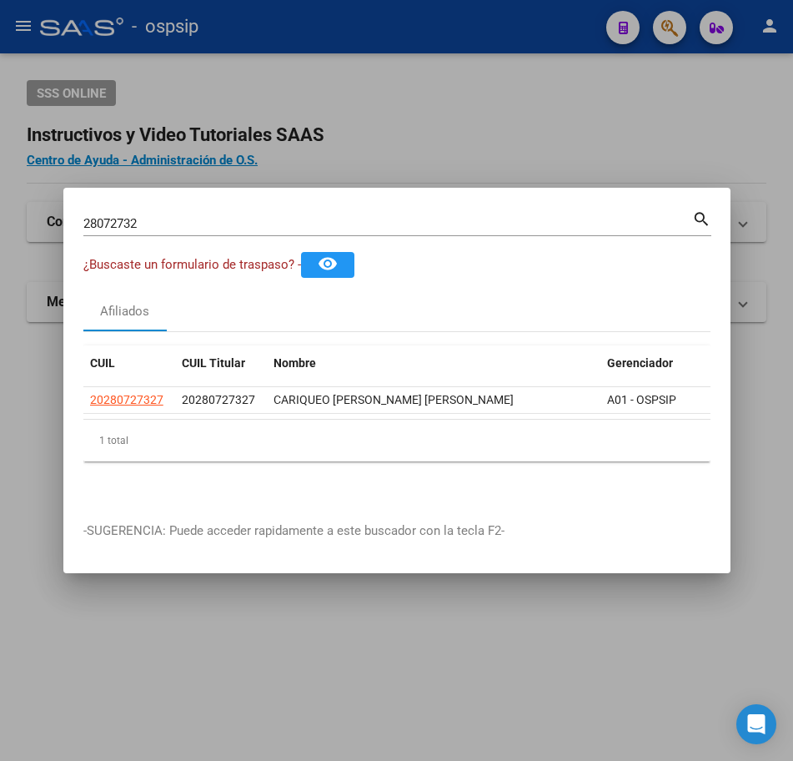
click at [452, 12] on div at bounding box center [396, 380] width 793 height 761
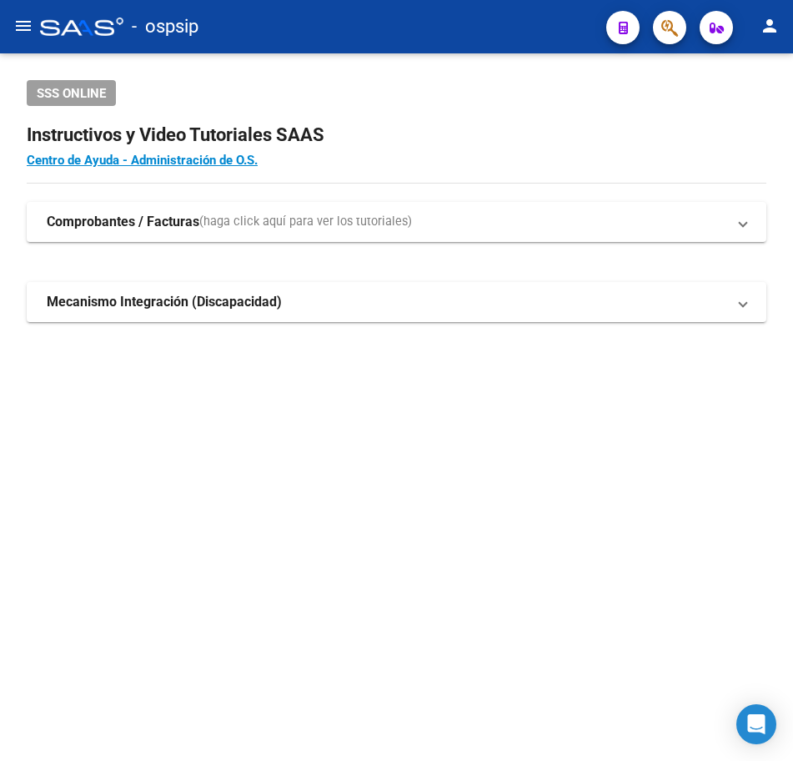
click at [662, 19] on icon "button" at bounding box center [669, 27] width 17 height 19
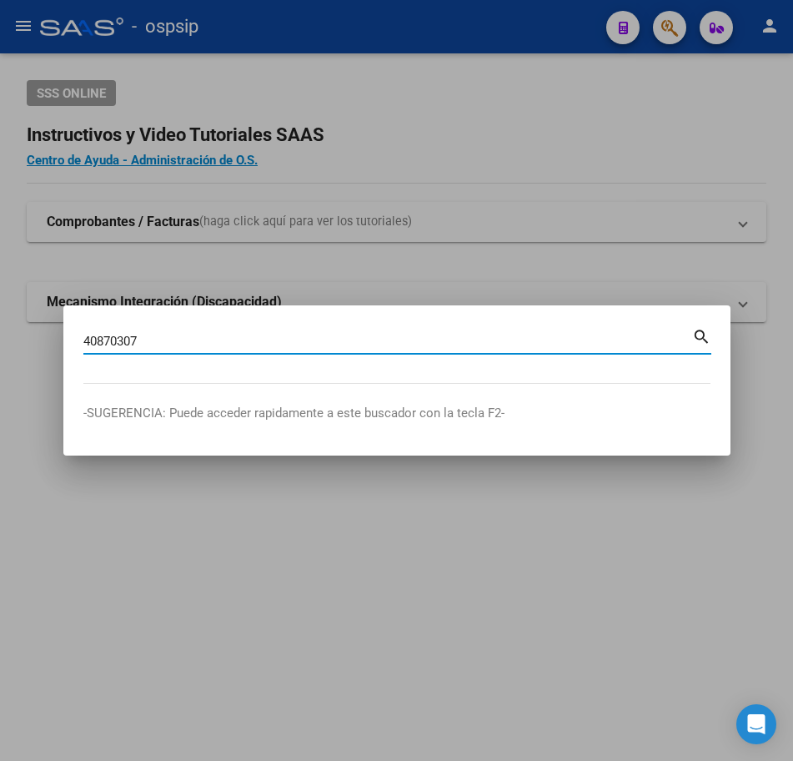
type input "40870307"
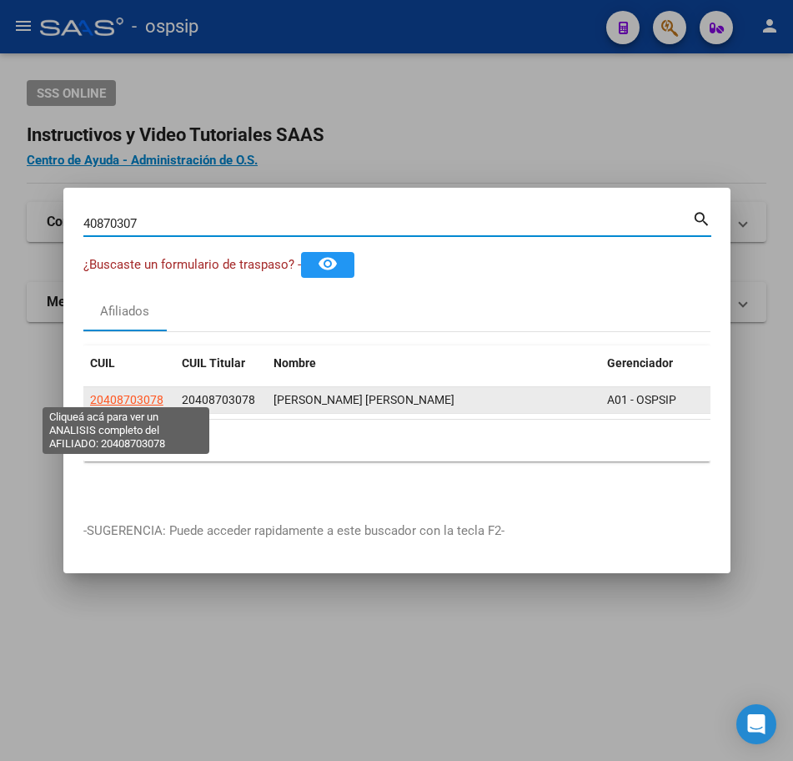
click at [119, 393] on span "20408703078" at bounding box center [126, 399] width 73 height 13
type textarea "20408703078"
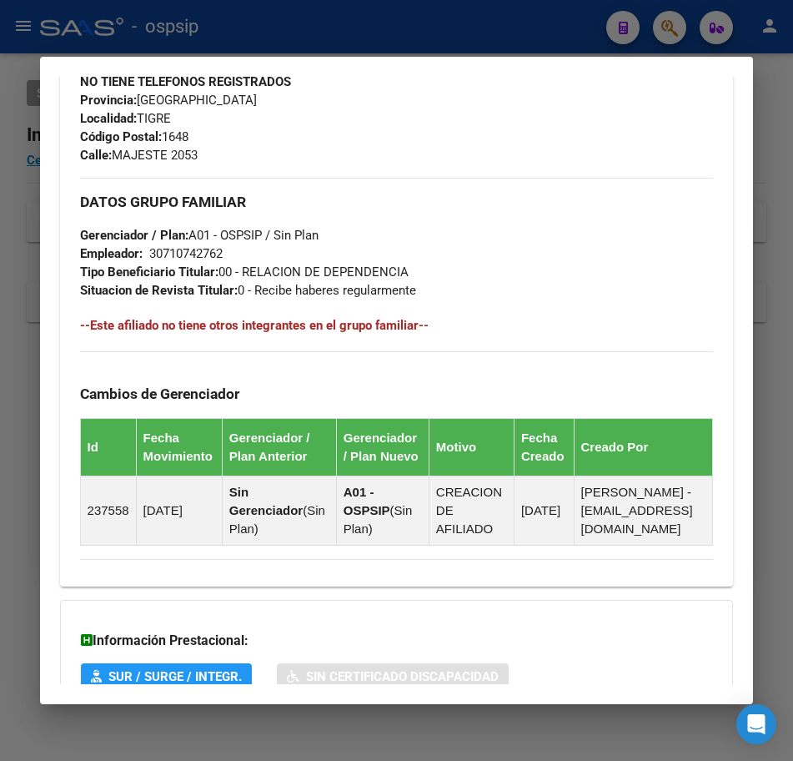
scroll to position [410, 0]
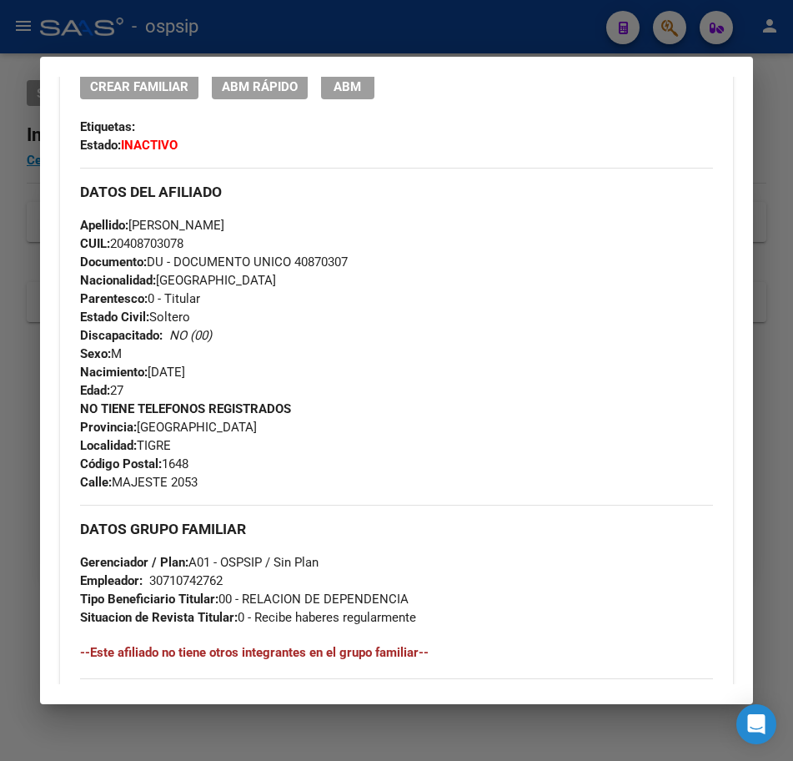
click at [523, 34] on div at bounding box center [396, 380] width 793 height 761
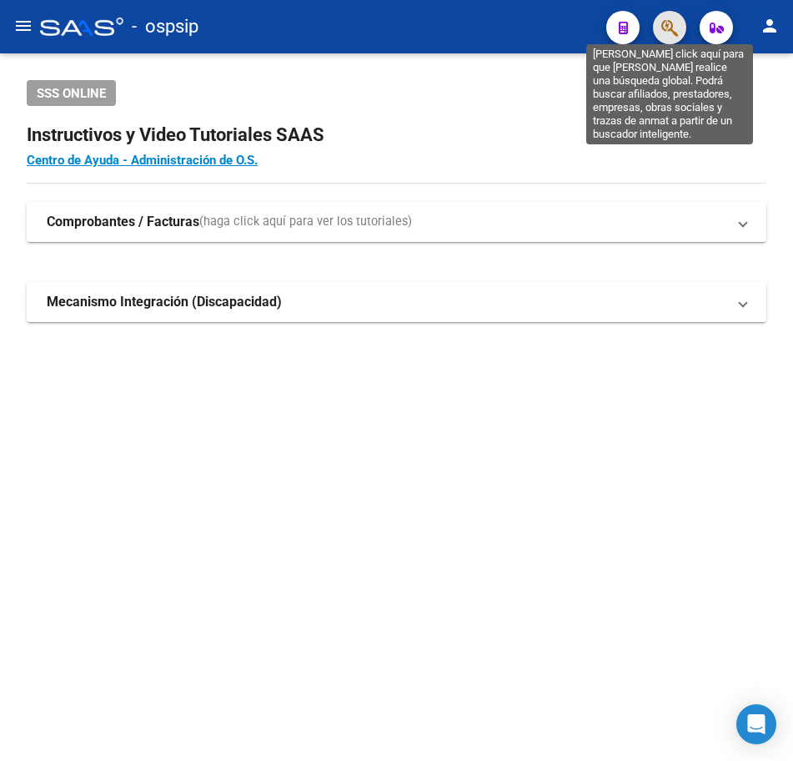
click at [671, 29] on icon "button" at bounding box center [669, 27] width 17 height 19
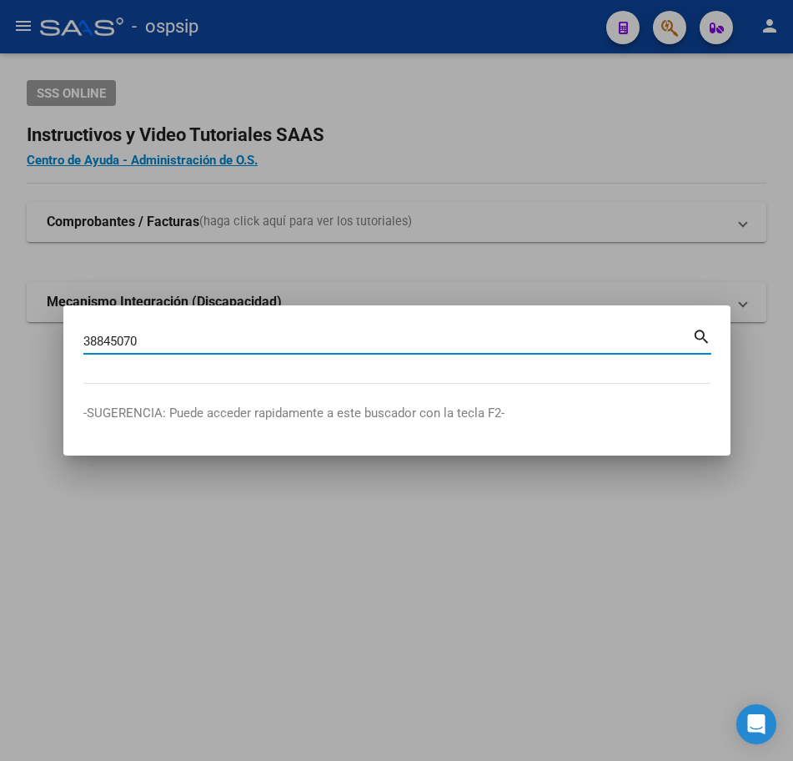
type input "38845070"
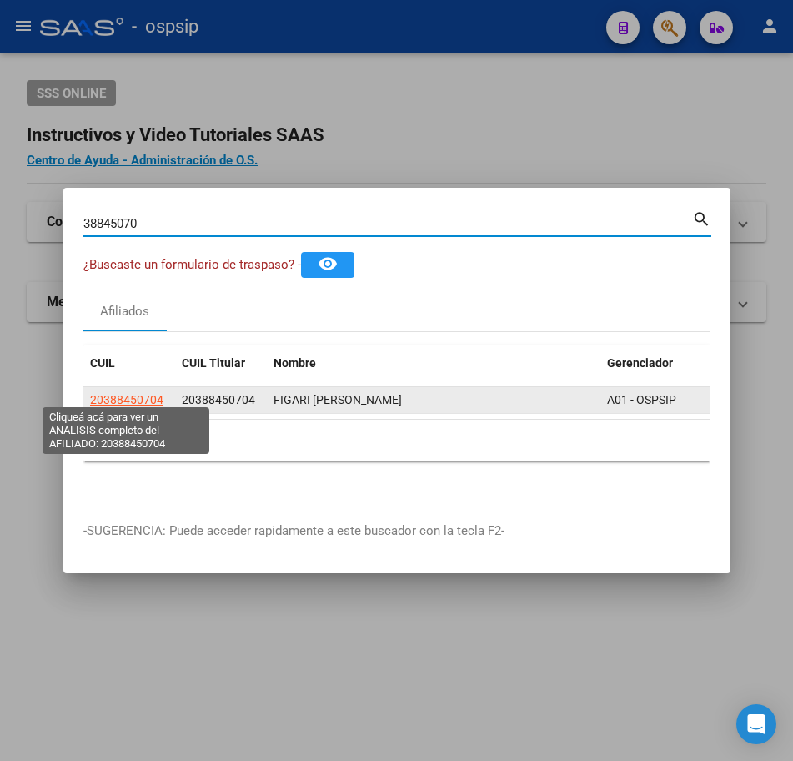
click at [127, 393] on span "20388450704" at bounding box center [126, 399] width 73 height 13
type textarea "20388450704"
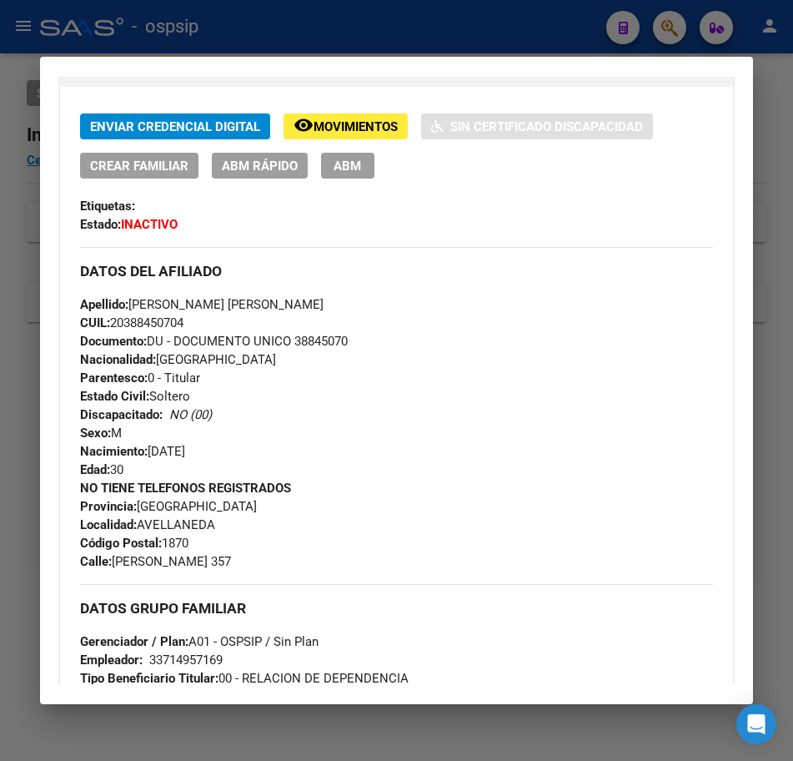
scroll to position [334, 0]
